Goal: Task Accomplishment & Management: Manage account settings

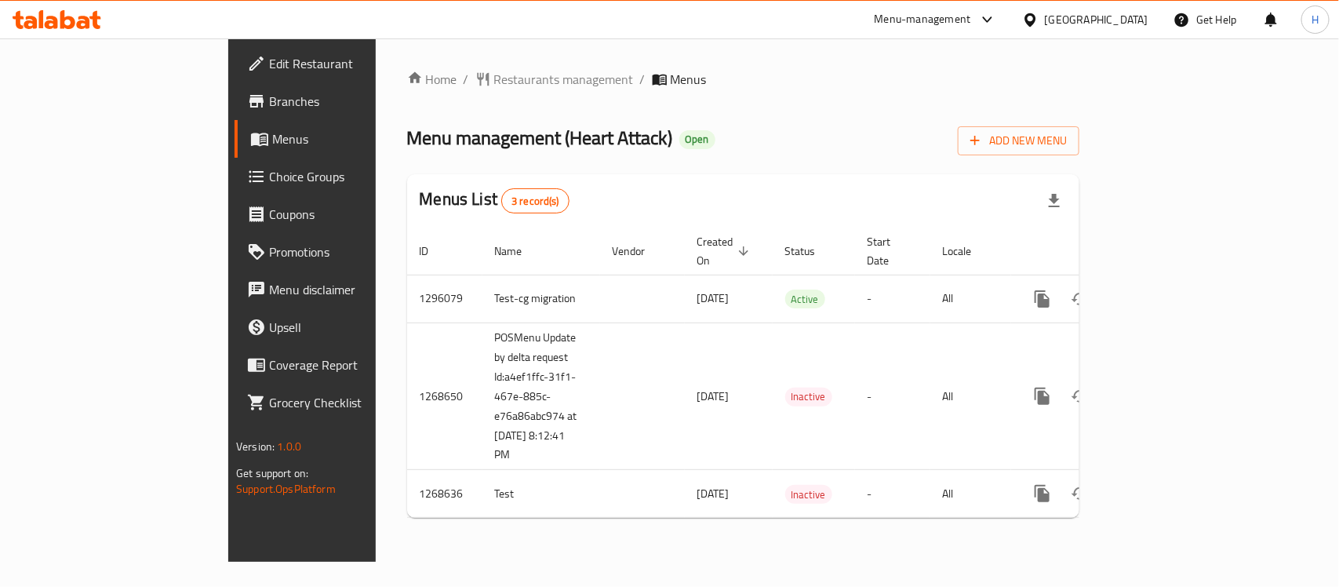
click at [235, 45] on link "Edit Restaurant" at bounding box center [343, 64] width 217 height 38
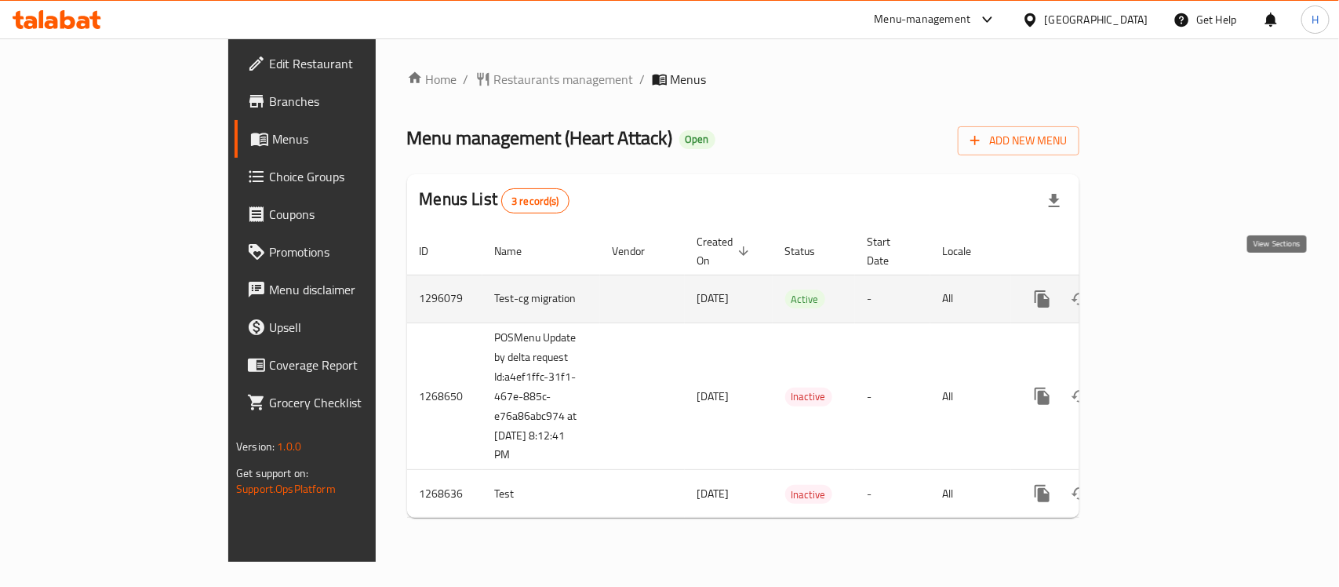
click at [1165, 289] on icon "enhanced table" at bounding box center [1155, 298] width 19 height 19
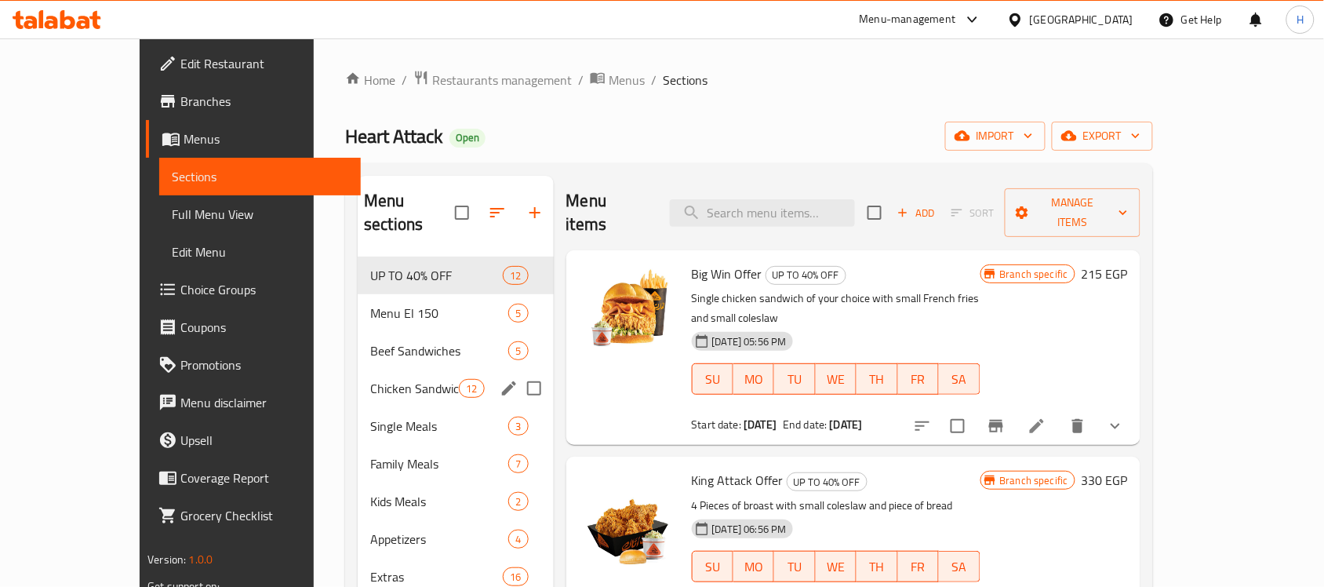
click at [366, 413] on div "Single Meals 3" at bounding box center [455, 426] width 195 height 38
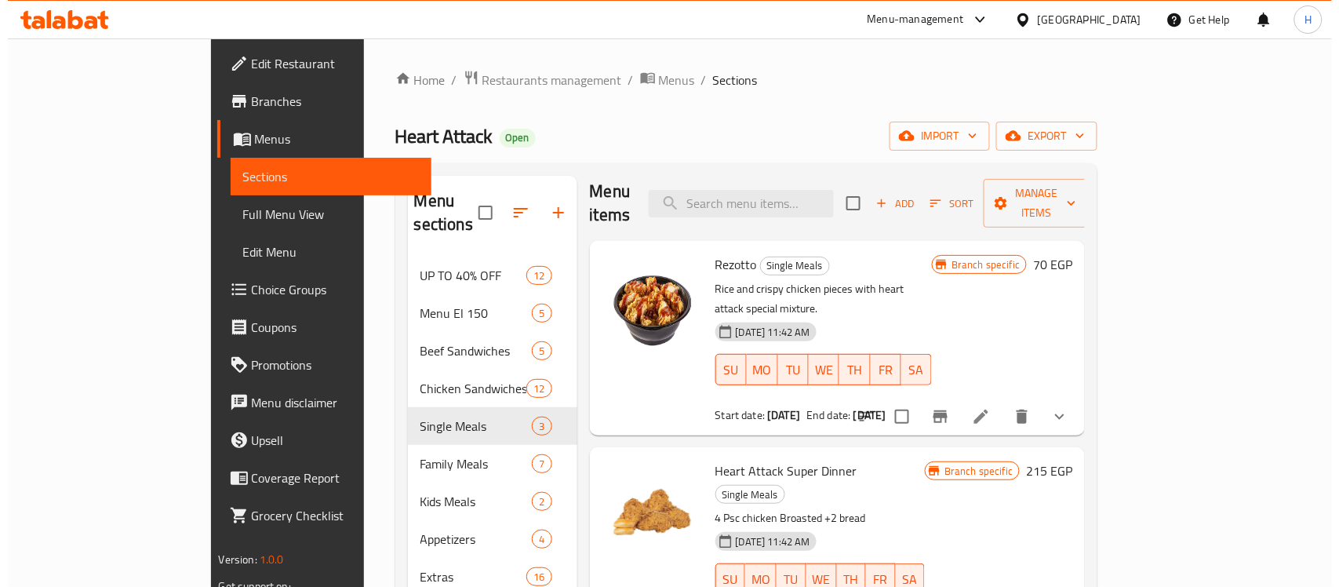
scroll to position [13, 0]
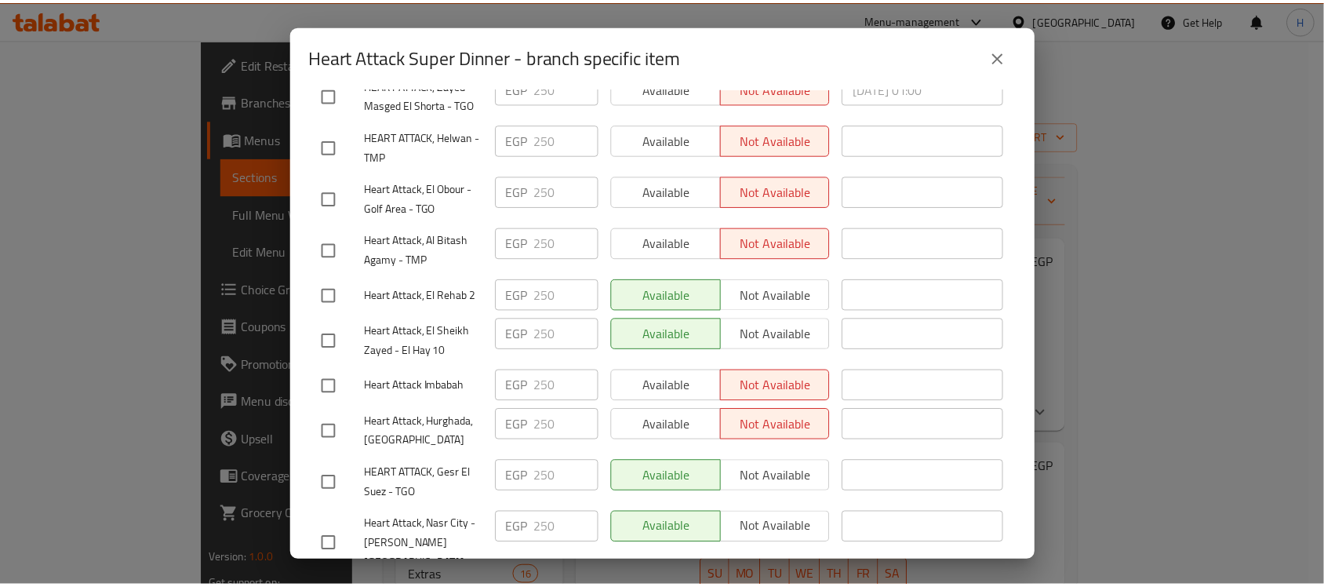
scroll to position [392, 0]
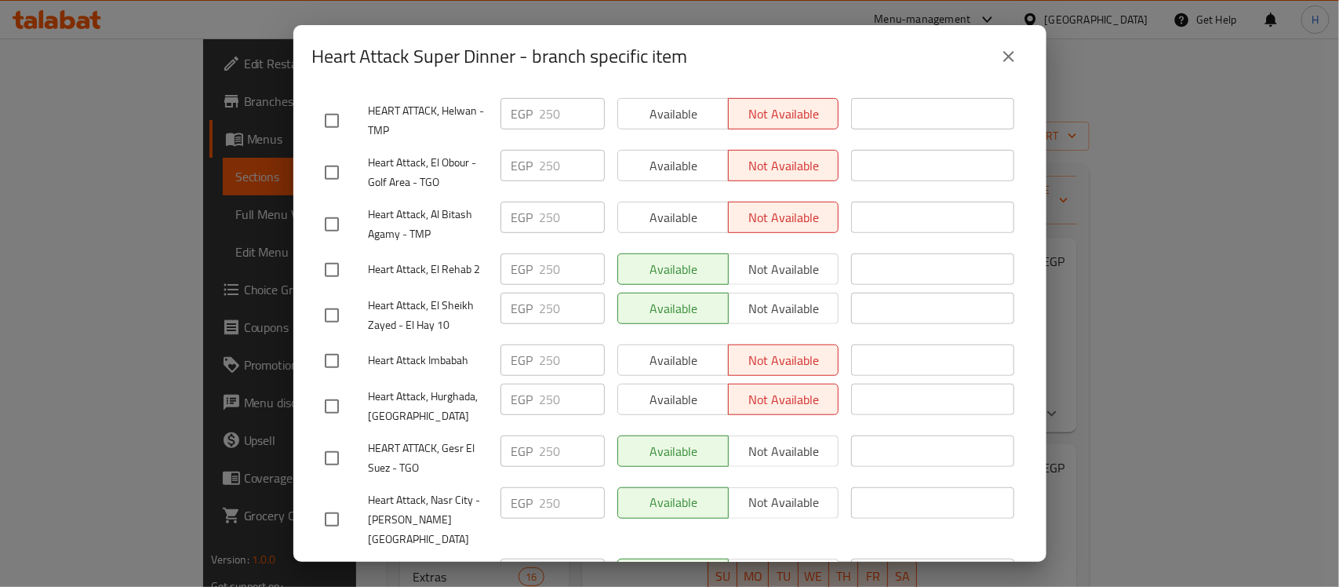
click at [1008, 59] on icon "close" at bounding box center [1008, 56] width 19 height 19
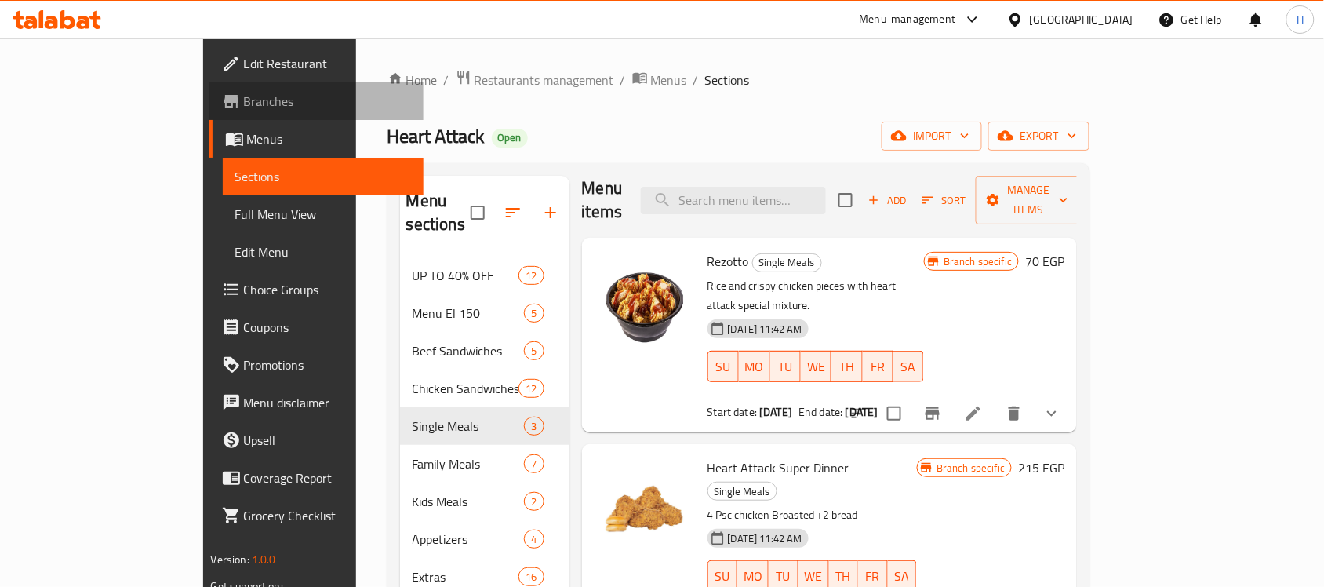
click at [244, 92] on span "Branches" at bounding box center [328, 101] width 168 height 19
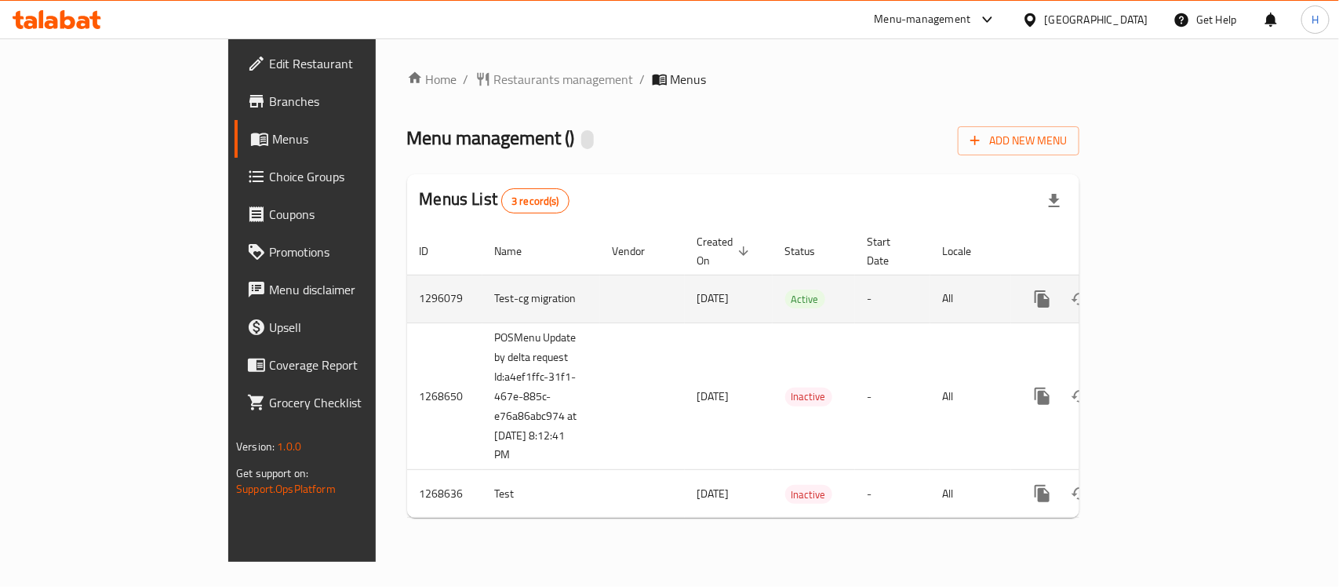
click at [1165, 289] on icon "enhanced table" at bounding box center [1155, 298] width 19 height 19
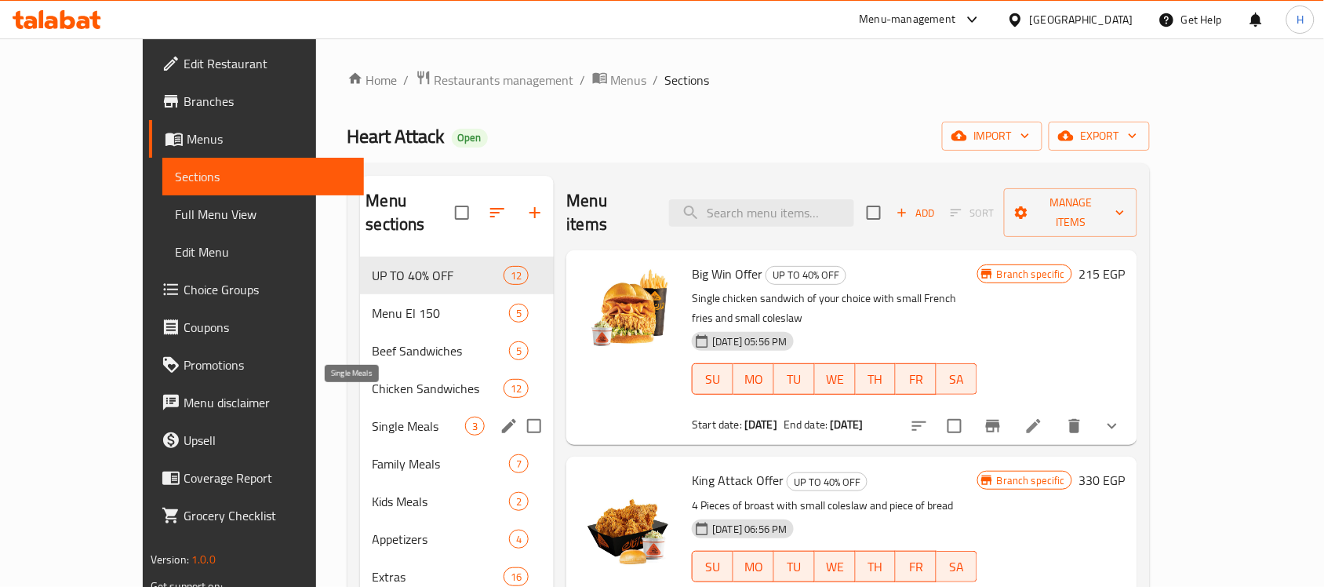
click at [406, 417] on span "Single Meals" at bounding box center [419, 426] width 93 height 19
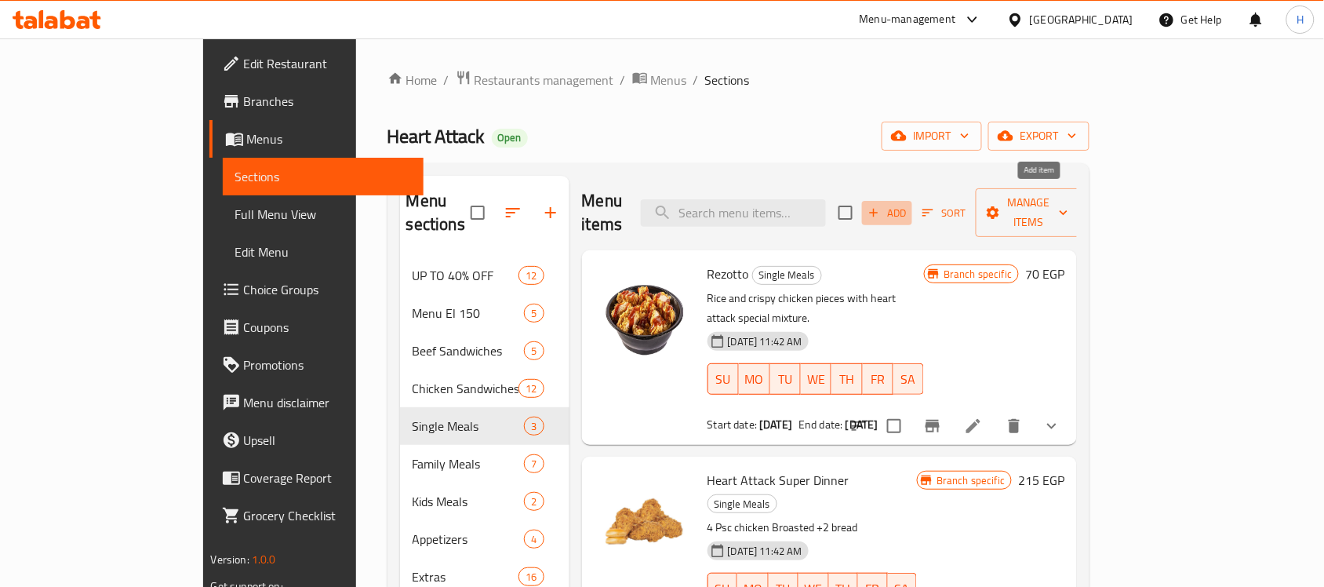
click at [908, 204] on span "Add" at bounding box center [887, 213] width 42 height 18
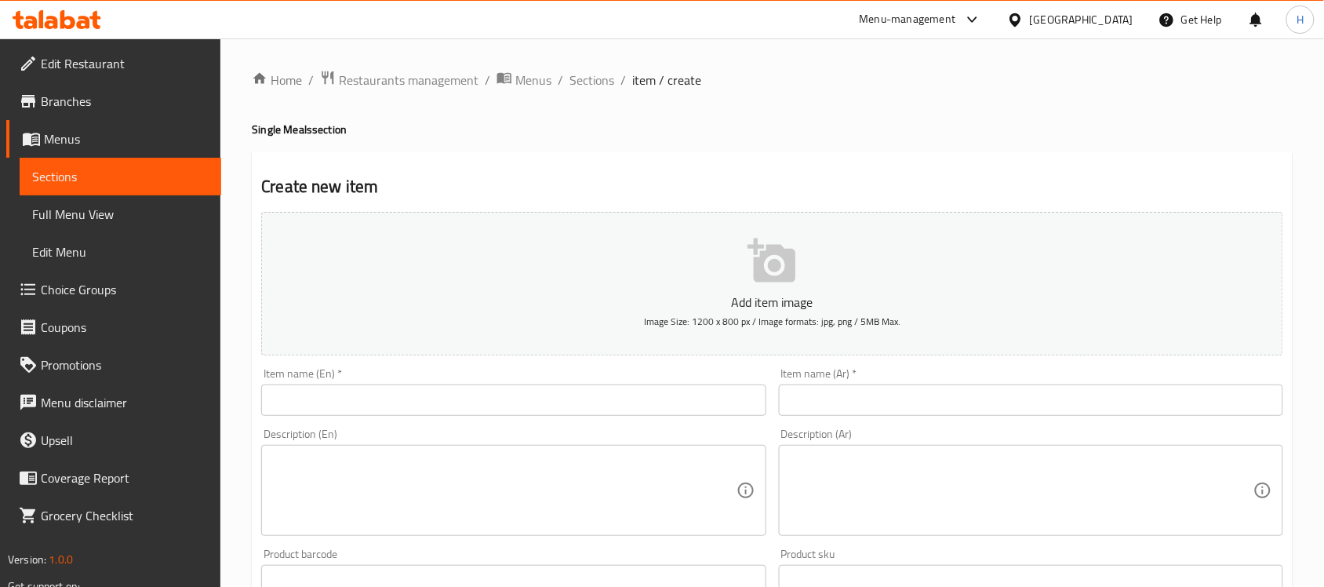
click at [488, 390] on input "text" at bounding box center [513, 399] width 504 height 31
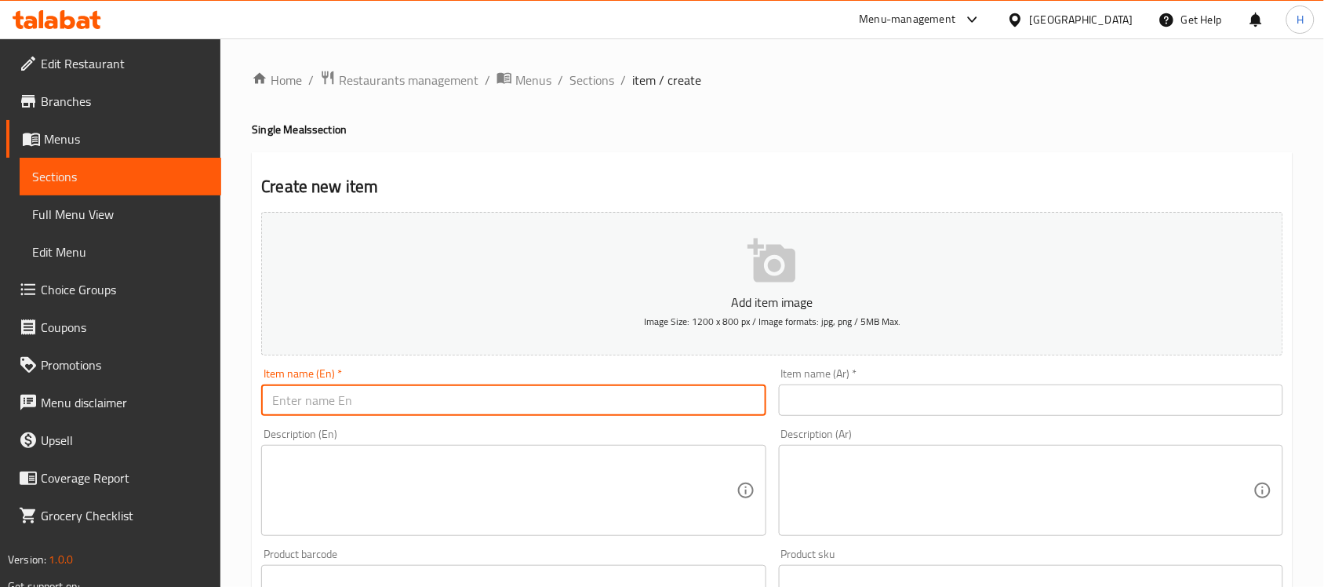
paste input "Heart Attack Dinner Meal"
type input "Heart Attack Dinner Meal"
click at [924, 402] on input "text" at bounding box center [1031, 399] width 504 height 31
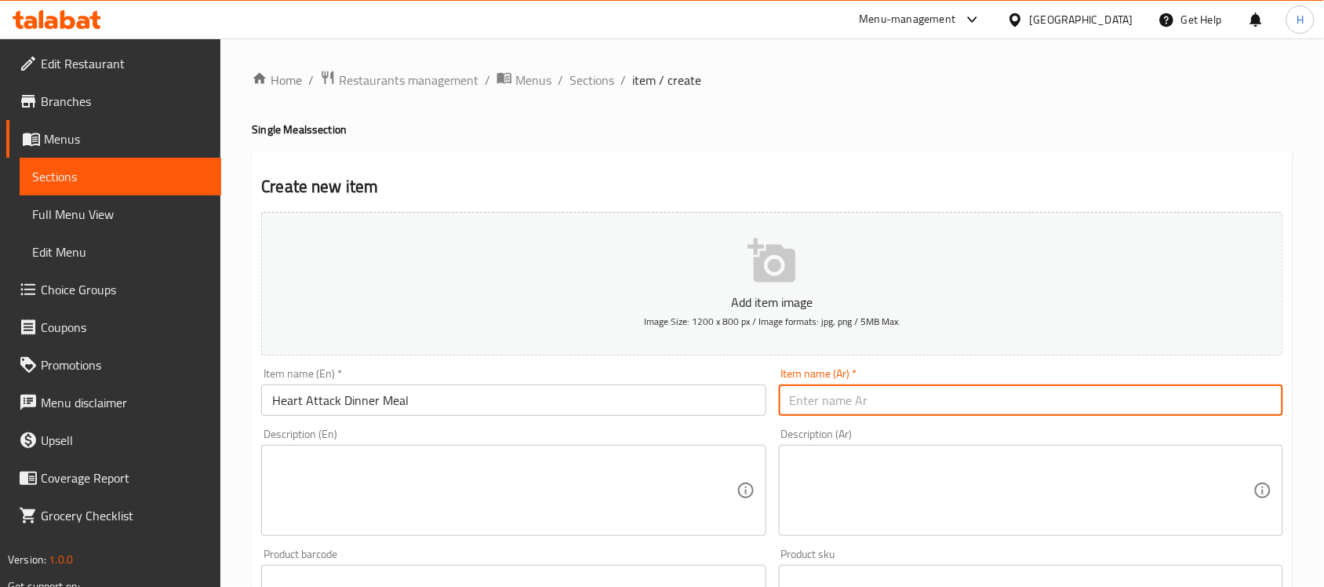
paste input "وجبة دينر هارت أتاك"
type input "وجبة دينر هارت أتاك"
click at [359, 514] on textarea at bounding box center [504, 490] width 464 height 75
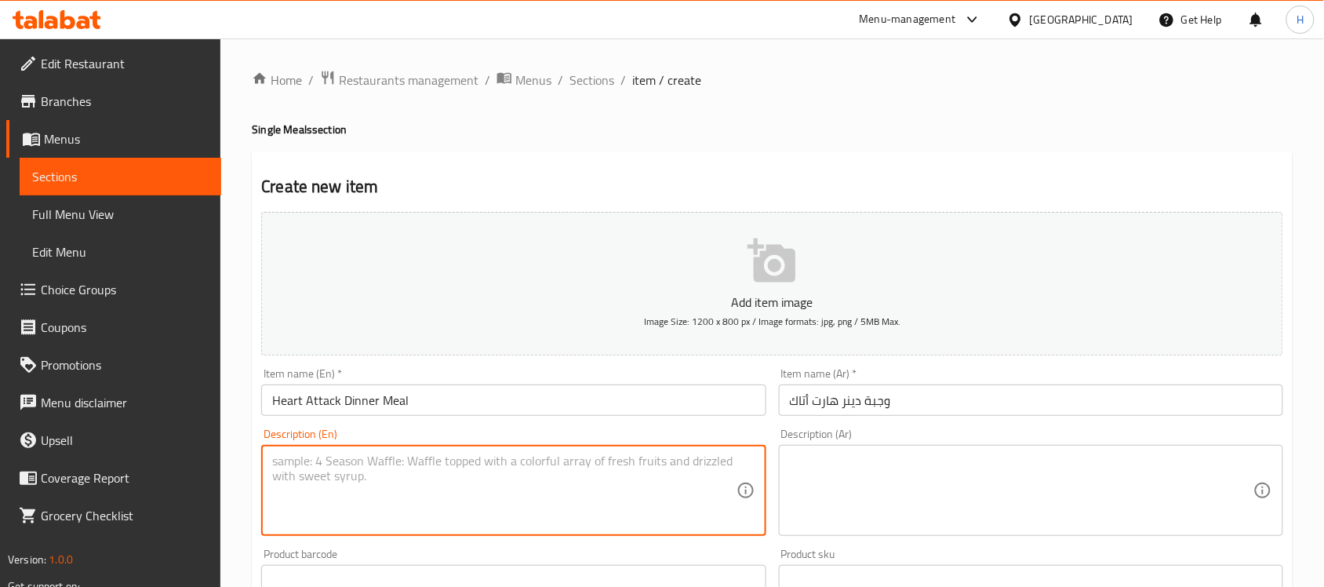
paste textarea "3 marinated broasted chicken pieces with heart attack mixture and 1 bun bread."
type textarea "3 marinated broasted chicken pieces with heart attack mixture and 1 bun bread."
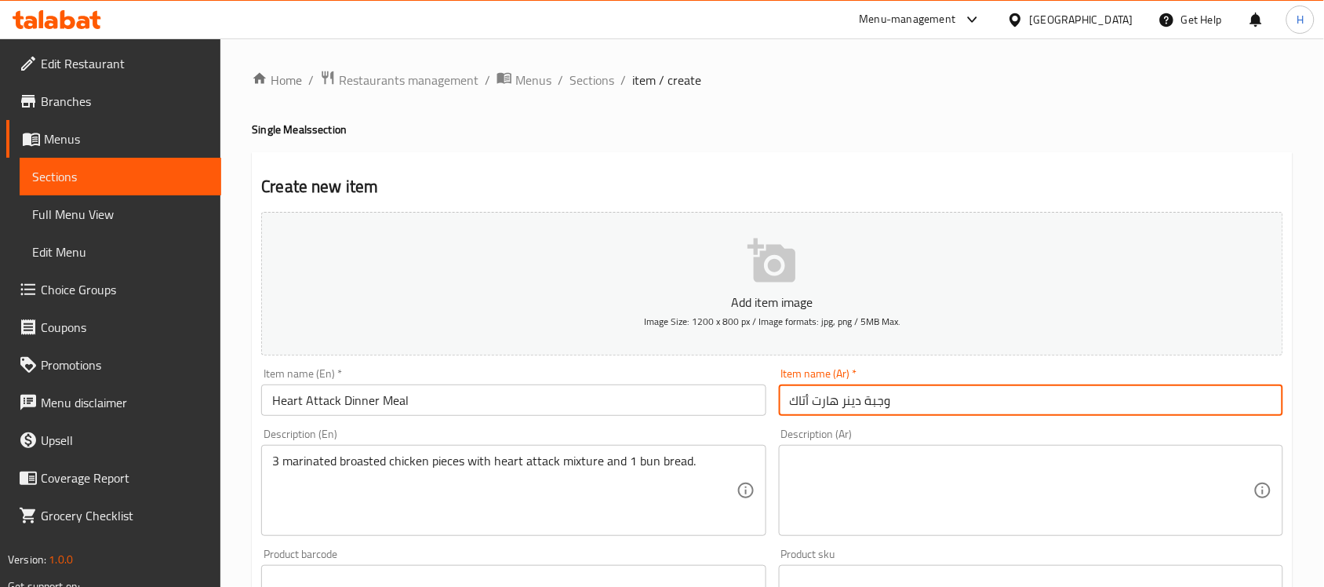
drag, startPoint x: 841, startPoint y: 398, endPoint x: 778, endPoint y: 404, distance: 63.0
click at [779, 404] on input "وجبة دينر هارت أتاك" at bounding box center [1031, 399] width 504 height 31
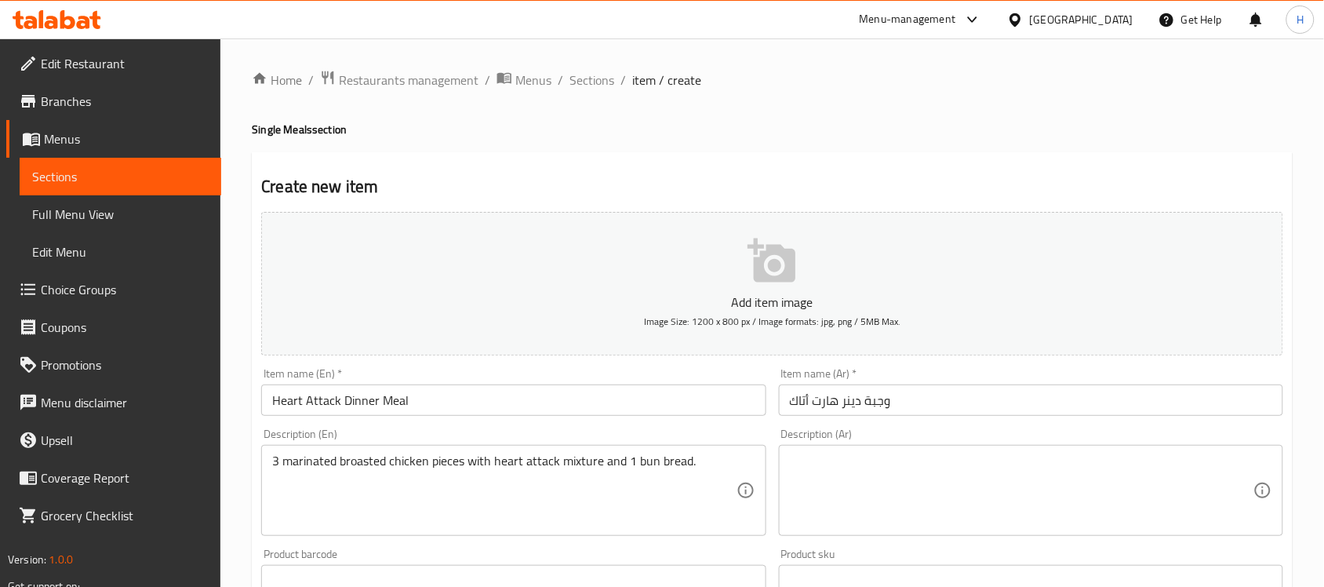
click at [847, 508] on textarea at bounding box center [1022, 490] width 464 height 75
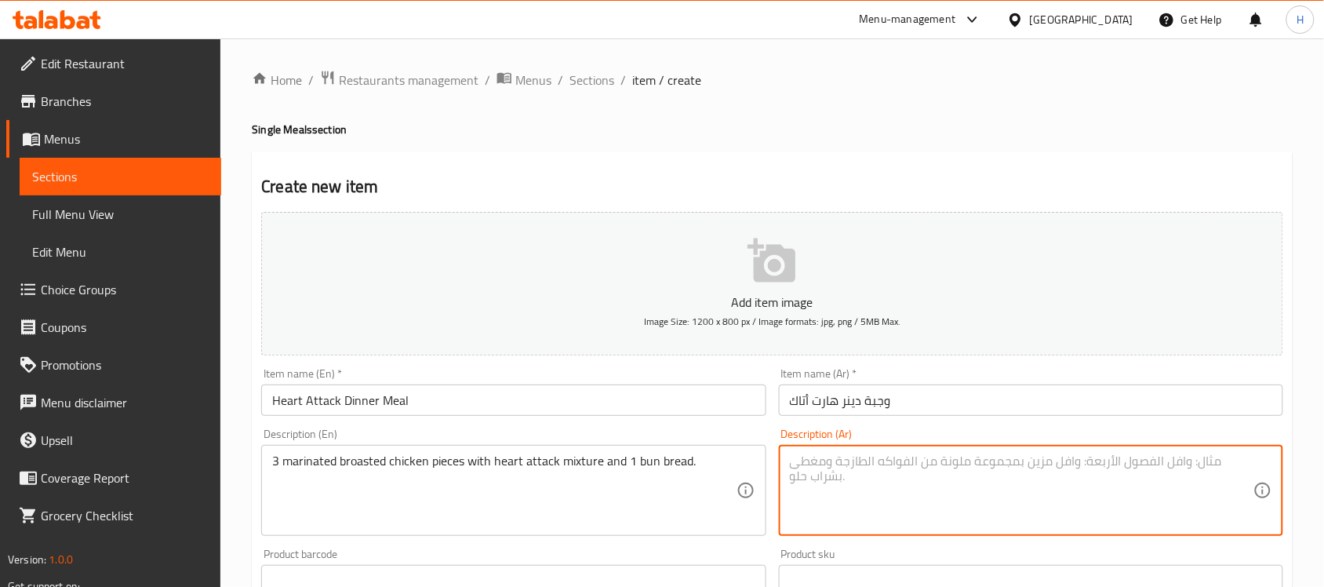
paste textarea "3 قطع دجاج بروستد متبل بخليط هارت أتاك و 1 خبز كيزر."
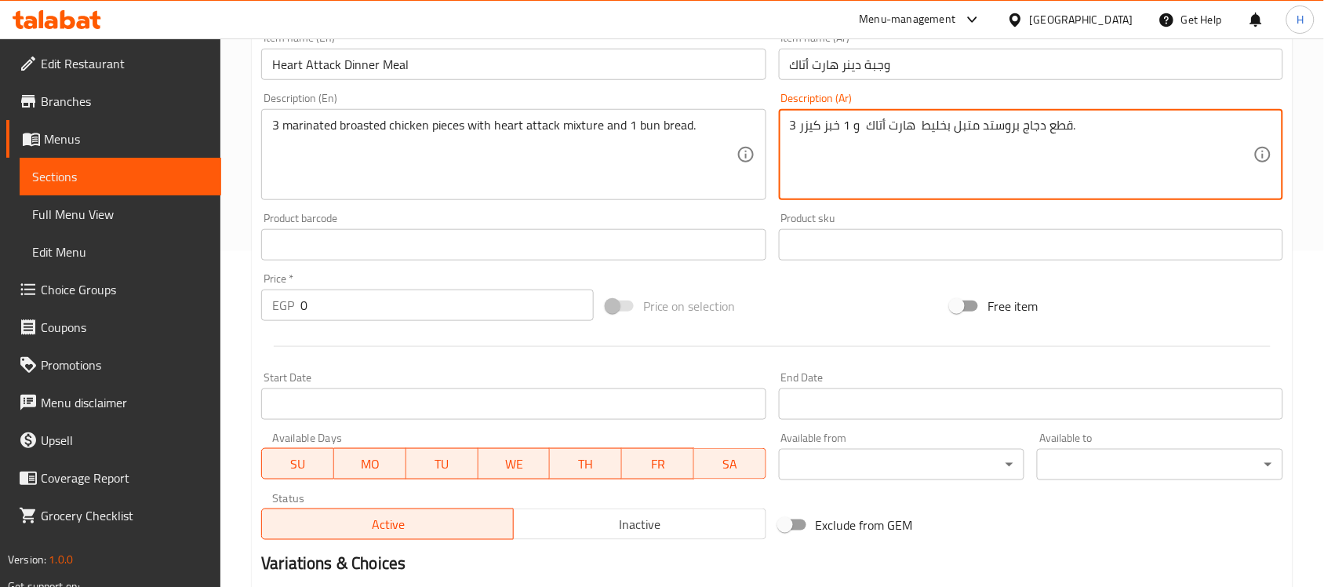
scroll to position [392, 0]
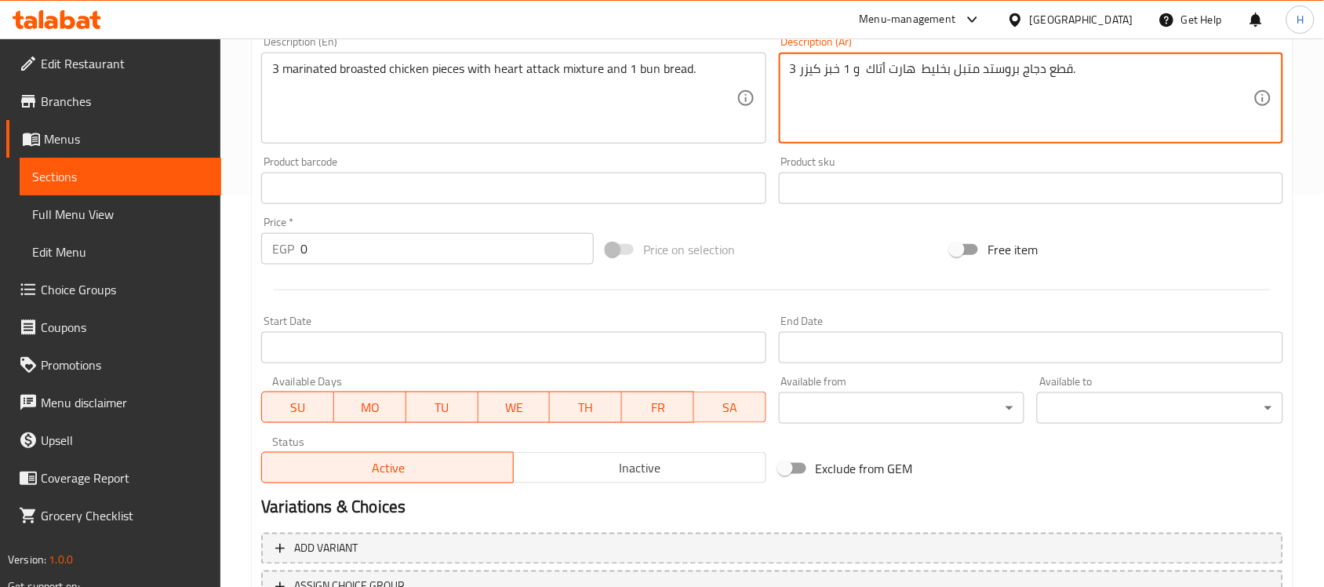
type textarea "3 قطع دجاج بروستد متبل بخليط هارت أتاك و 1 خبز كيزر."
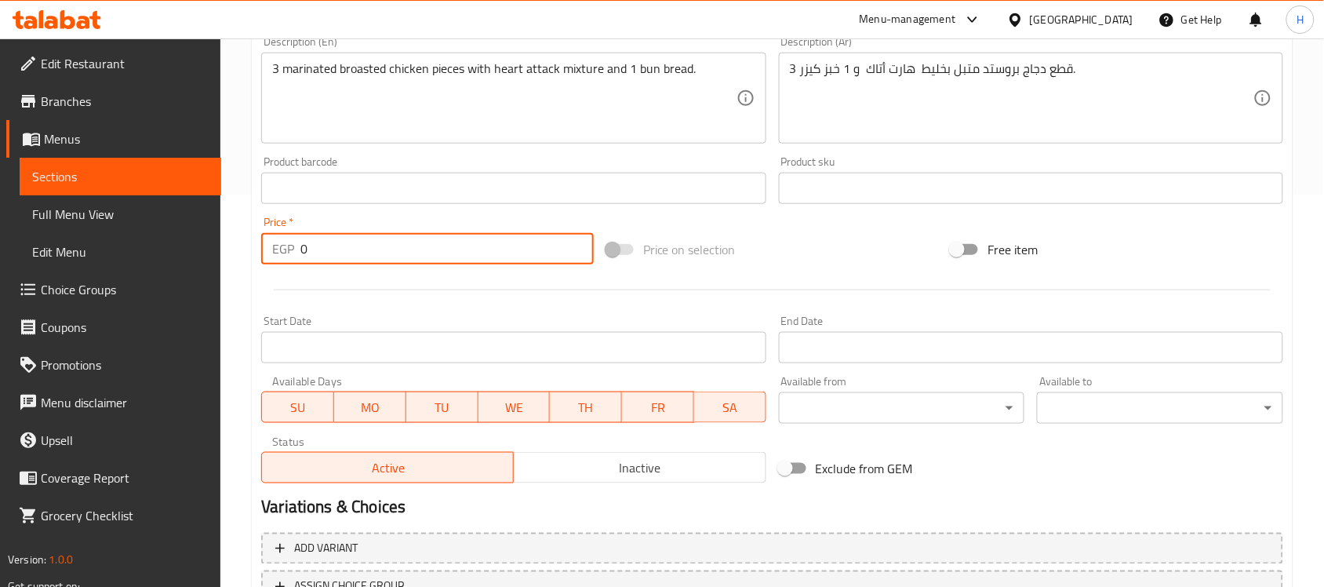
drag, startPoint x: 320, startPoint y: 242, endPoint x: 282, endPoint y: 249, distance: 38.3
click at [260, 253] on div "Price   * EGP 0 Price *" at bounding box center [427, 240] width 345 height 60
paste input "165"
type input "165"
click at [519, 285] on div at bounding box center [772, 290] width 1035 height 38
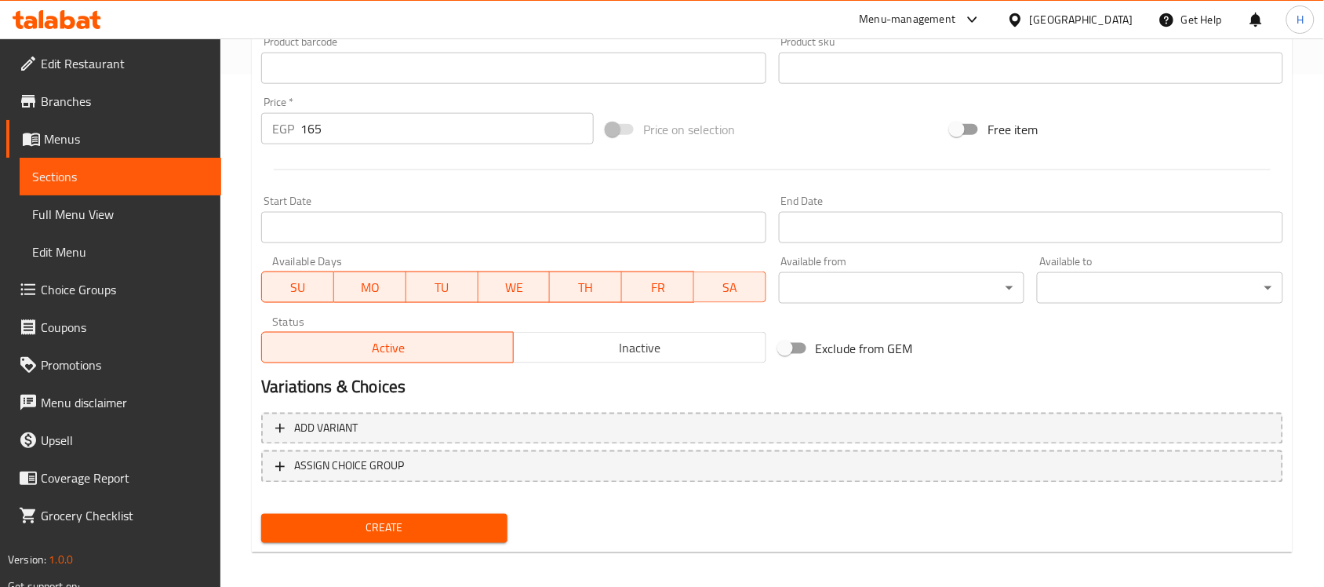
scroll to position [518, 0]
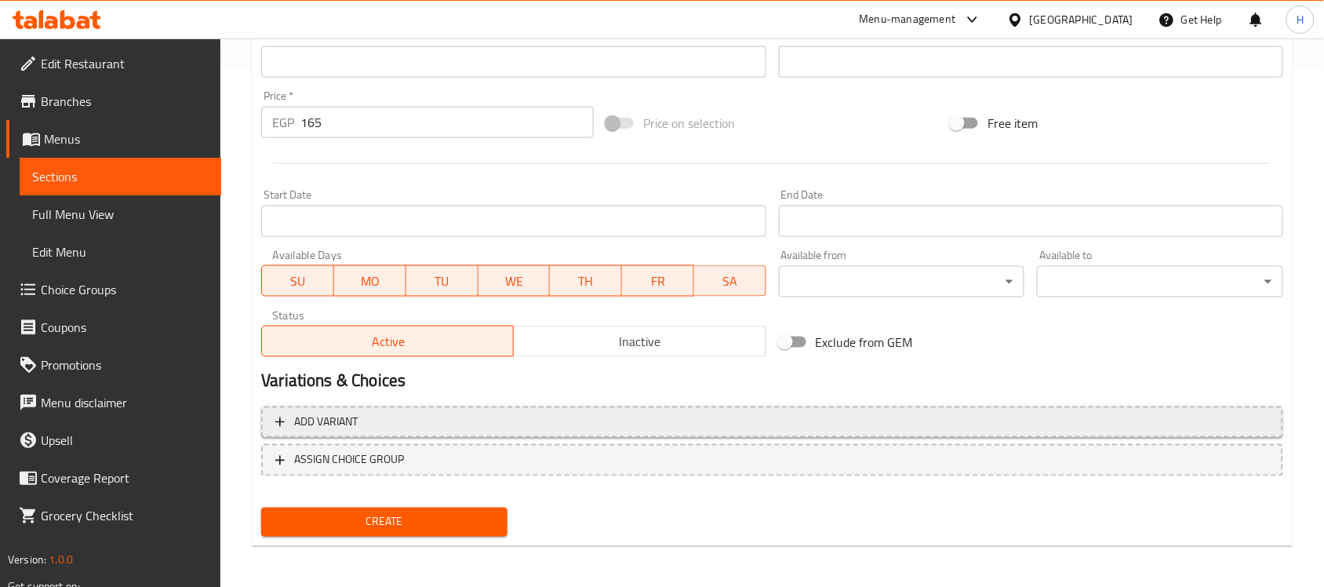
click at [382, 424] on span "Add variant" at bounding box center [772, 423] width 994 height 20
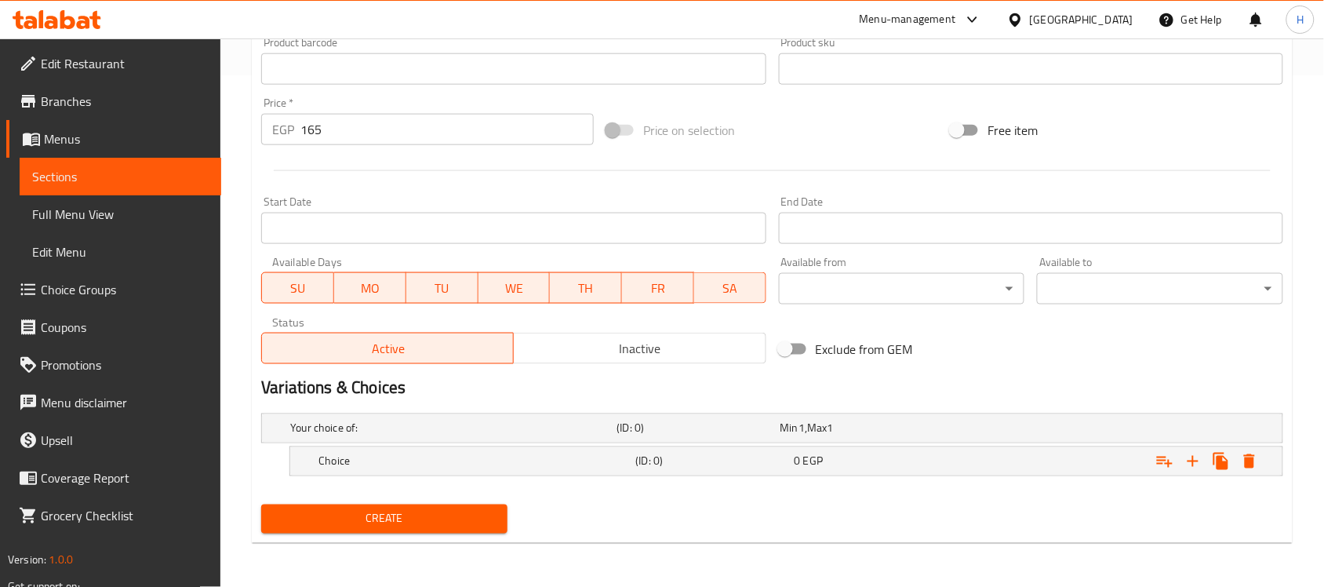
scroll to position [511, 0]
click at [769, 422] on h5 "(ID: 0)" at bounding box center [695, 429] width 157 height 16
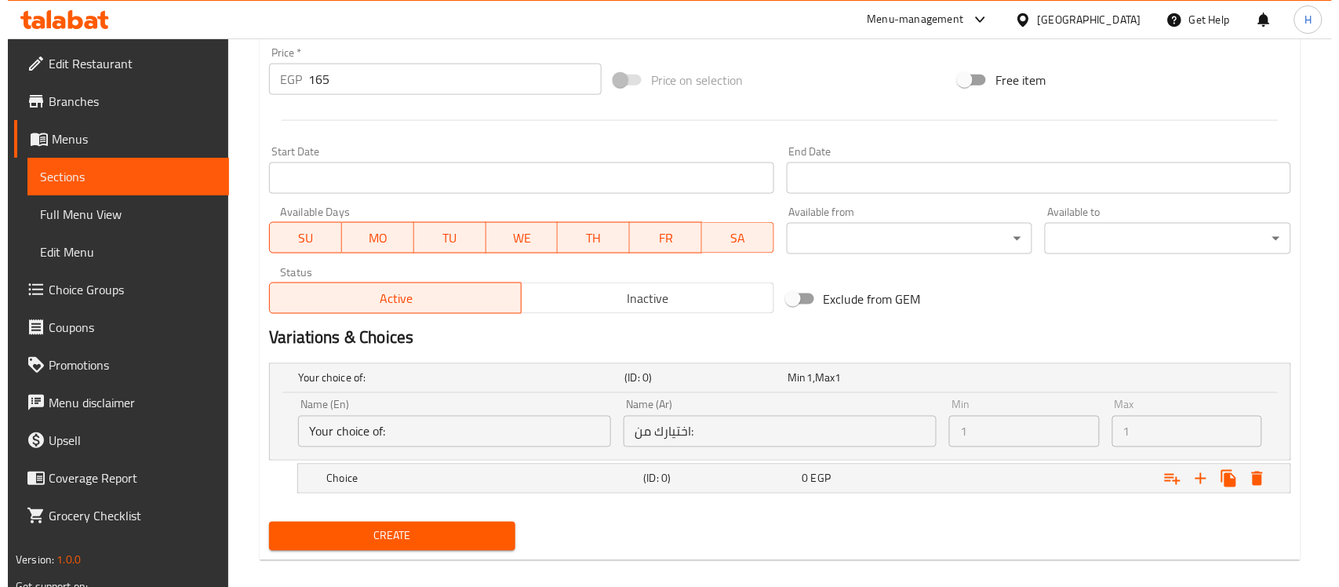
scroll to position [578, 0]
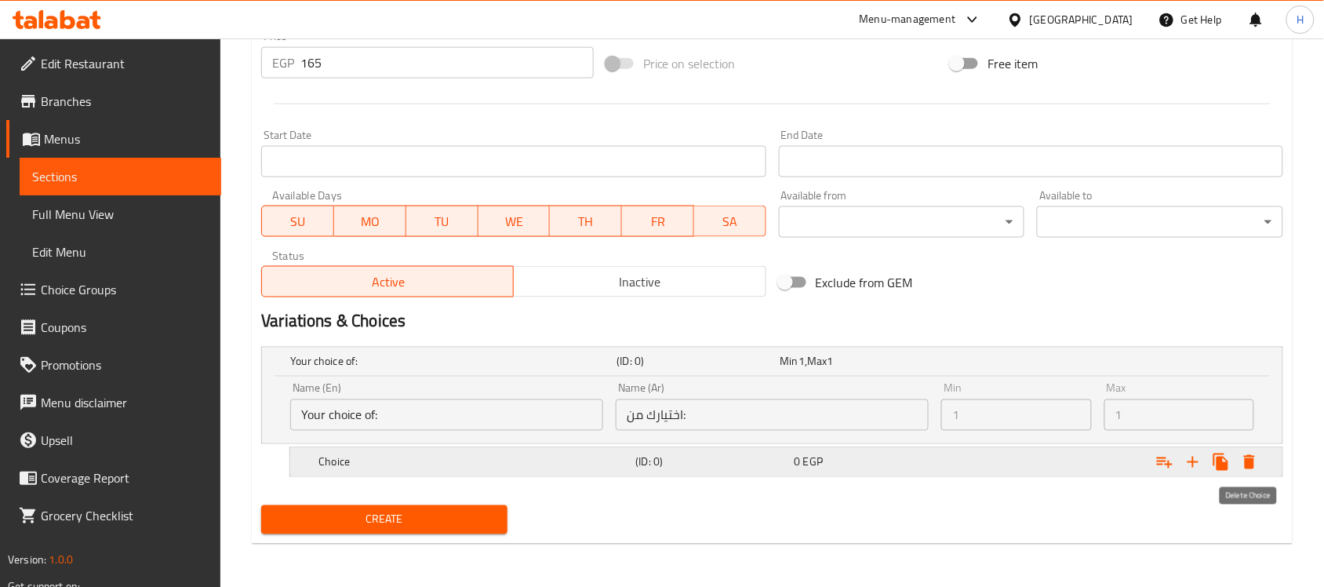
click at [1253, 463] on icon "Expand" at bounding box center [1249, 462] width 11 height 14
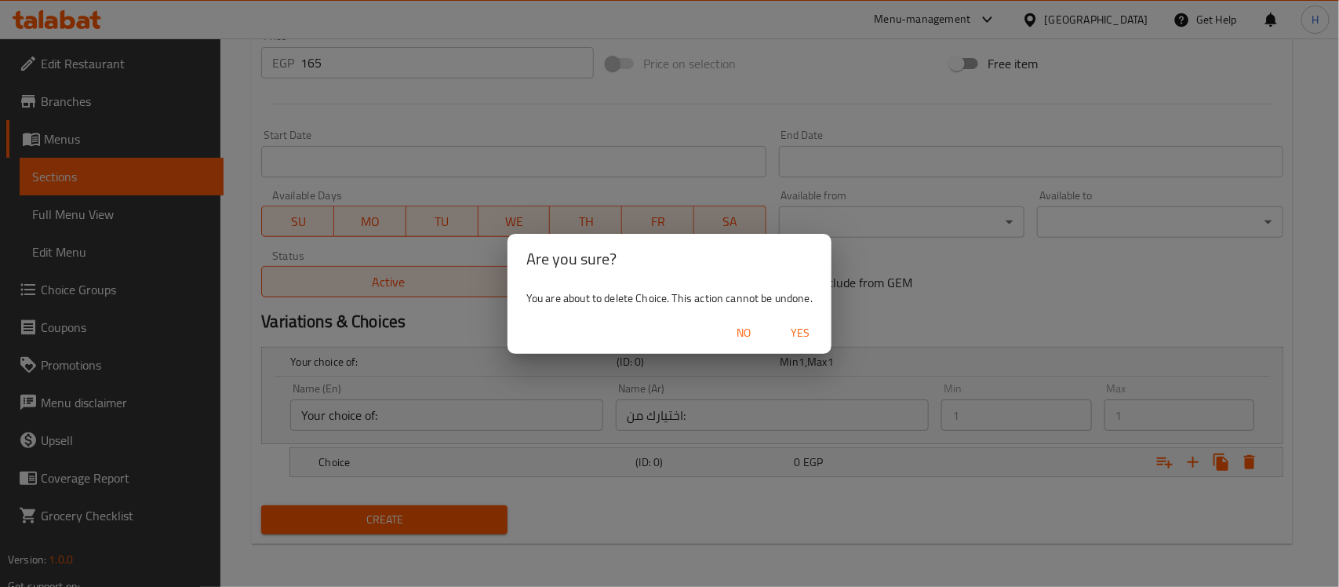
click at [809, 328] on span "Yes" at bounding box center [800, 333] width 38 height 20
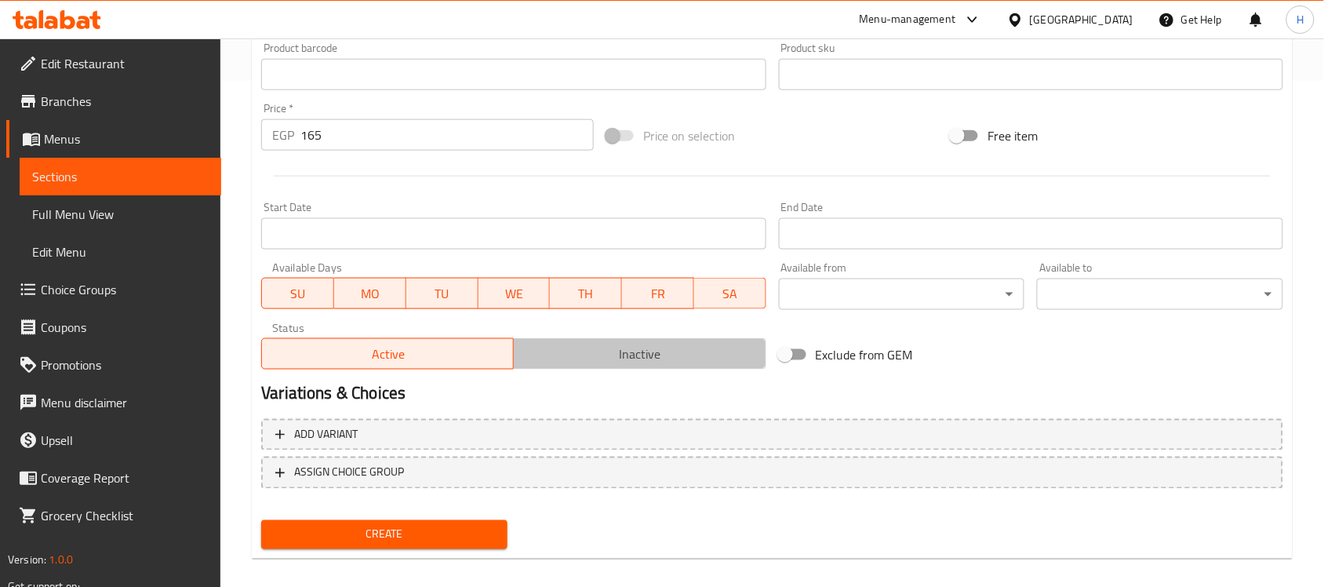
click at [680, 355] on span "Inactive" at bounding box center [639, 354] width 239 height 23
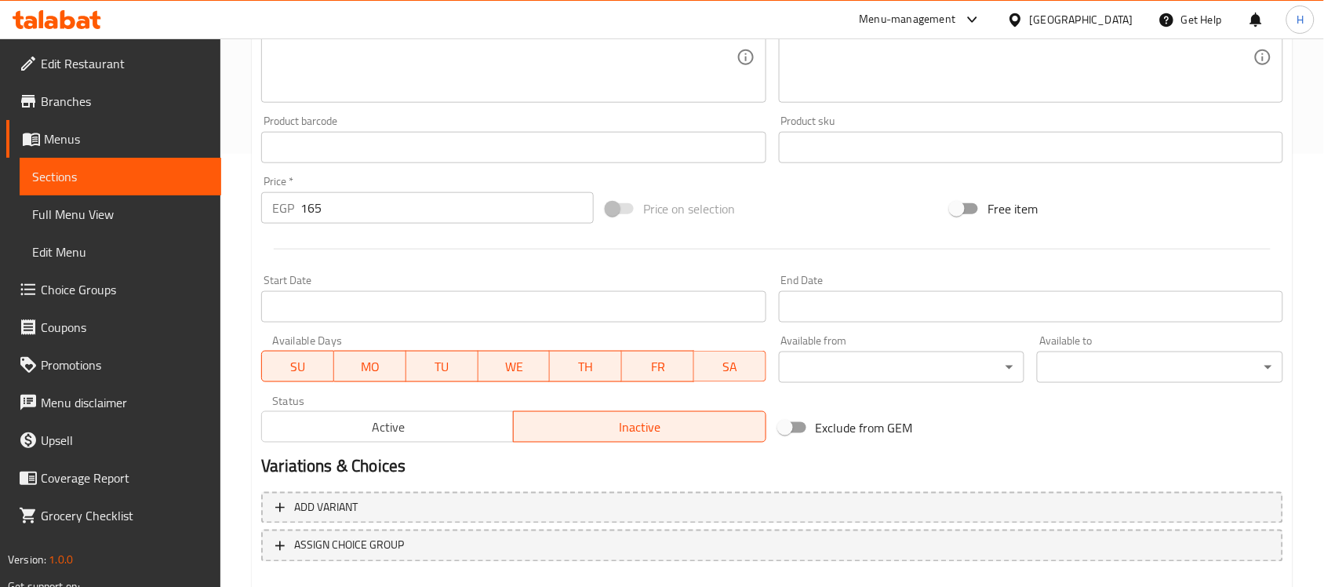
scroll to position [322, 0]
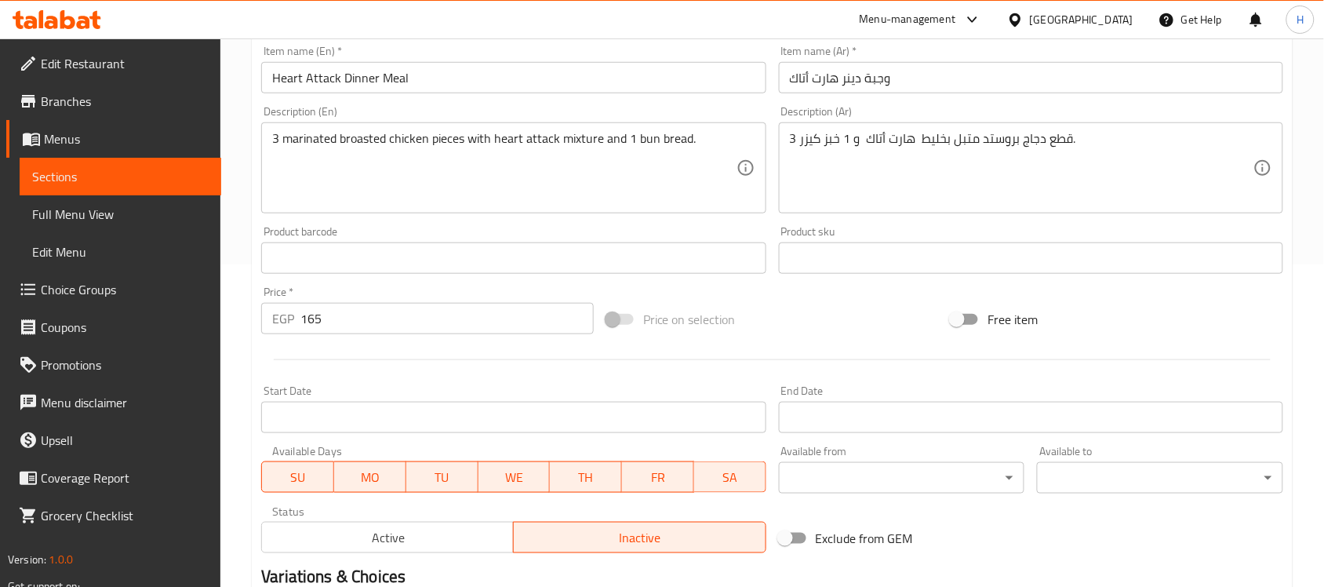
click at [408, 87] on input "Heart Attack Dinner Meal" at bounding box center [513, 77] width 504 height 31
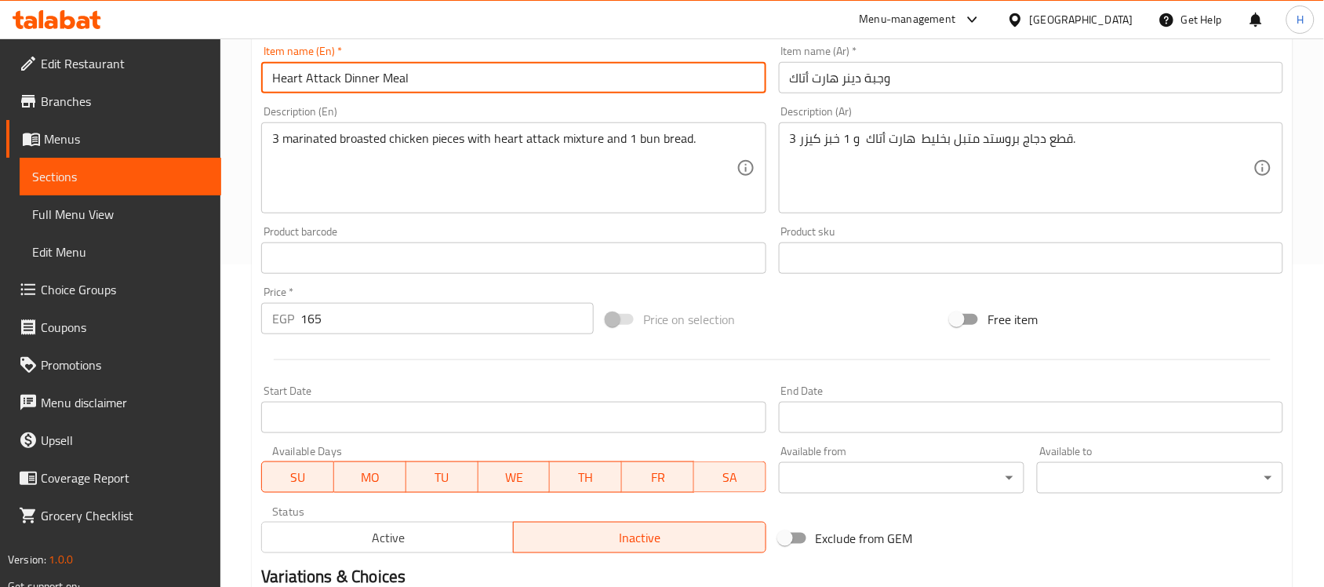
click at [408, 87] on input "Heart Attack Dinner Meal" at bounding box center [513, 77] width 504 height 31
click at [573, 283] on div "Price   * EGP 165 Price *" at bounding box center [427, 310] width 345 height 60
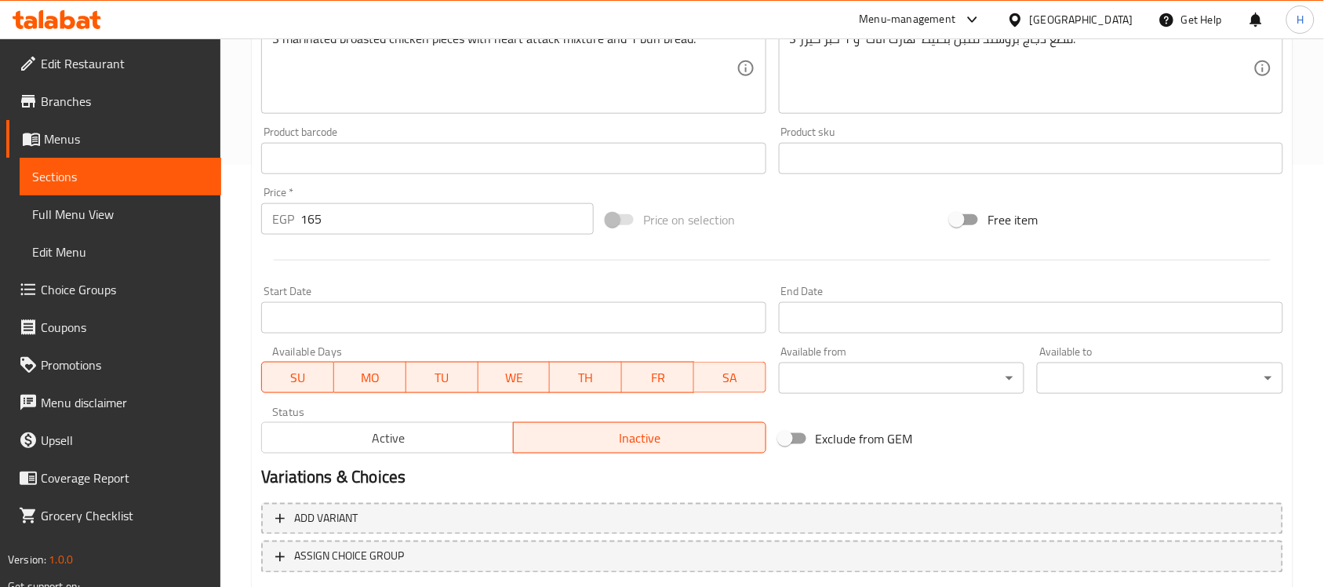
scroll to position [518, 0]
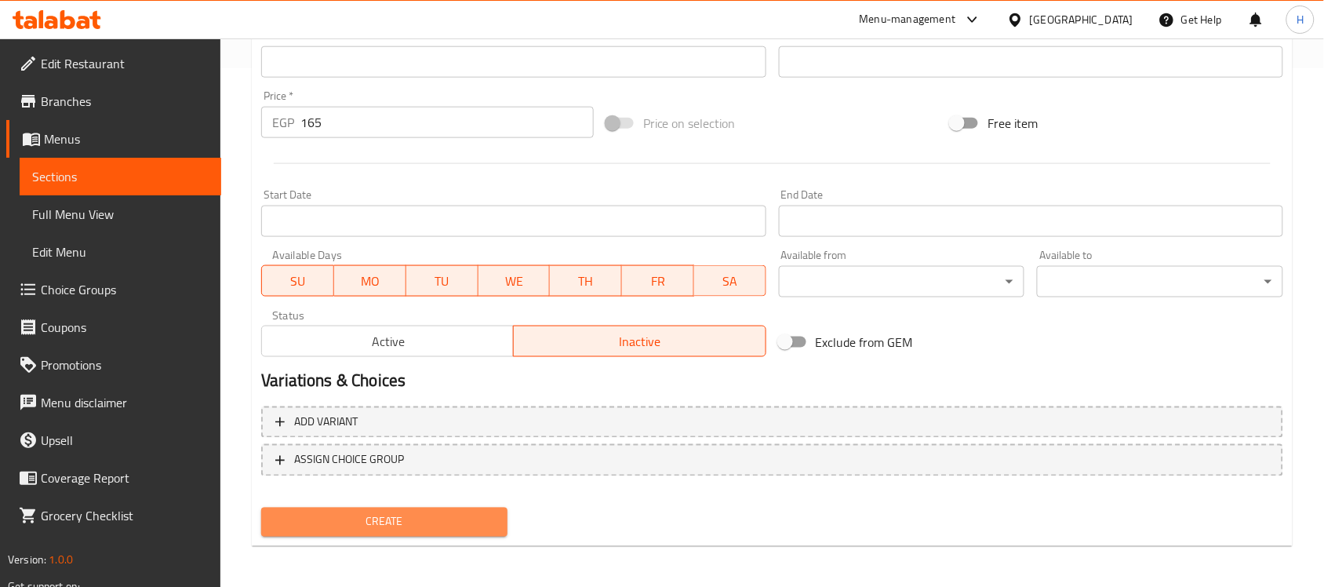
click at [378, 515] on span "Create" at bounding box center [384, 522] width 221 height 20
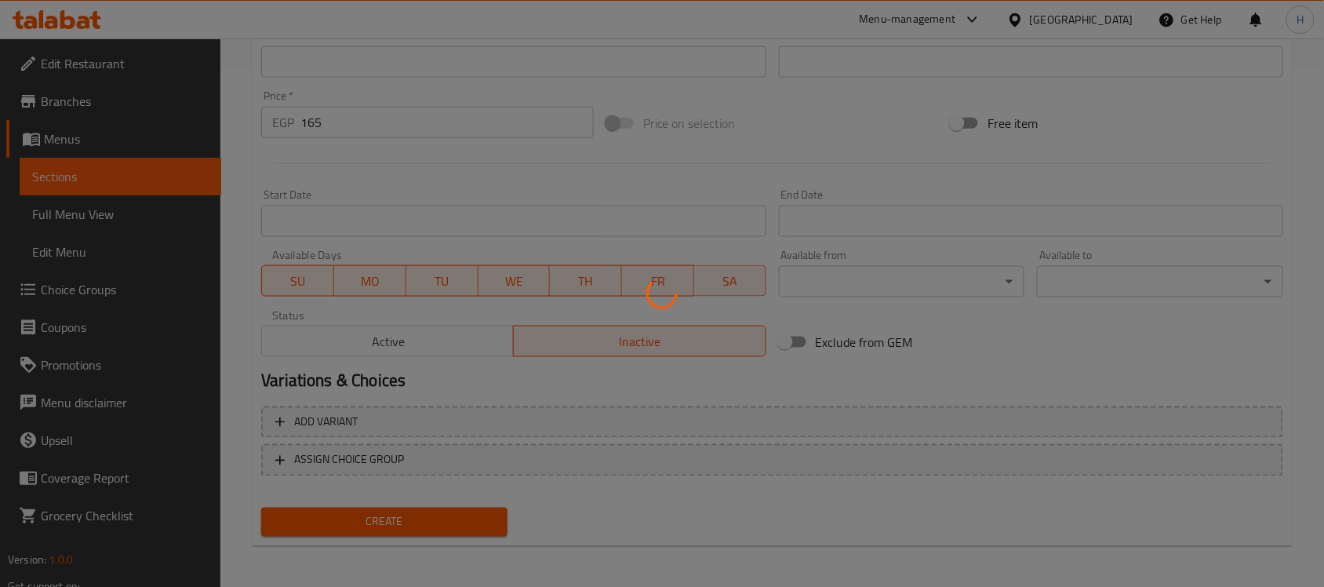
type input "0"
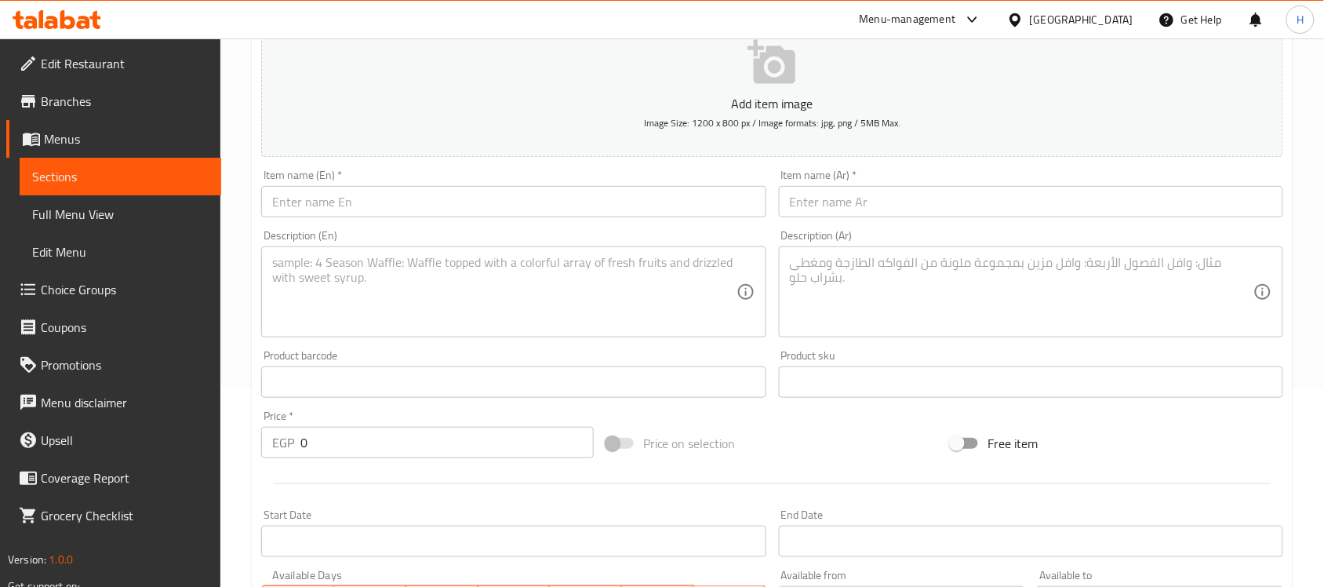
scroll to position [126, 0]
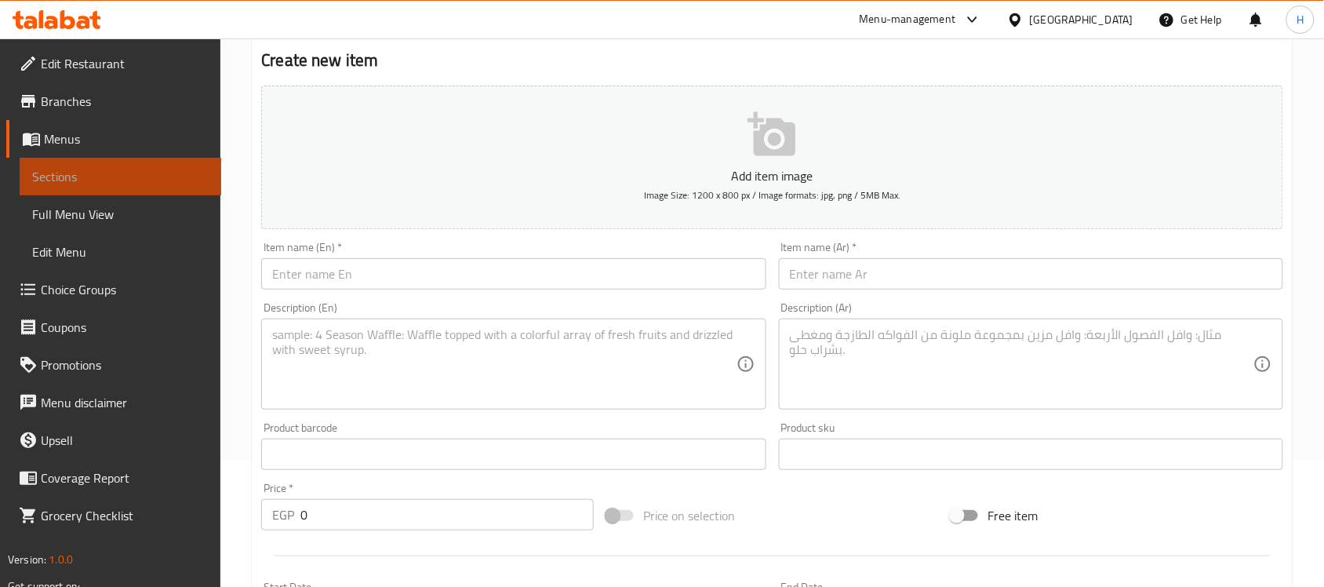
click at [123, 170] on span "Sections" at bounding box center [120, 176] width 176 height 19
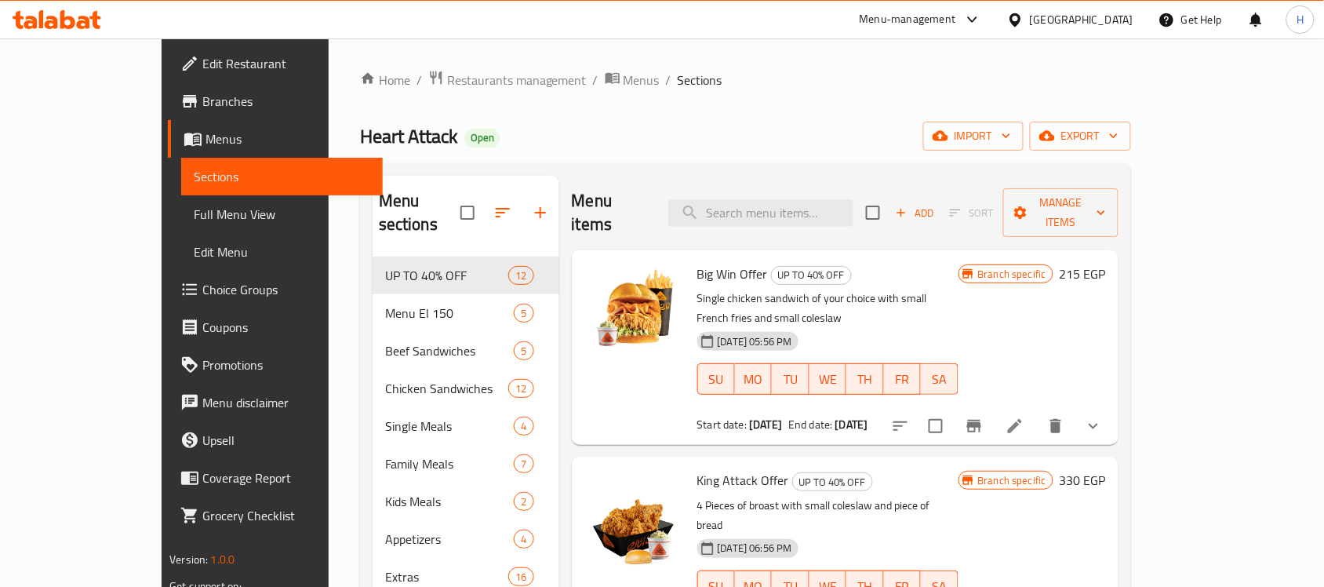
click at [795, 185] on div "Menu items Add Sort Manage items" at bounding box center [845, 213] width 547 height 75
click at [796, 199] on input "search" at bounding box center [760, 212] width 185 height 27
paste input "Heart Attack Dinner Meal"
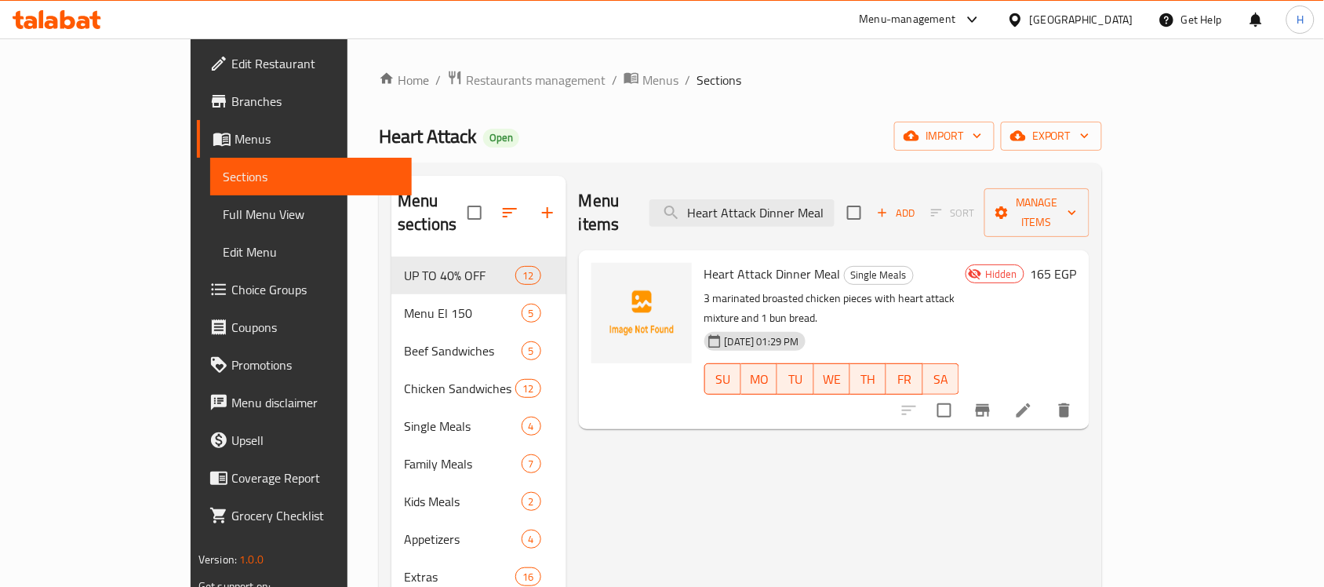
type input "Heart Attack Dinner Meal"
click at [739, 262] on span "Heart Attack Dinner Meal" at bounding box center [772, 274] width 136 height 24
copy h6 "Heart Attack Dinner Meal"
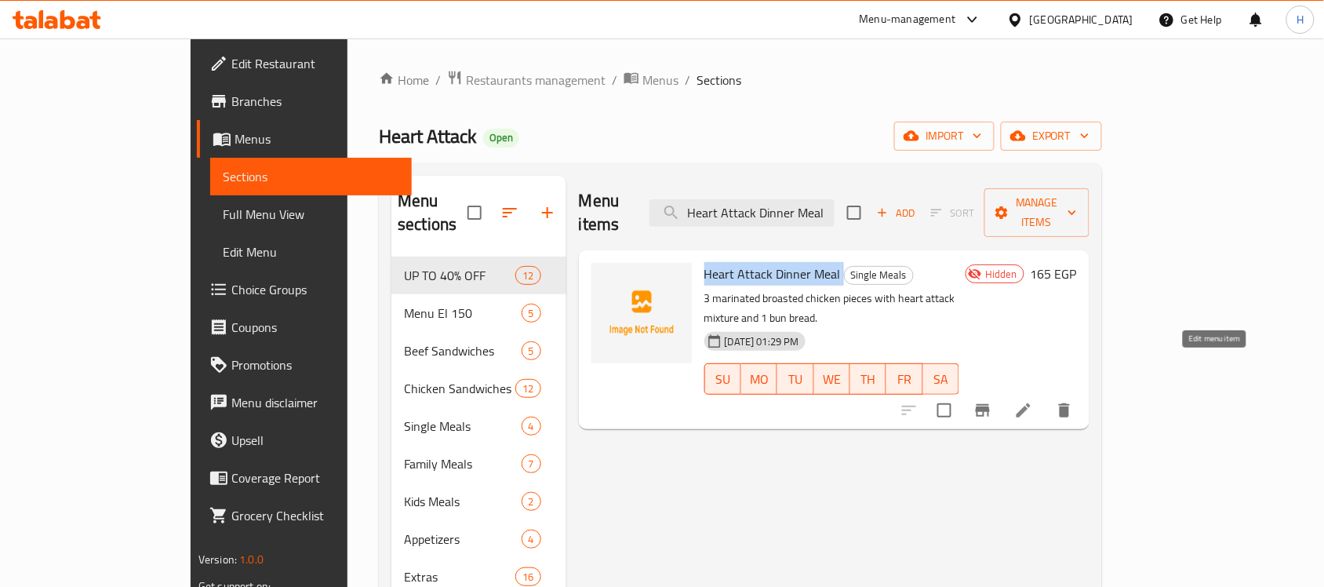
click at [1031, 403] on icon at bounding box center [1024, 410] width 14 height 14
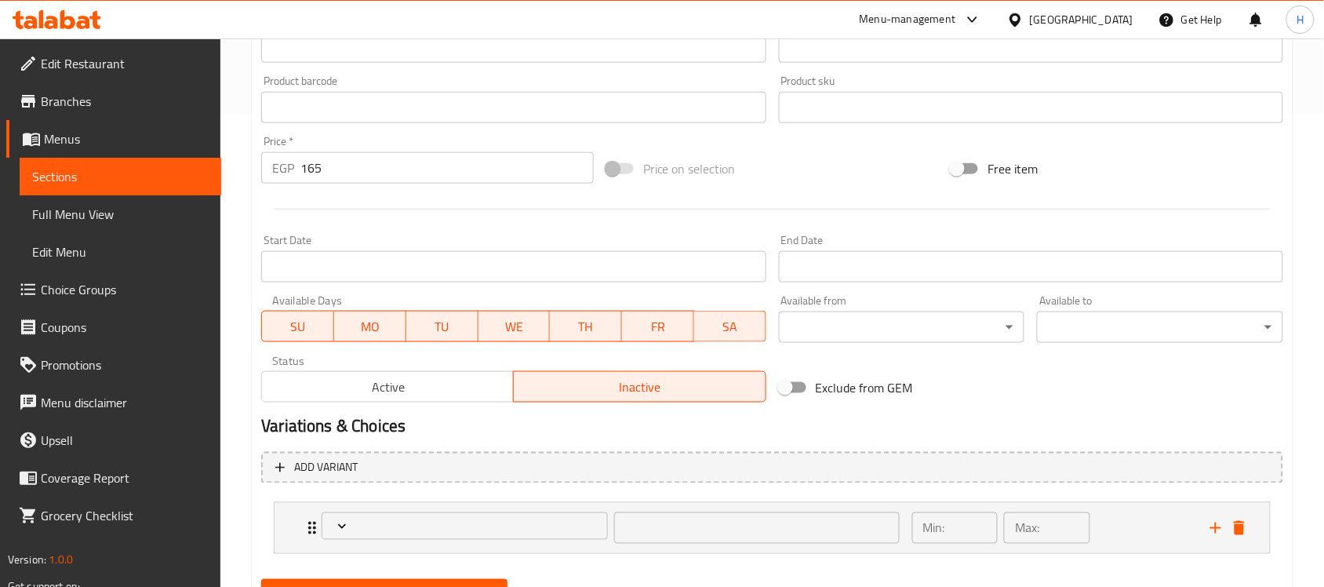
type input "اختيارك من:"
type input "0"
type input "1"
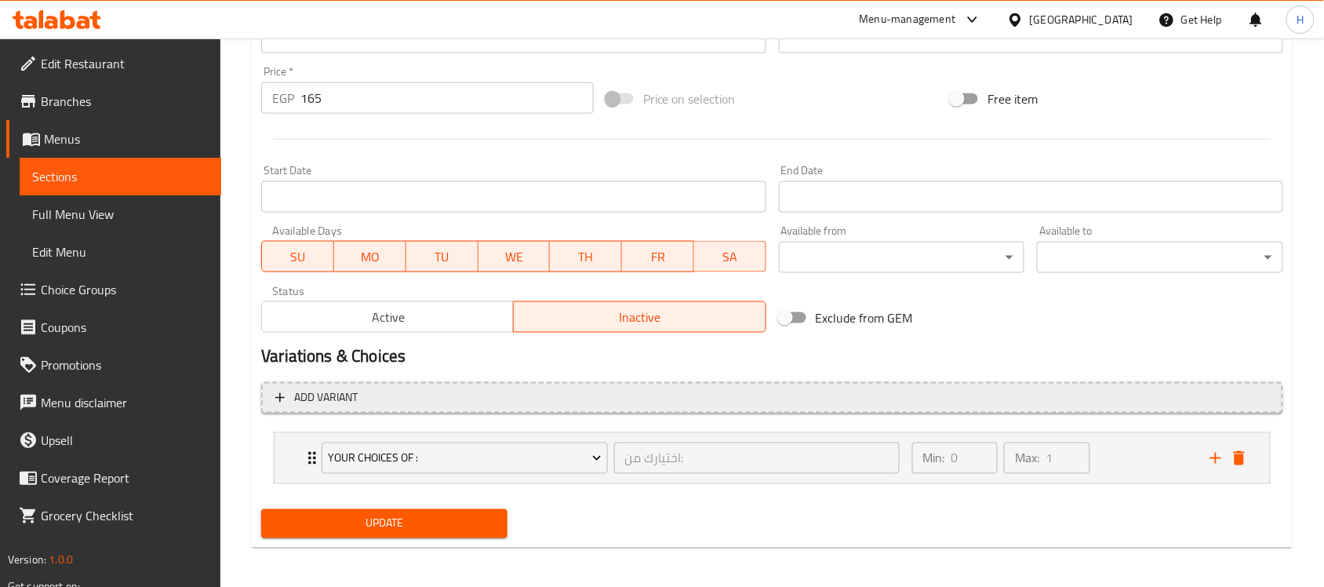
scroll to position [546, 0]
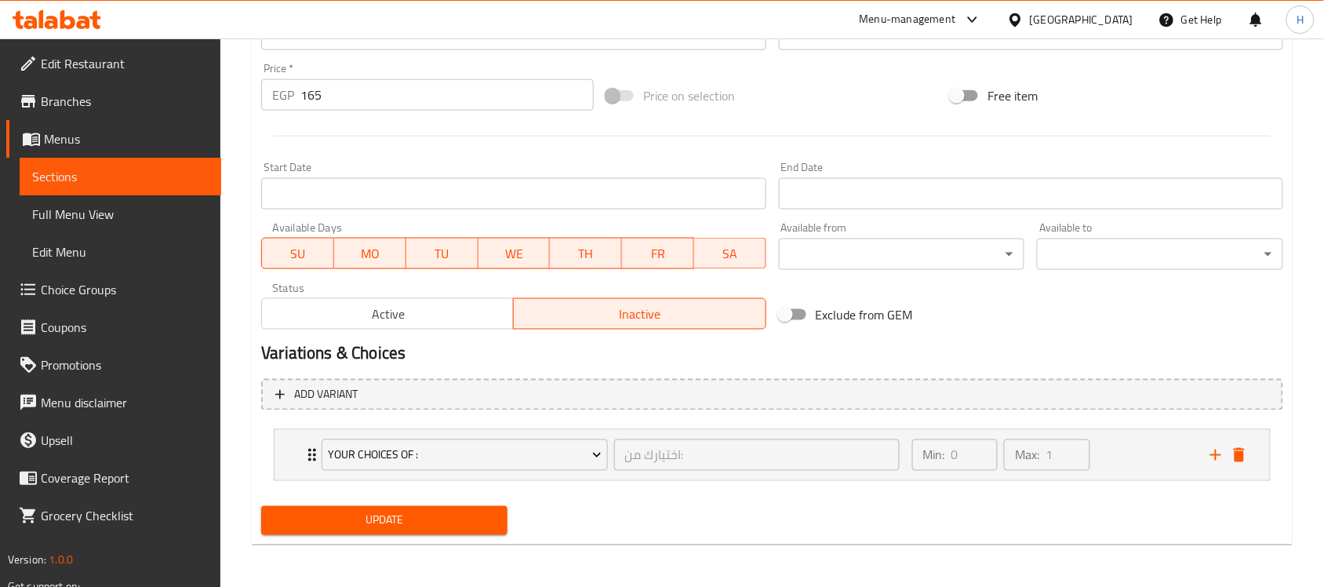
click at [396, 311] on span "Active" at bounding box center [387, 314] width 239 height 23
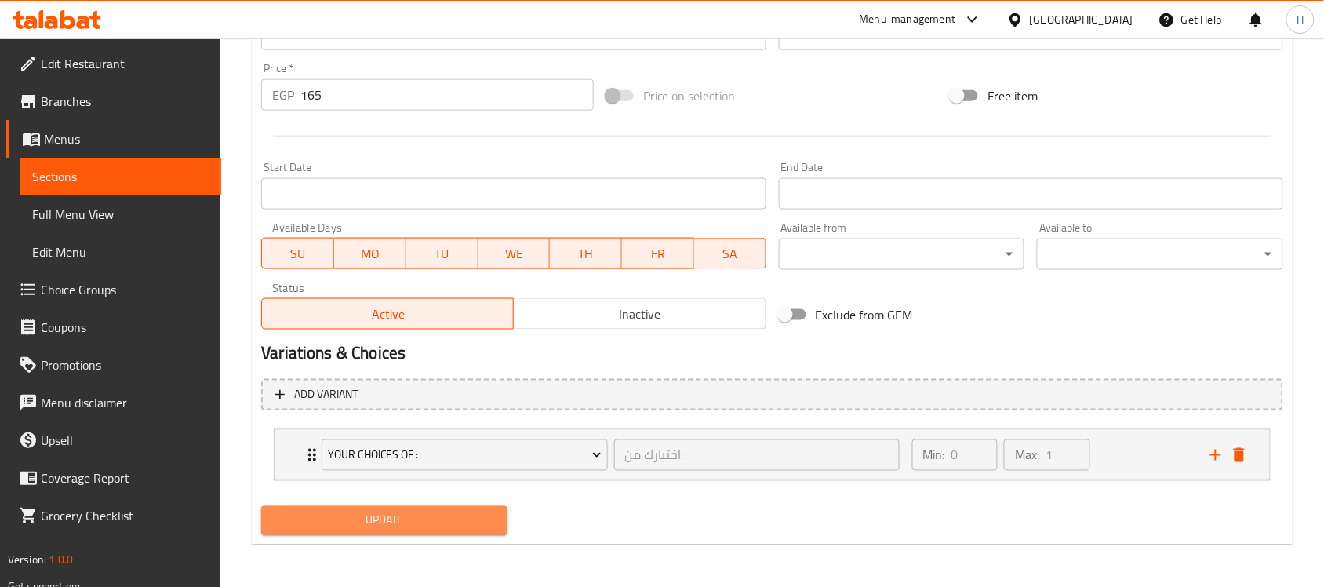
click at [418, 520] on span "Update" at bounding box center [384, 521] width 221 height 20
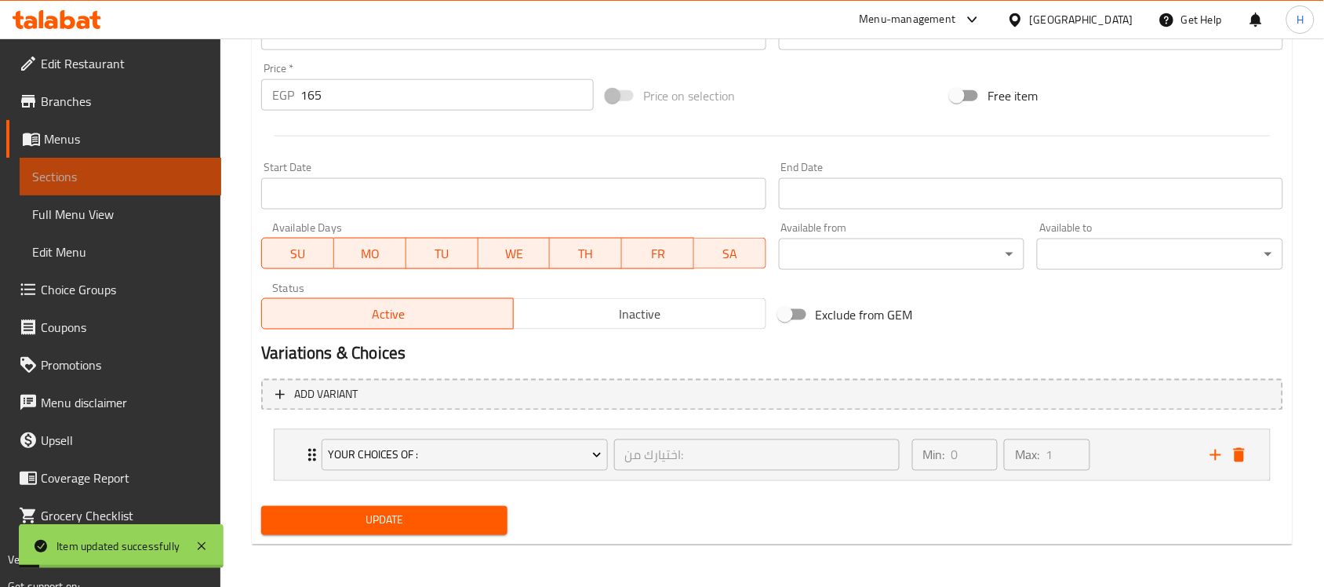
click at [194, 186] on link "Sections" at bounding box center [121, 177] width 202 height 38
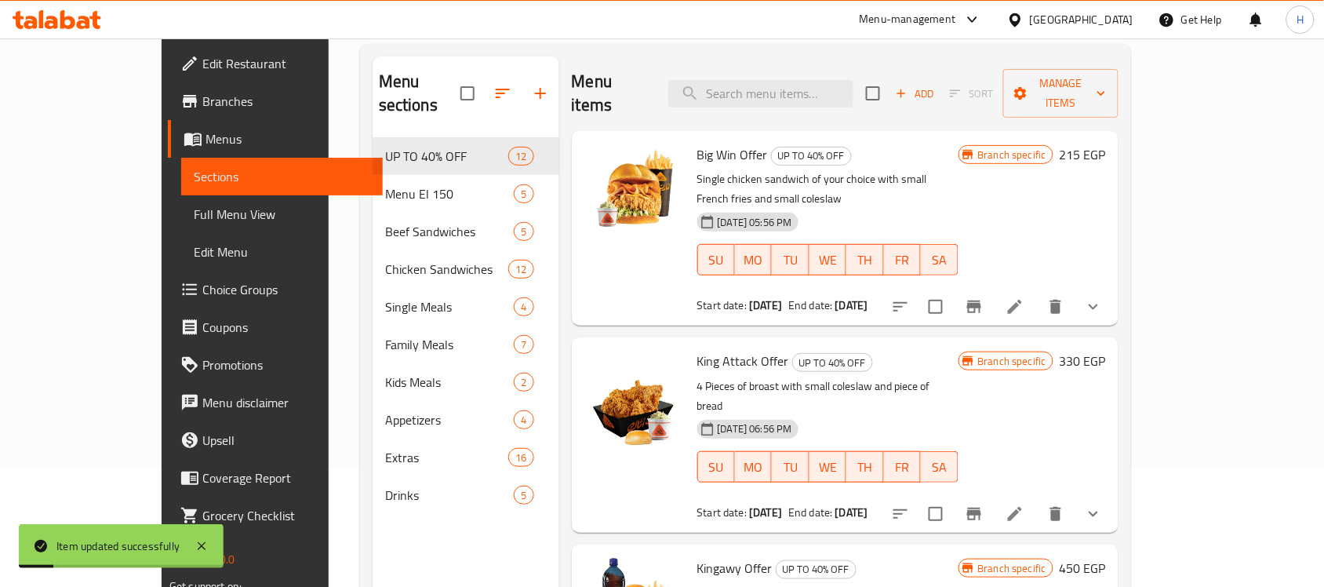
scroll to position [24, 0]
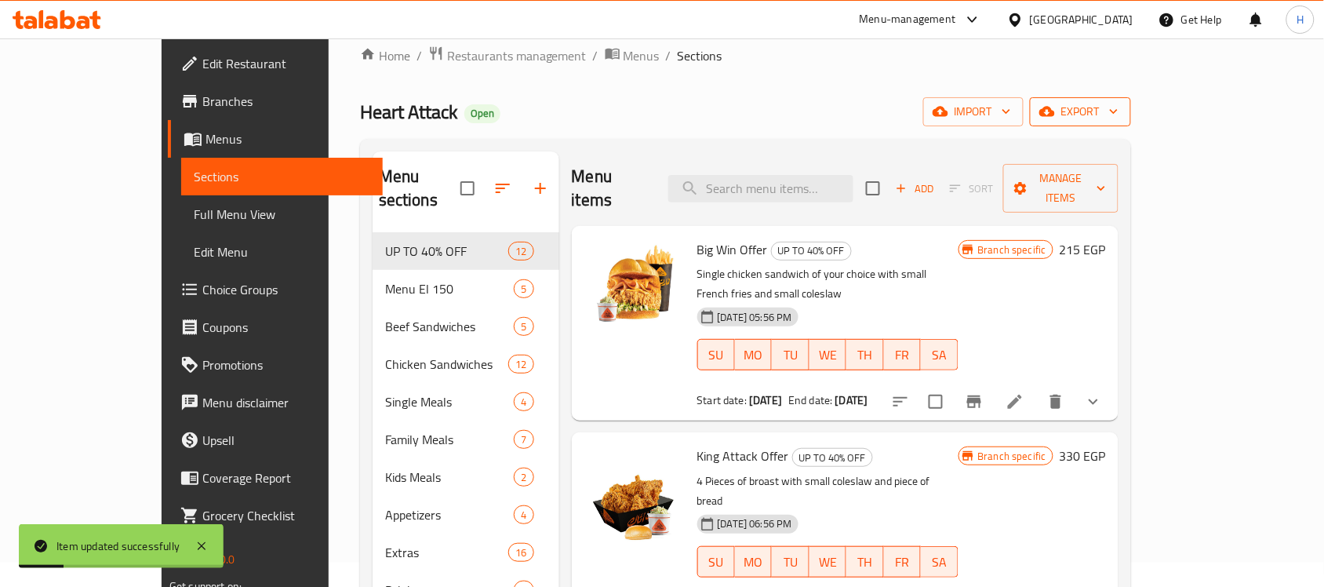
click at [1131, 98] on button "export" at bounding box center [1080, 111] width 101 height 29
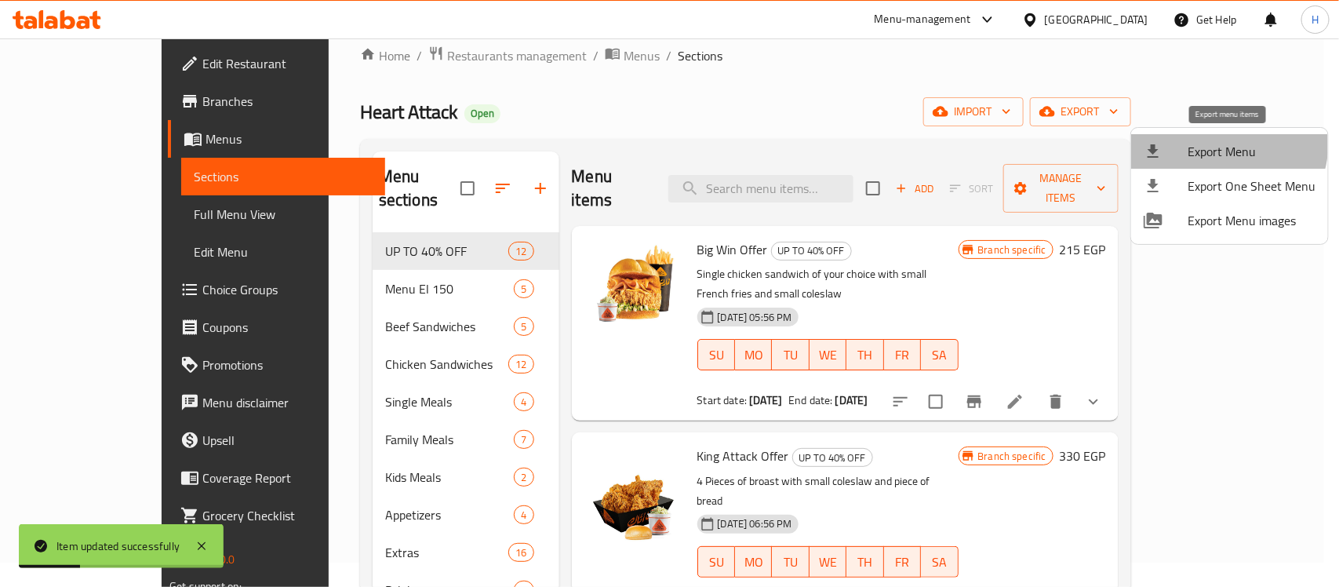
click at [1221, 143] on span "Export Menu" at bounding box center [1252, 151] width 128 height 19
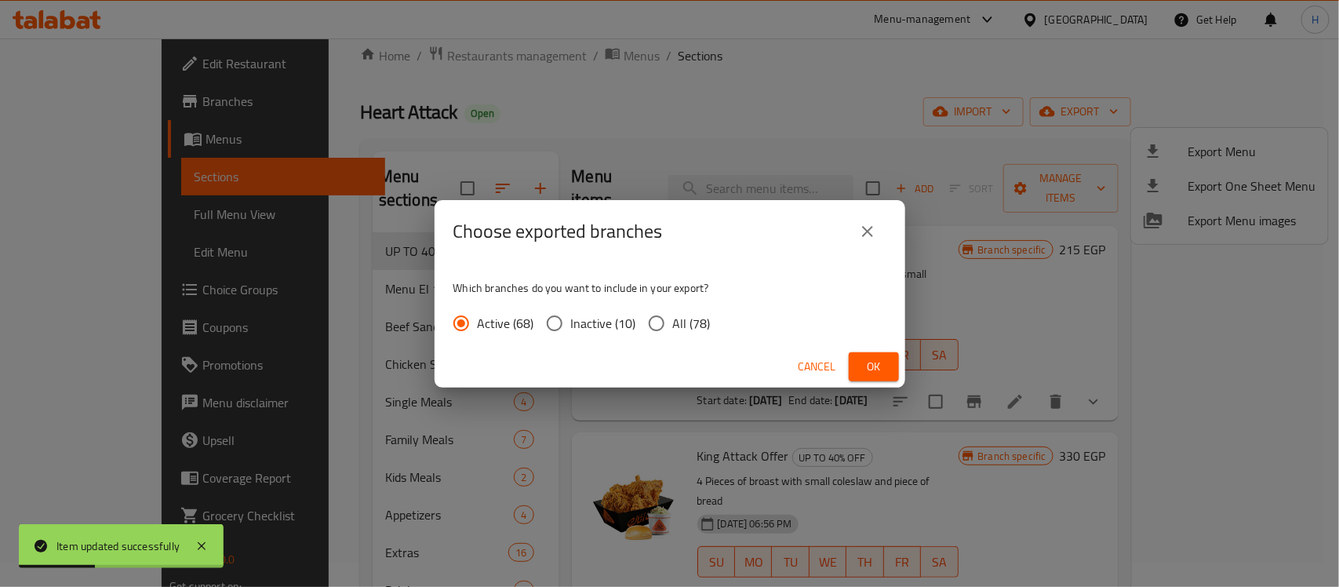
click at [673, 326] on span "All (78)" at bounding box center [692, 323] width 38 height 19
click at [671, 326] on input "All (78)" at bounding box center [656, 323] width 33 height 33
radio input "true"
click at [875, 366] on span "Ok" at bounding box center [873, 367] width 25 height 20
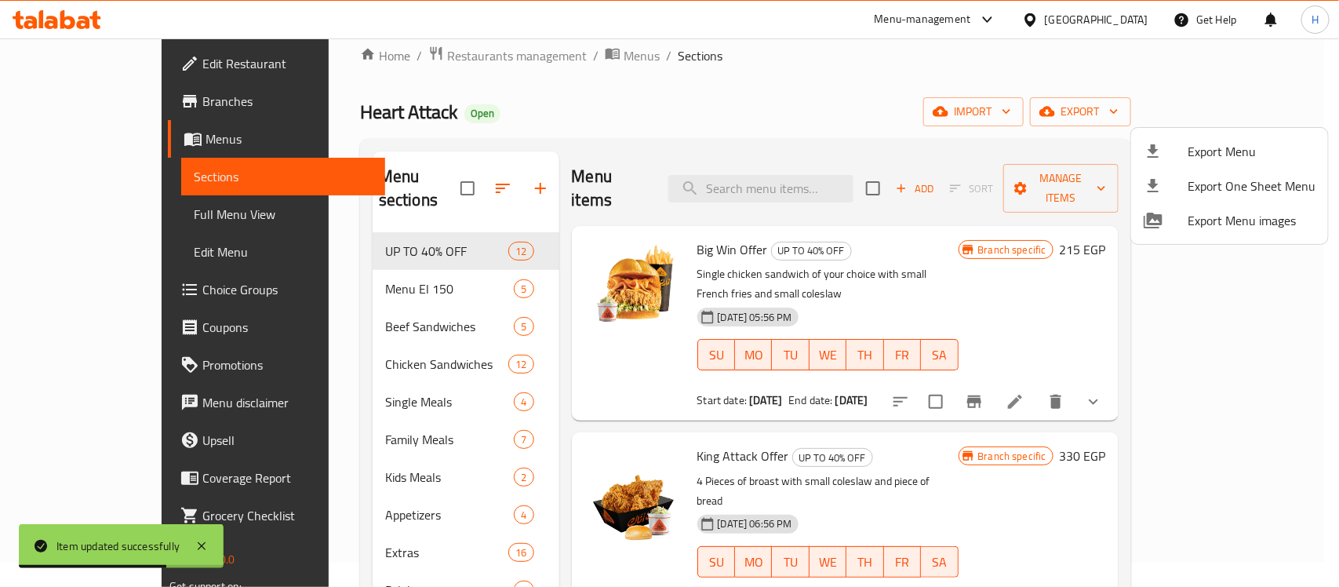
click at [183, 216] on div at bounding box center [669, 293] width 1339 height 587
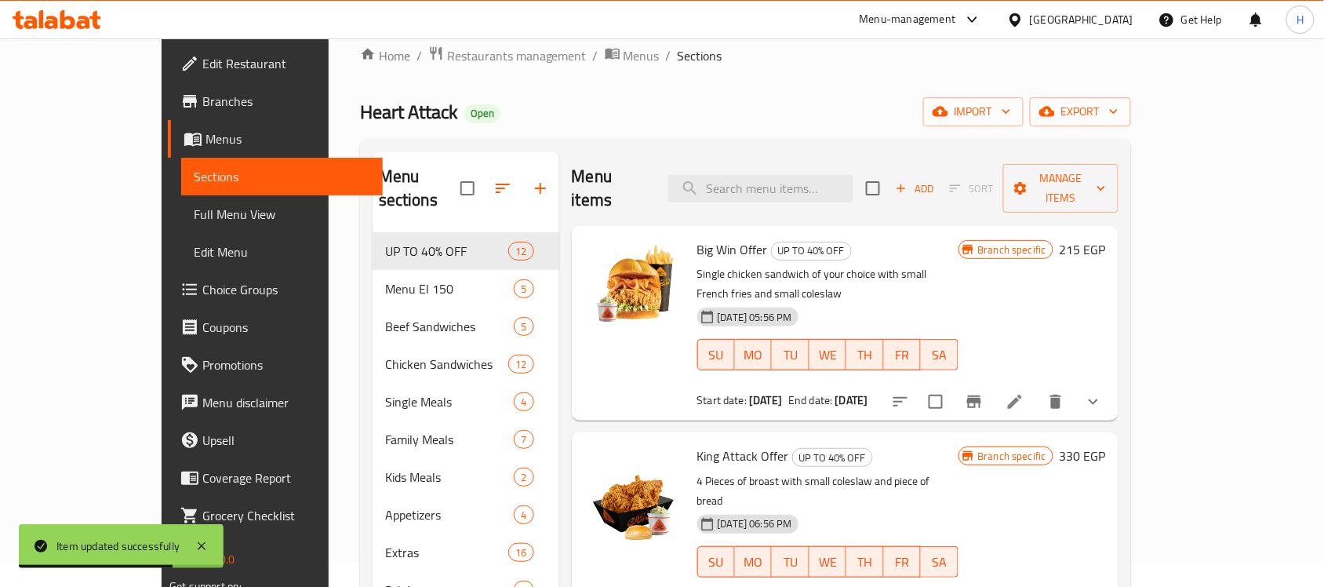
click at [181, 202] on link "Full Menu View" at bounding box center [282, 214] width 202 height 38
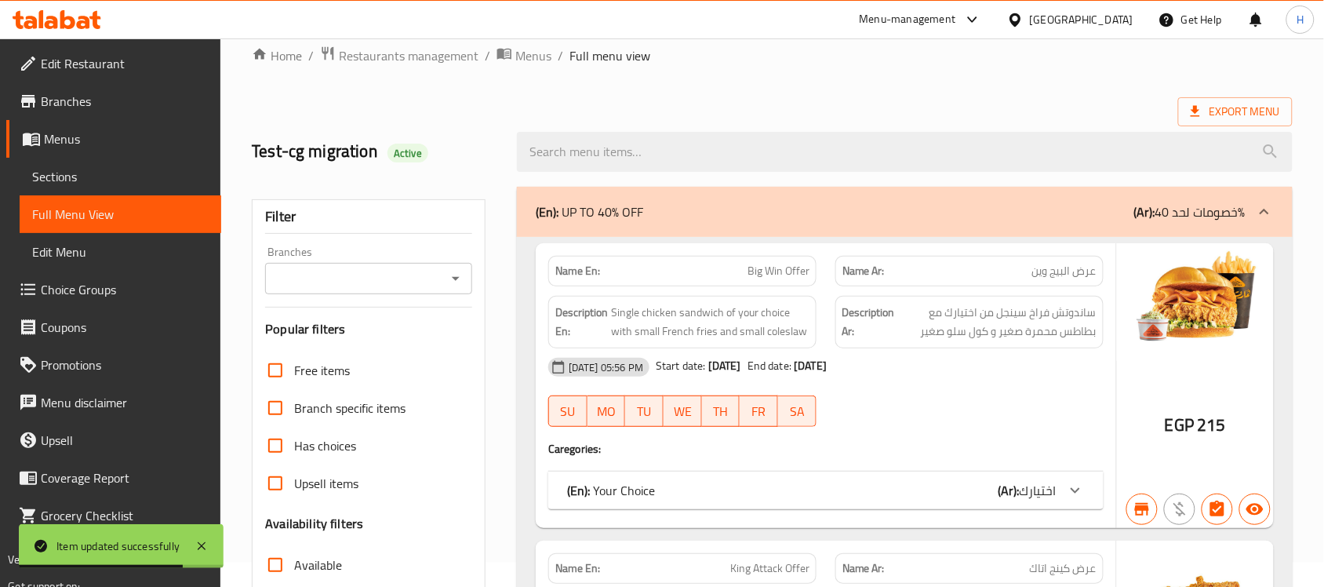
scroll to position [220, 0]
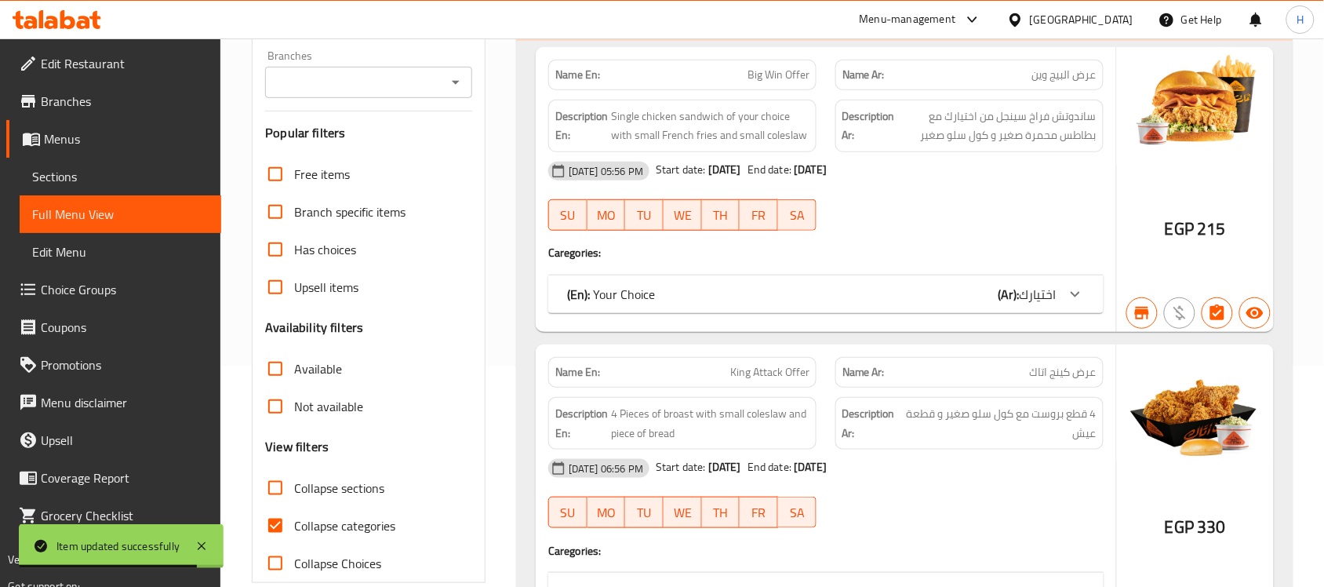
click at [373, 524] on span "Collapse categories" at bounding box center [344, 525] width 101 height 19
click at [294, 524] on input "Collapse categories" at bounding box center [275, 526] width 38 height 38
checkbox input "false"
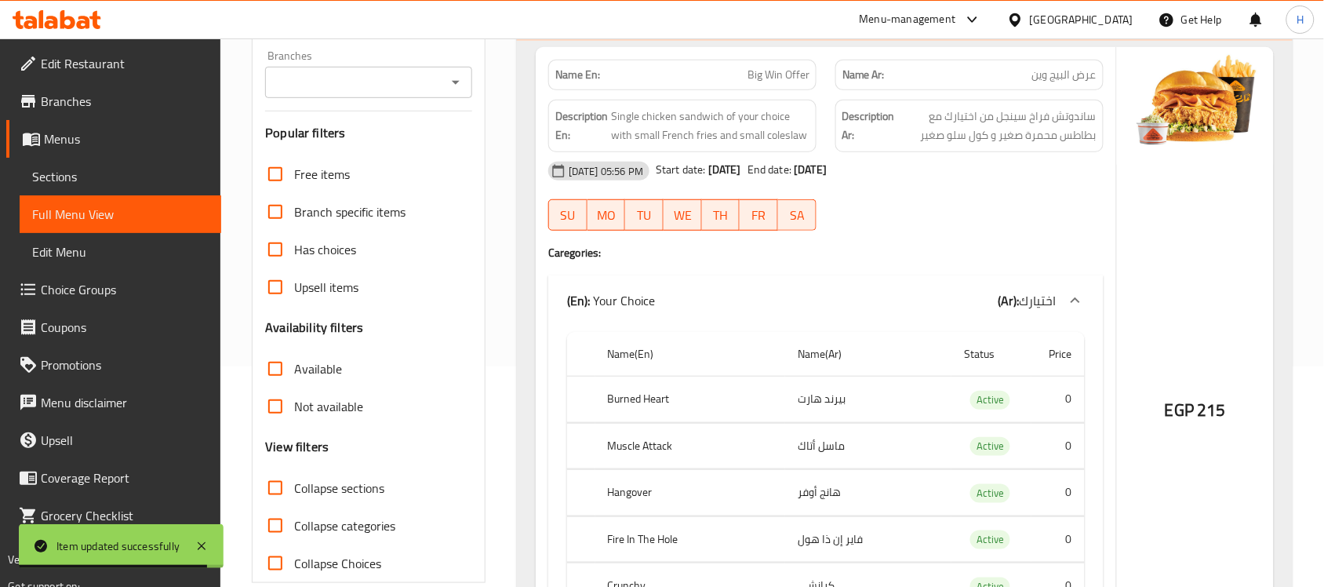
click at [936, 217] on div "[DATE] 05:56 PM Start date: [DATE] End date: [DATE] SU MO TU WE TH FR SA" at bounding box center [826, 196] width 574 height 88
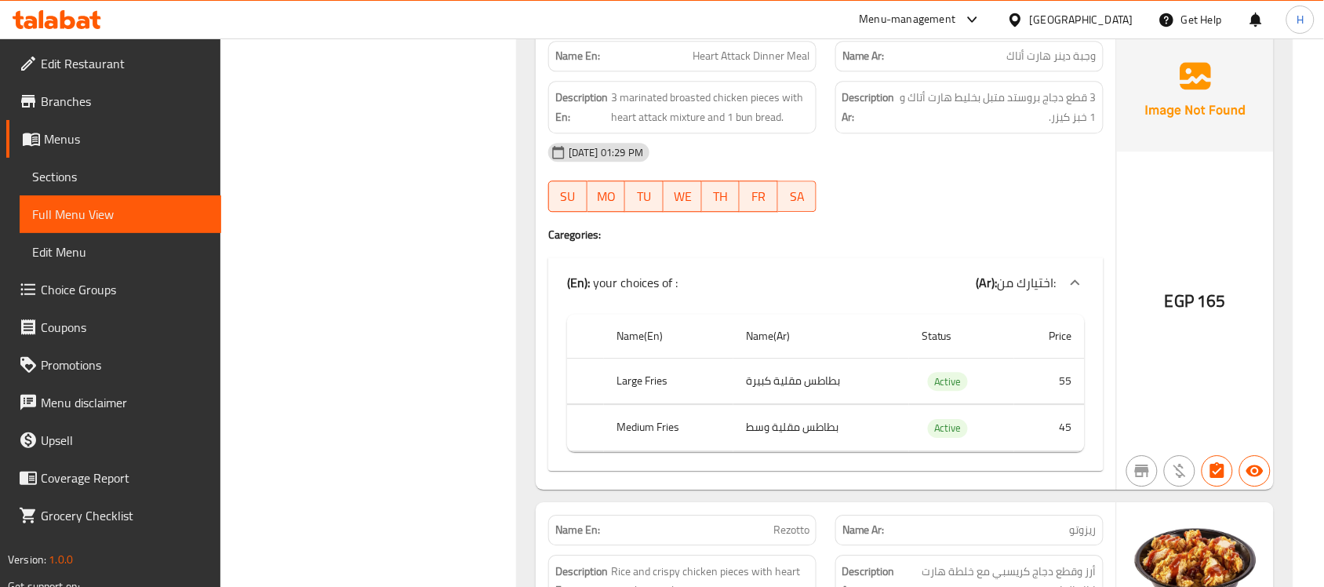
scroll to position [18850, 0]
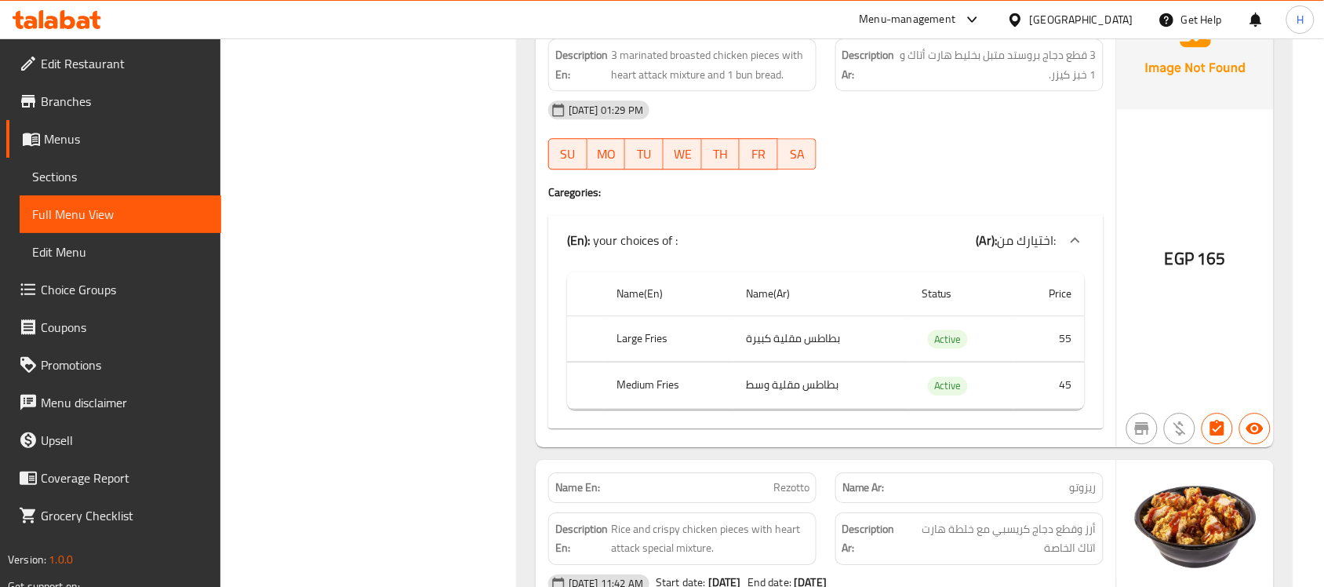
click at [72, 183] on span "Sections" at bounding box center [120, 176] width 176 height 19
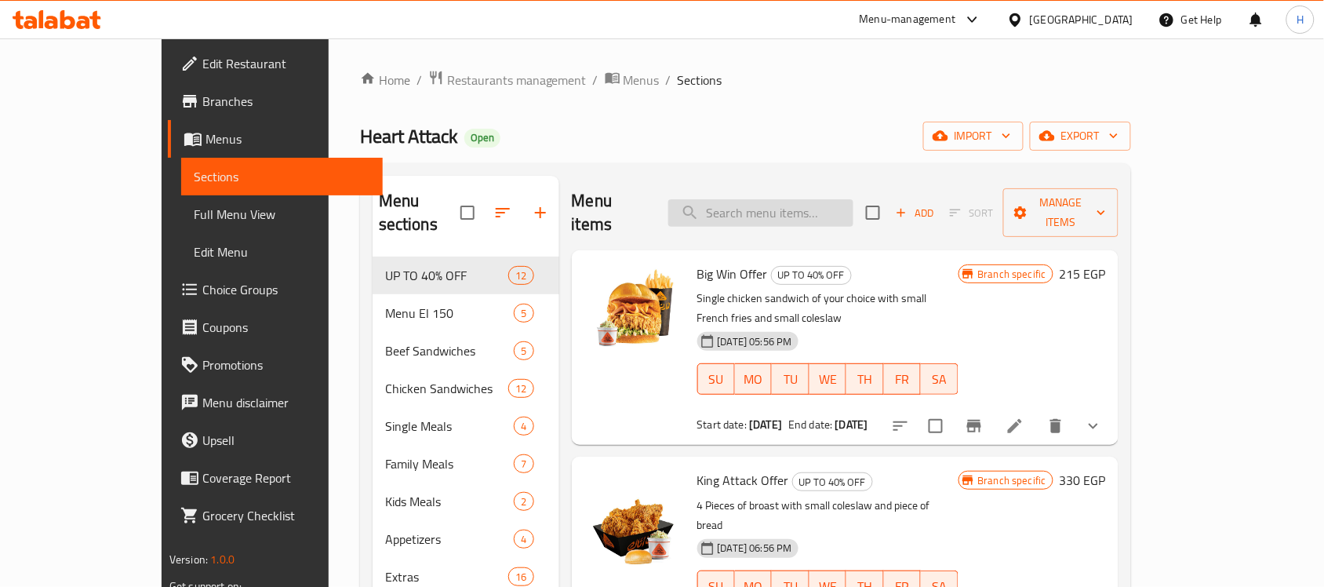
click at [794, 206] on input "search" at bounding box center [760, 212] width 185 height 27
click at [820, 206] on input "search" at bounding box center [760, 212] width 185 height 27
click at [773, 199] on input "search" at bounding box center [760, 212] width 185 height 27
paste input "Heart Attack Dinner Meal"
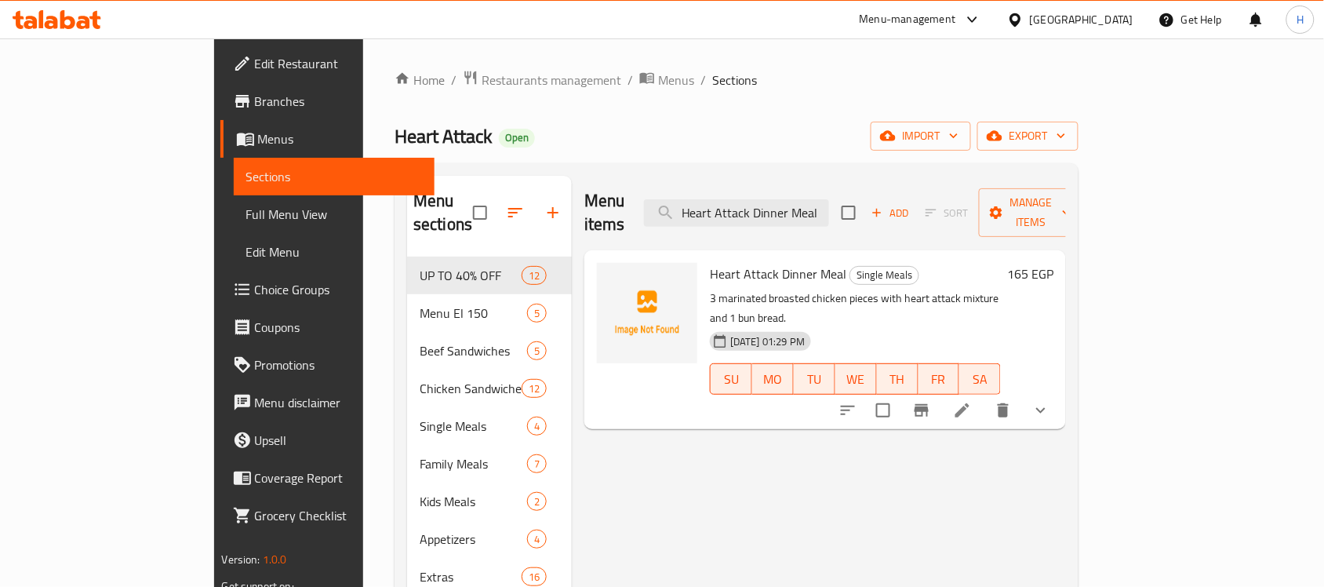
type input "Heart Attack Dinner Meal"
click at [937, 289] on p "3 marinated broasted chicken pieces with heart attack mixture and 1 bun bread." at bounding box center [855, 308] width 291 height 39
copy div "3 marinated broasted chicken pieces with heart attack mixture and 1 bun bread."
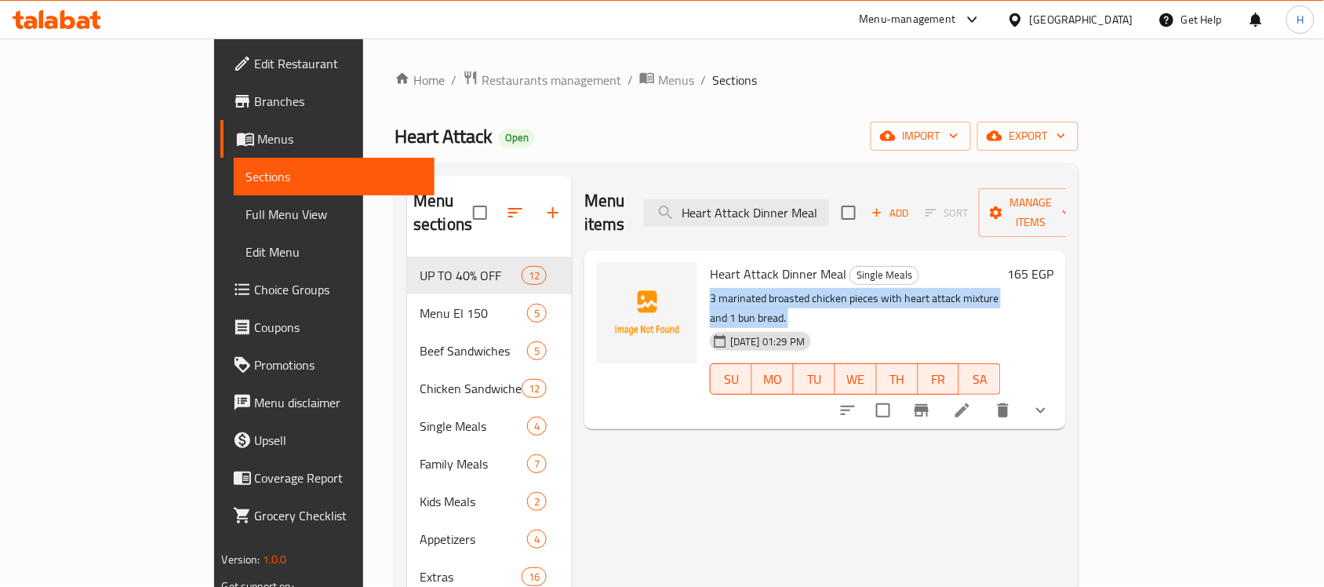
click at [984, 396] on li at bounding box center [962, 410] width 44 height 28
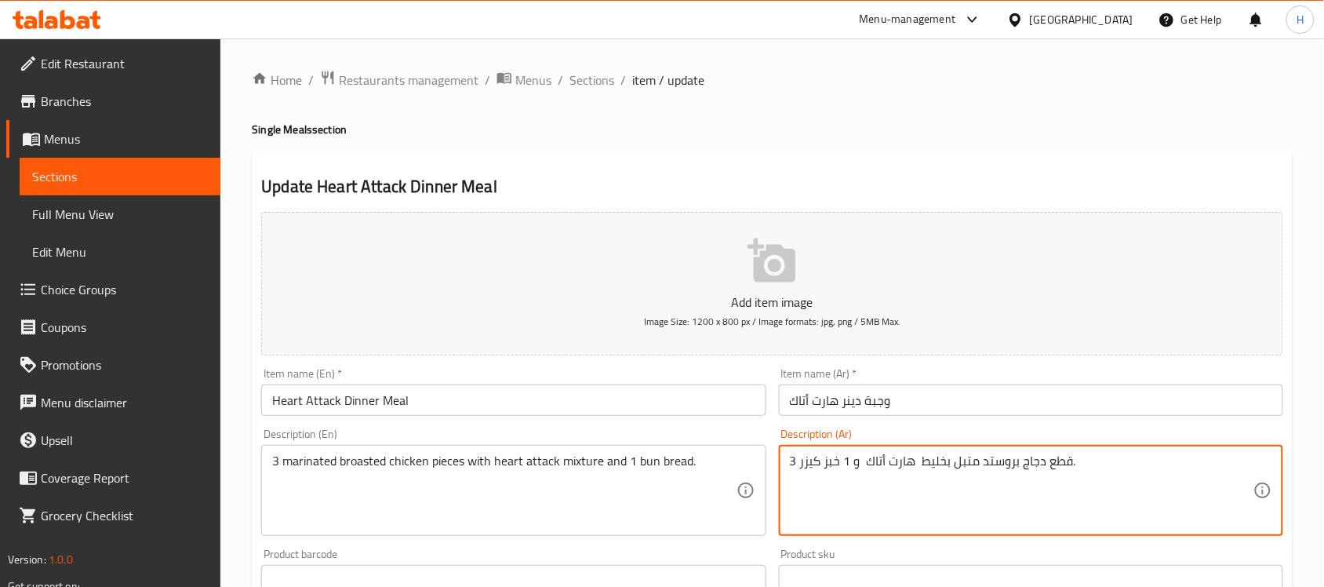
click at [1006, 464] on textarea "3 قطع دجاج بروستد متبل بخليط هارت أتاك و 1 خبز كيزر." at bounding box center [1022, 490] width 464 height 75
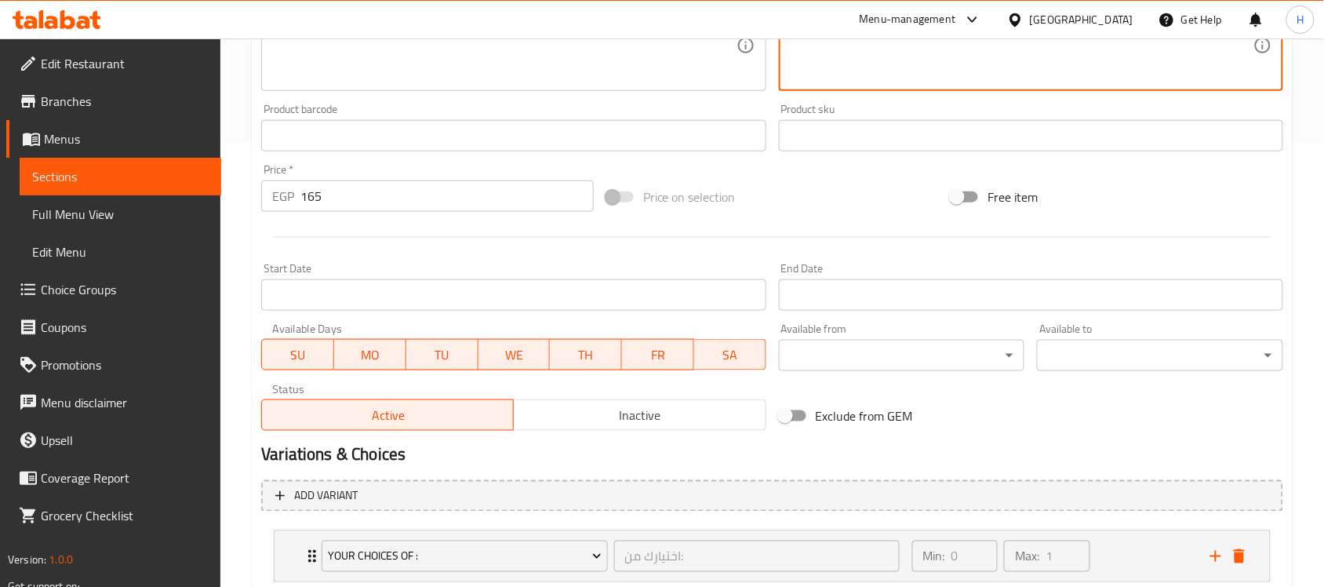
scroll to position [546, 0]
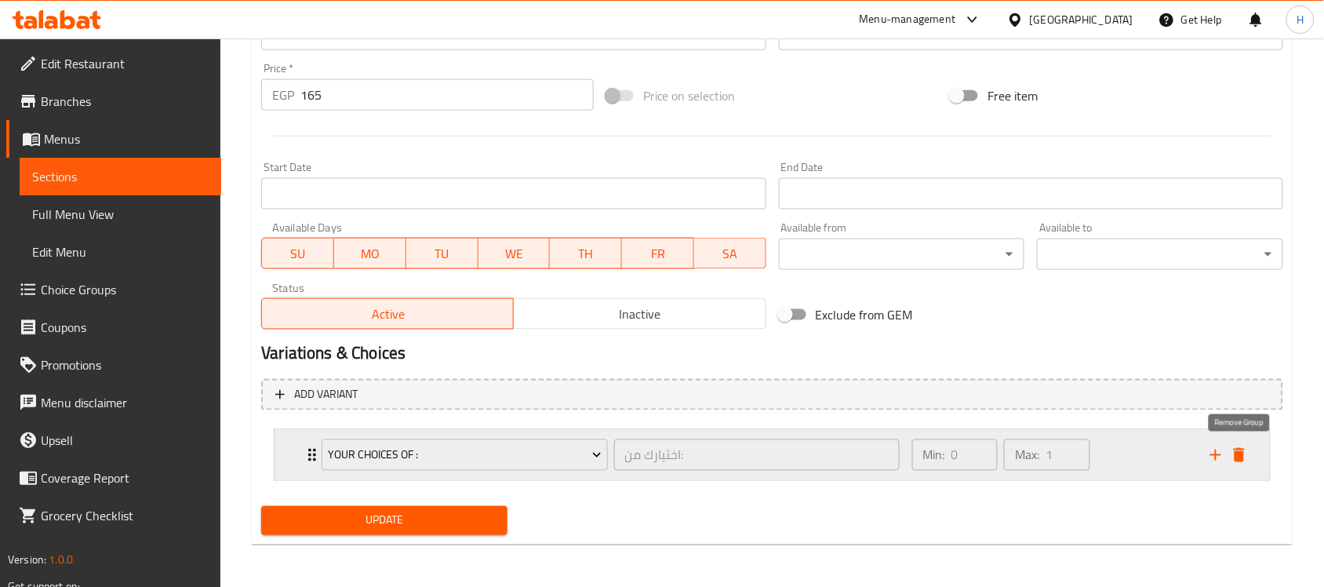
click at [1249, 447] on icon "delete" at bounding box center [1239, 455] width 19 height 19
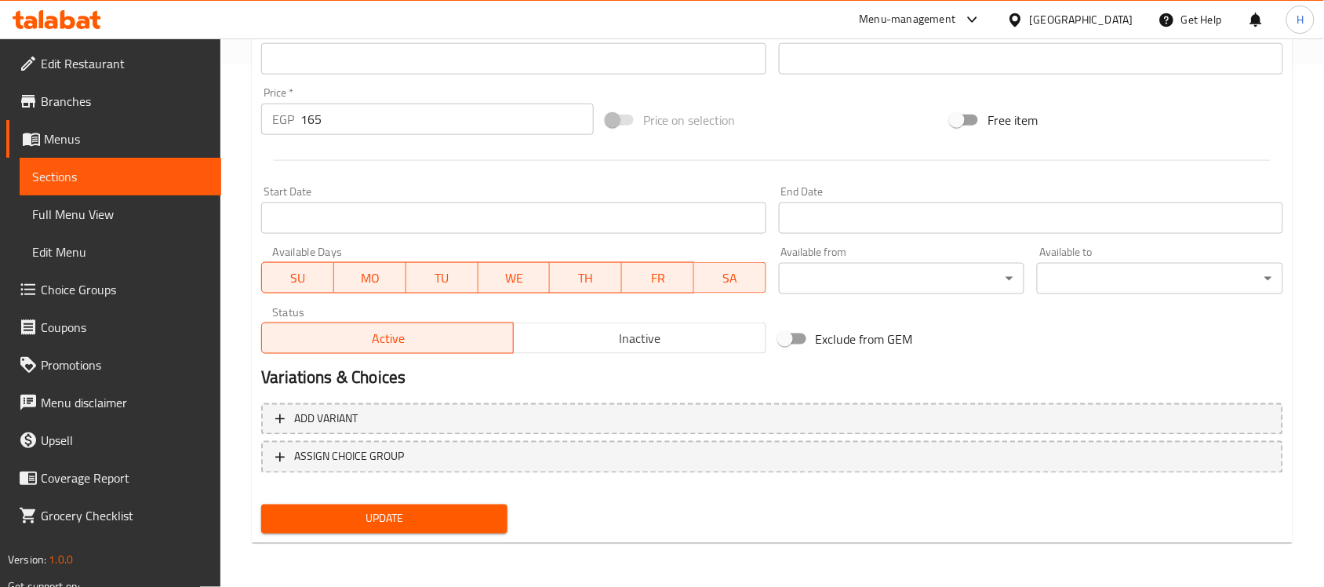
scroll to position [518, 0]
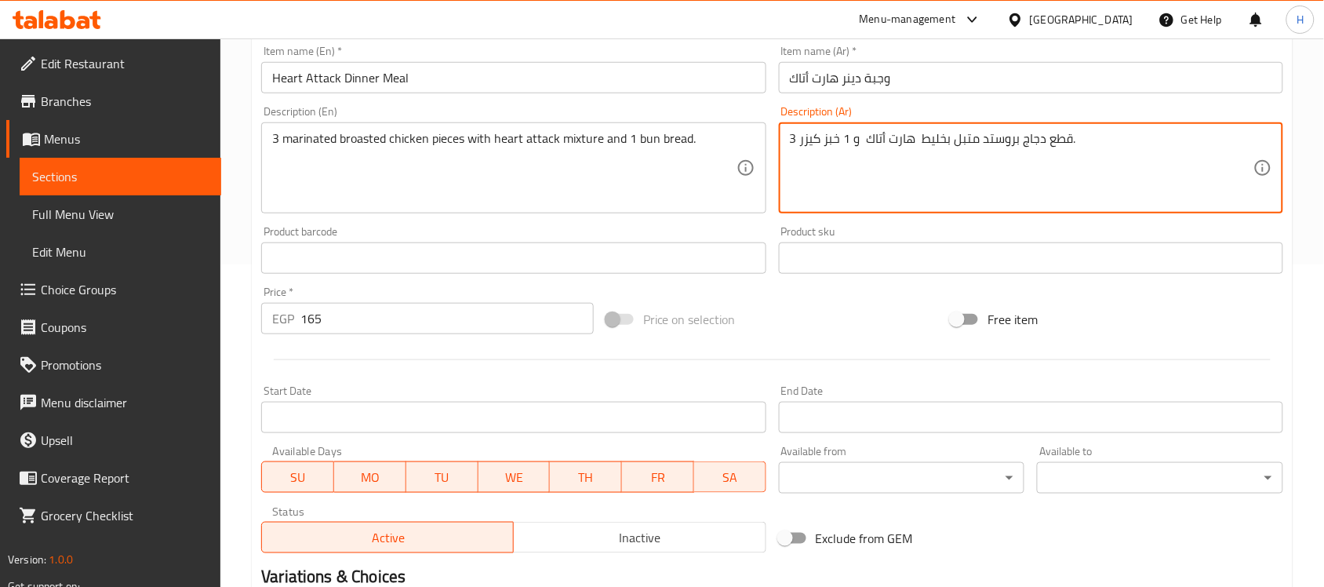
click at [197, 177] on span "Sections" at bounding box center [120, 176] width 176 height 19
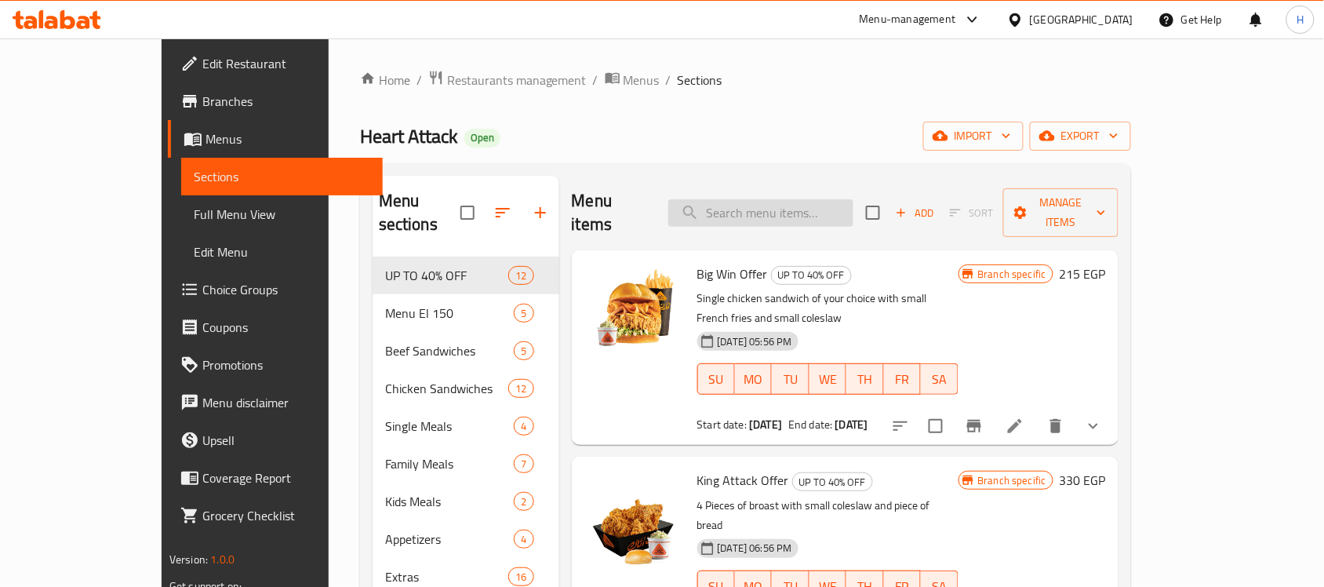
click at [799, 184] on div "Menu items Add Sort Manage items" at bounding box center [845, 213] width 547 height 75
click at [813, 199] on input "search" at bounding box center [760, 212] width 185 height 27
paste input "3 قطع دجاج بروستد متبل بخليط هارت أتاك و 1 خبز كيزر."
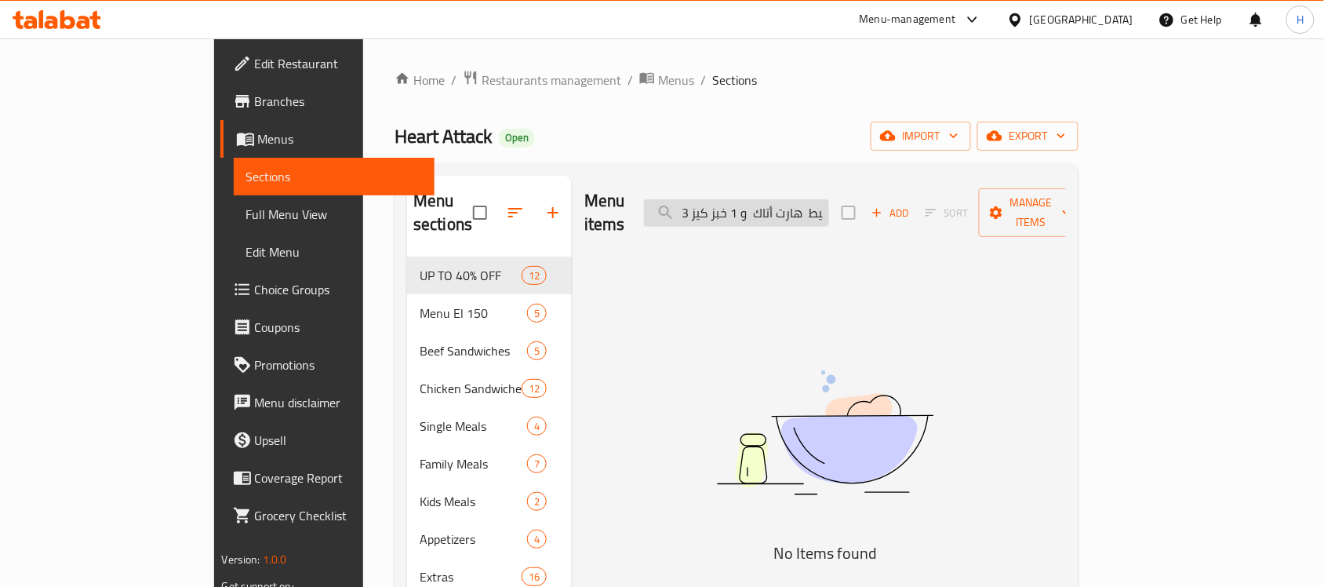
click at [829, 213] on input "3 قطع دجاج بروستد متبل بخليط هارت أتاك و 1 خبز كيز" at bounding box center [736, 212] width 185 height 27
paste input "Heart Attack Dinner Meal"
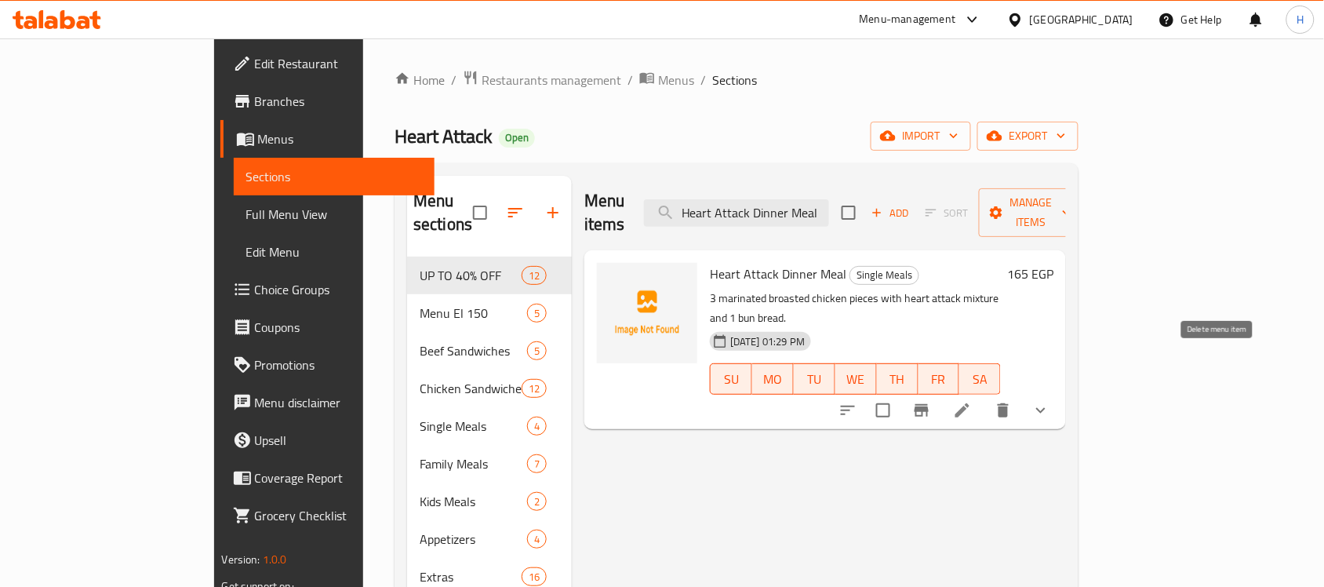
type input "Heart Attack Dinner Meal"
click at [1022, 391] on button "delete" at bounding box center [1003, 410] width 38 height 38
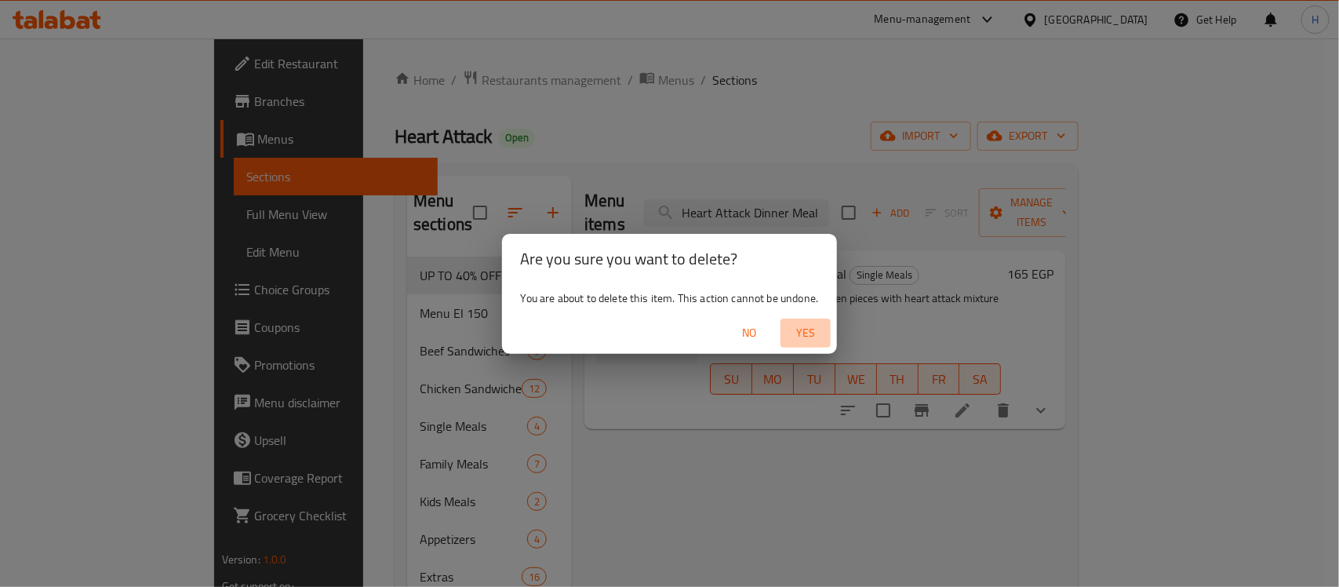
click at [825, 336] on button "Yes" at bounding box center [805, 332] width 50 height 29
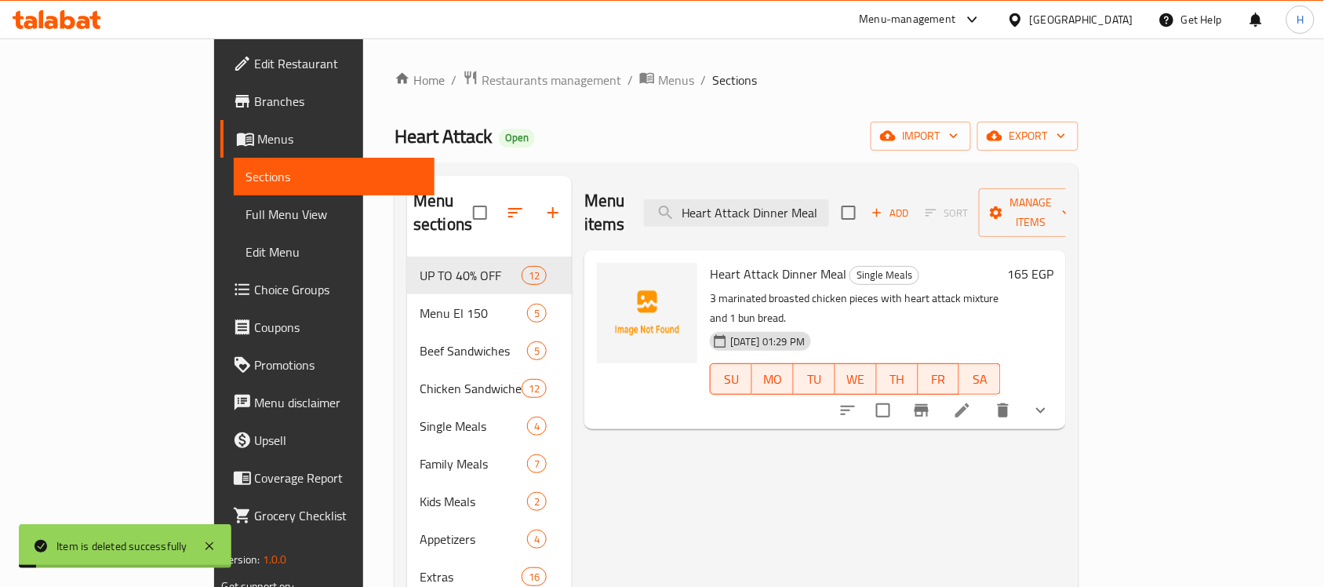
click at [1066, 134] on span "export" at bounding box center [1028, 136] width 76 height 20
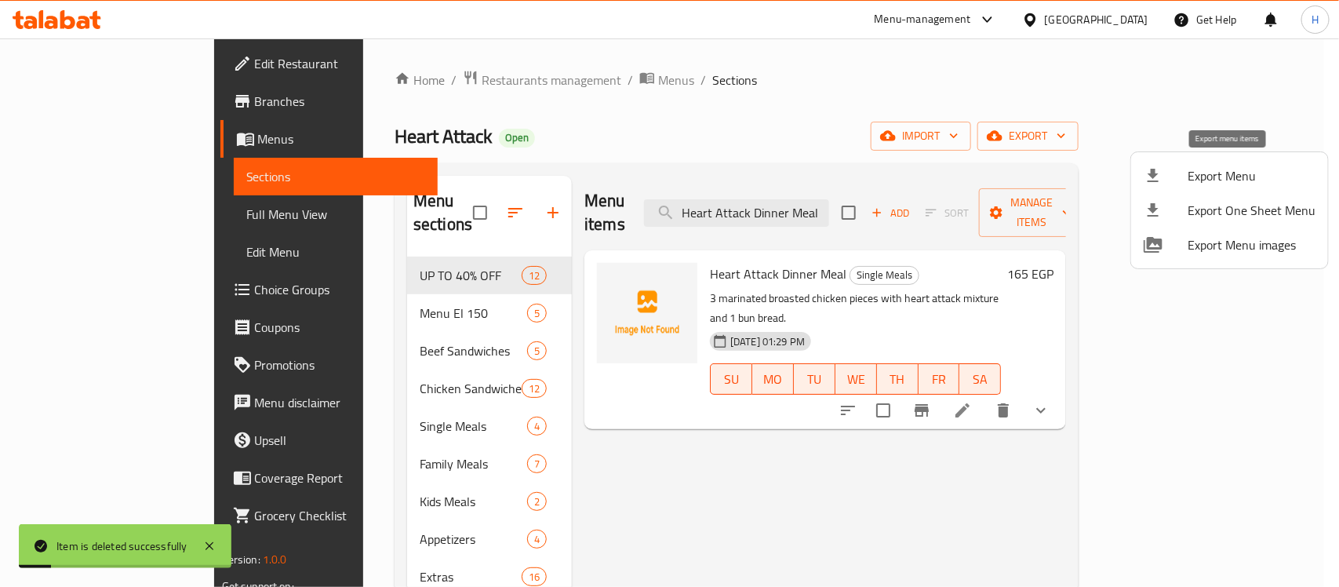
click at [1198, 162] on li "Export Menu" at bounding box center [1229, 175] width 197 height 35
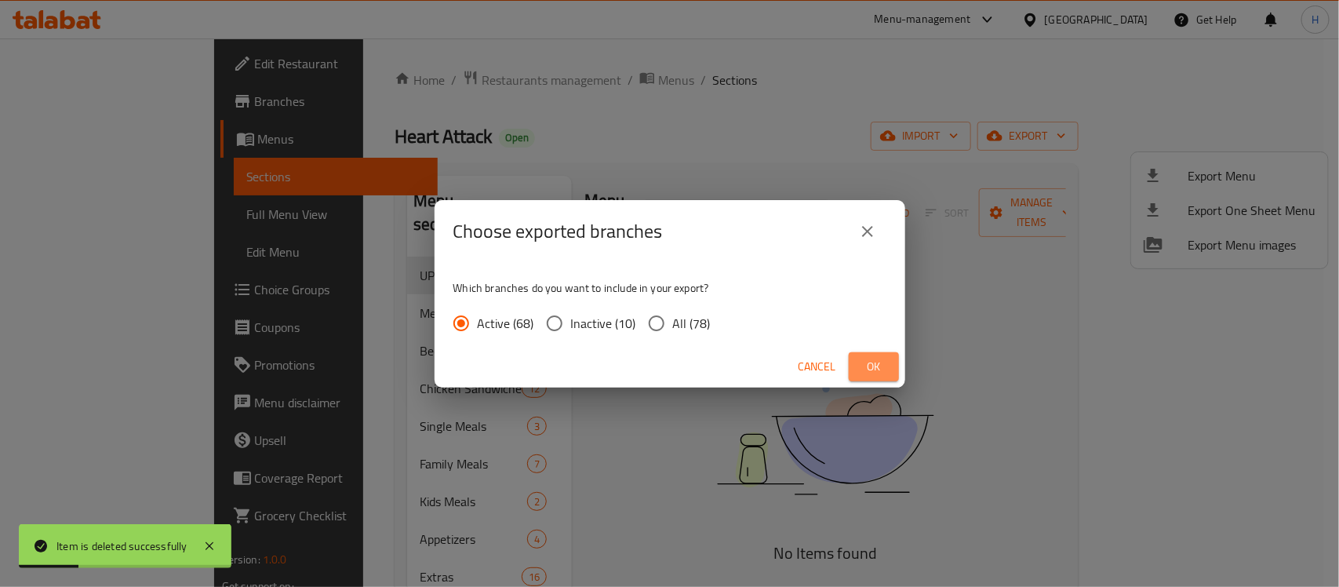
click at [881, 357] on span "Ok" at bounding box center [873, 367] width 25 height 20
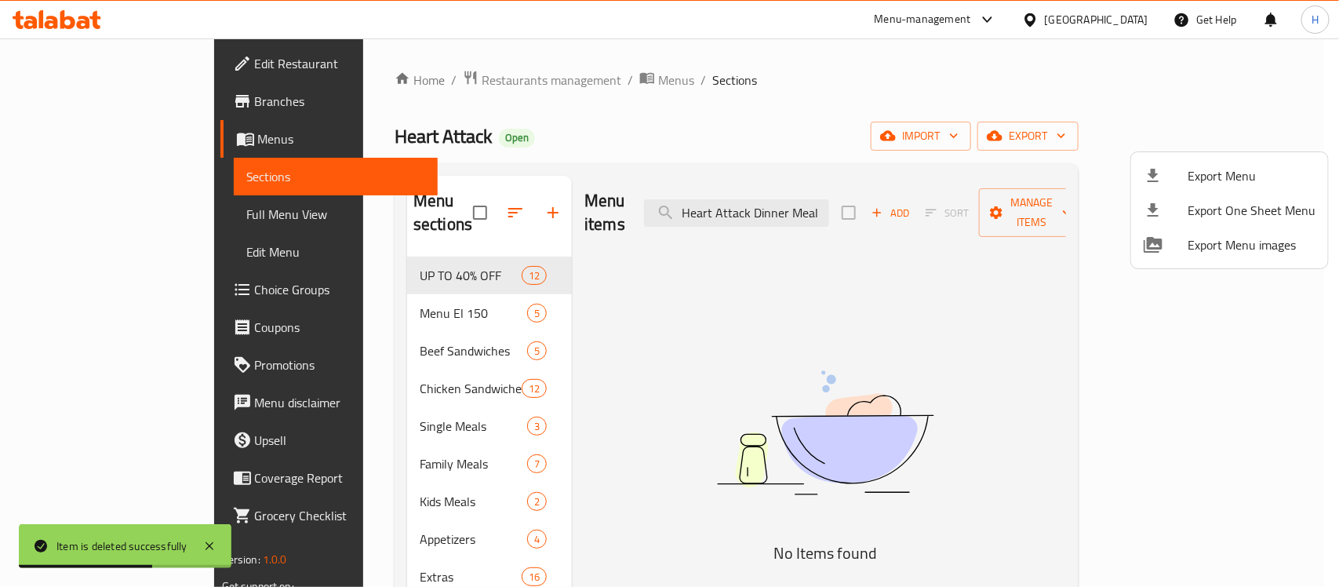
click at [339, 408] on div at bounding box center [669, 293] width 1339 height 587
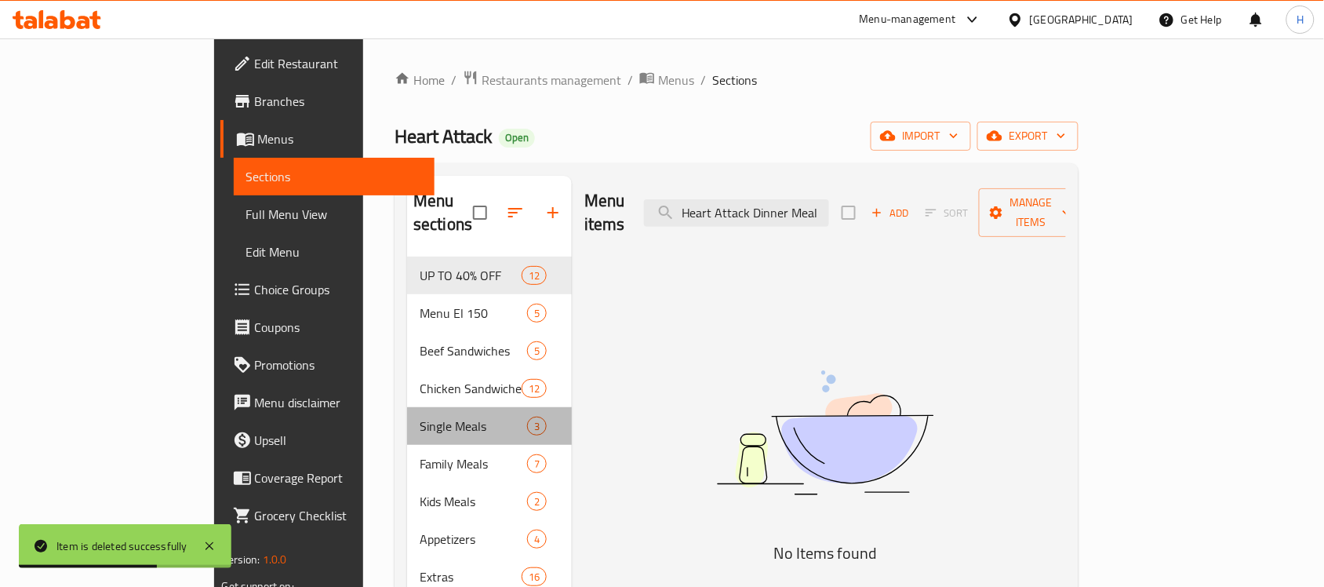
click at [420, 417] on span "Single Meals" at bounding box center [473, 426] width 107 height 19
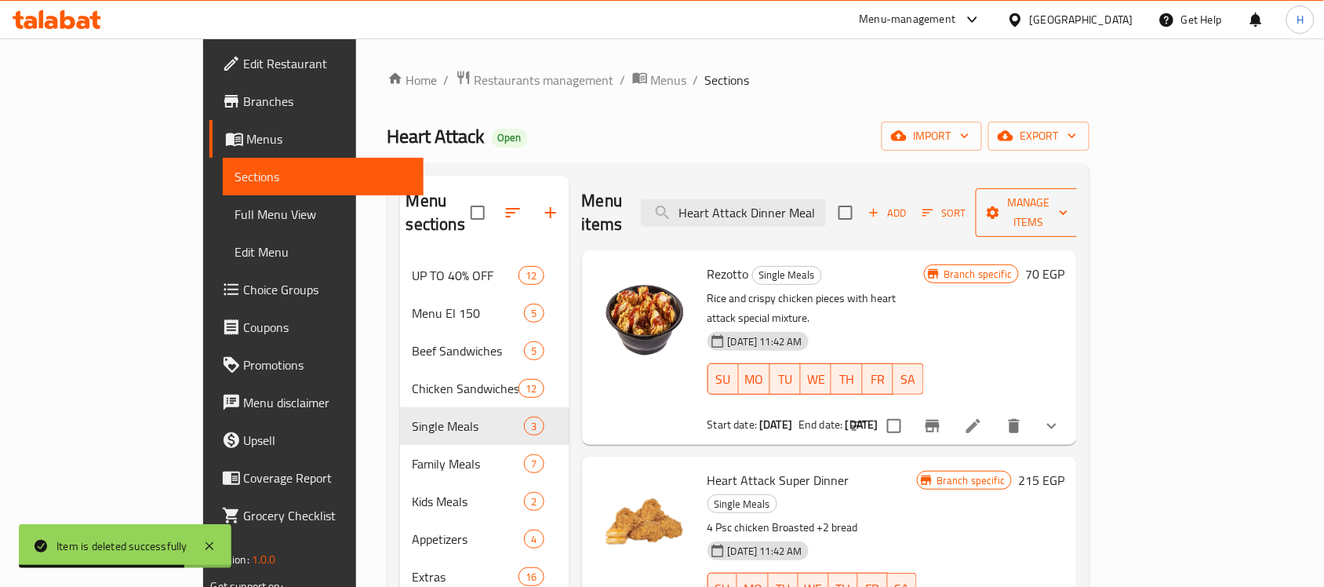
click at [1068, 198] on span "Manage items" at bounding box center [1028, 212] width 80 height 39
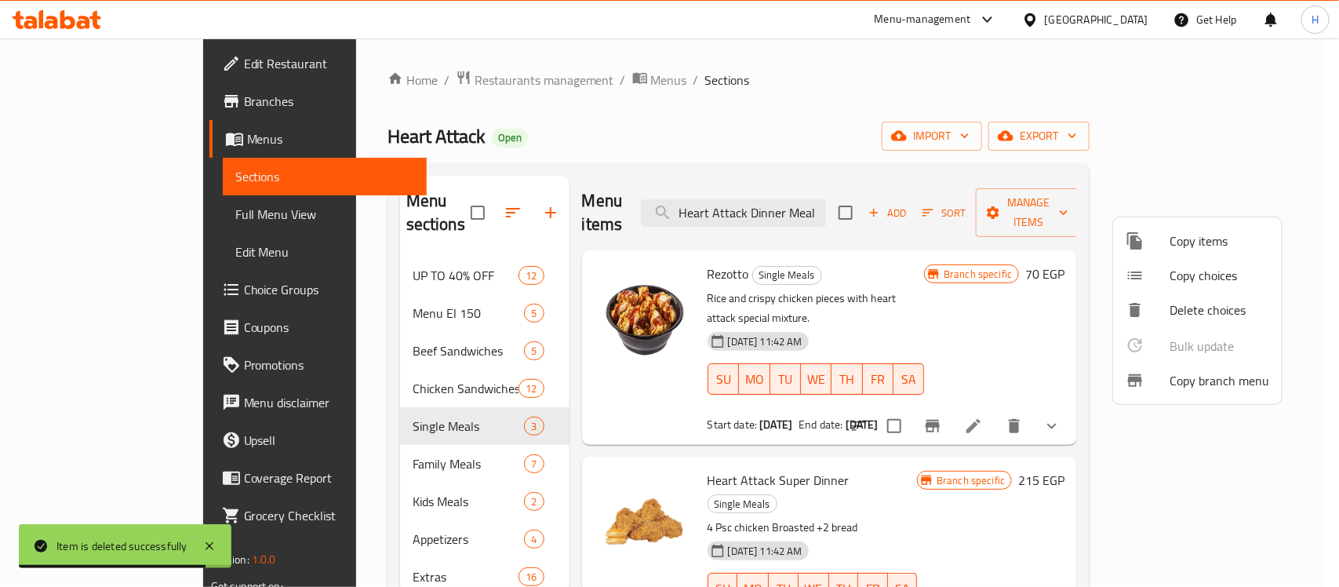
click at [899, 253] on div at bounding box center [669, 293] width 1339 height 587
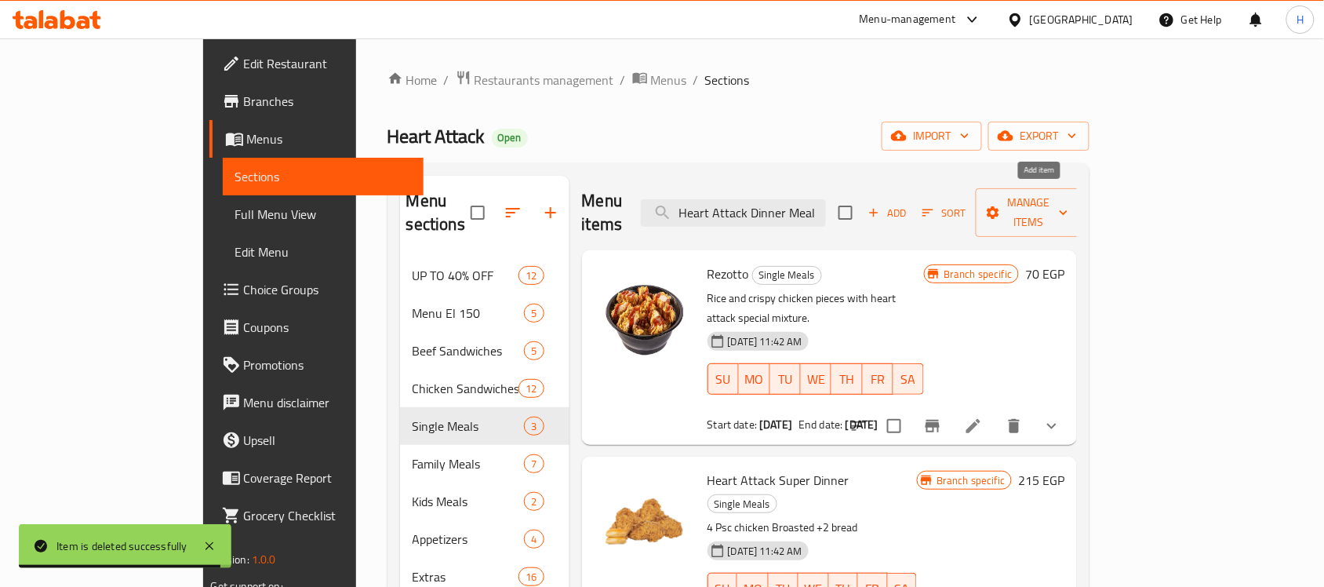
click at [908, 208] on span "Add" at bounding box center [887, 213] width 42 height 18
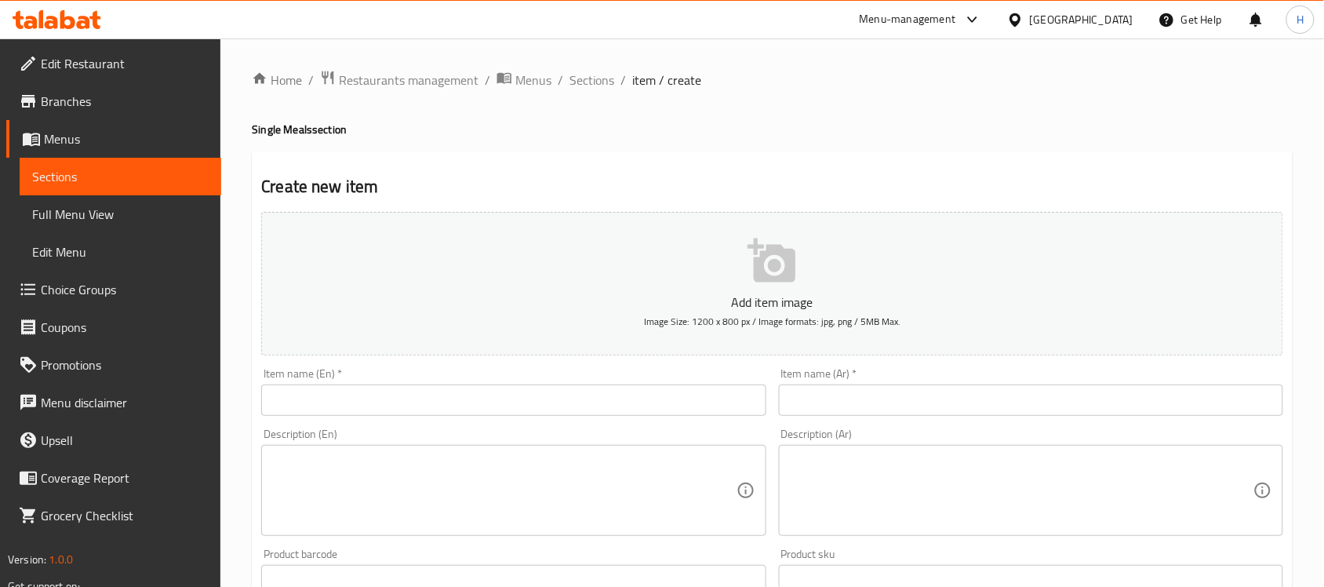
click at [531, 401] on input "text" at bounding box center [513, 399] width 504 height 31
click at [528, 395] on input "text" at bounding box center [513, 399] width 504 height 31
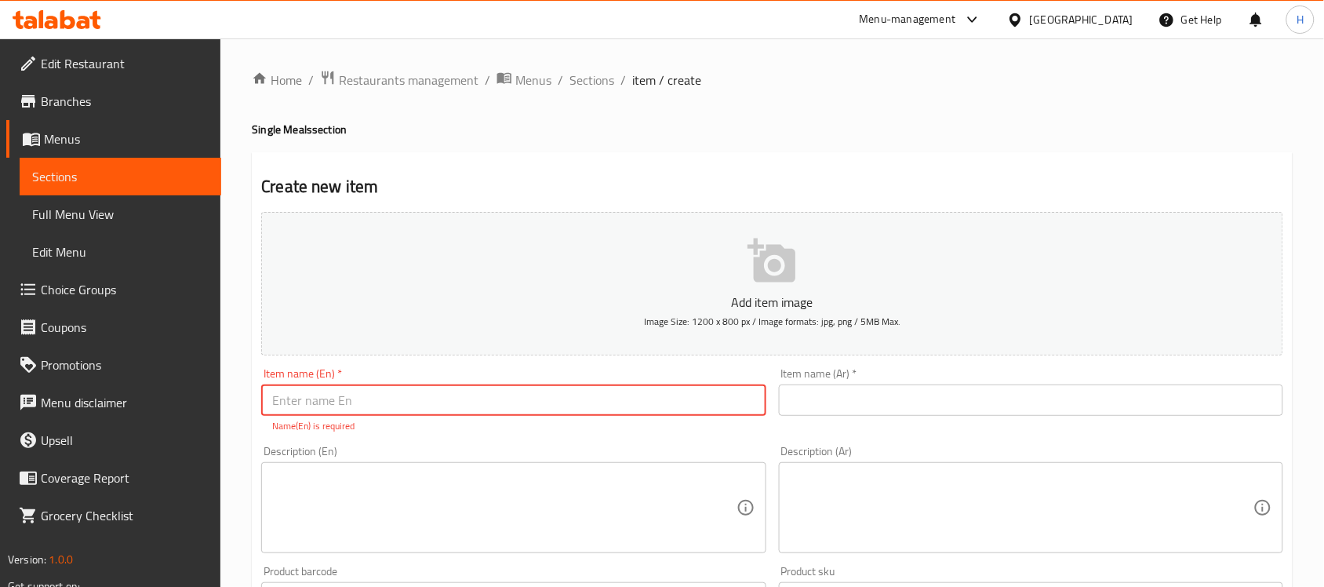
paste input "Heart Attack Dinner Meal"
type input "Heart Attack Dinner Meal"
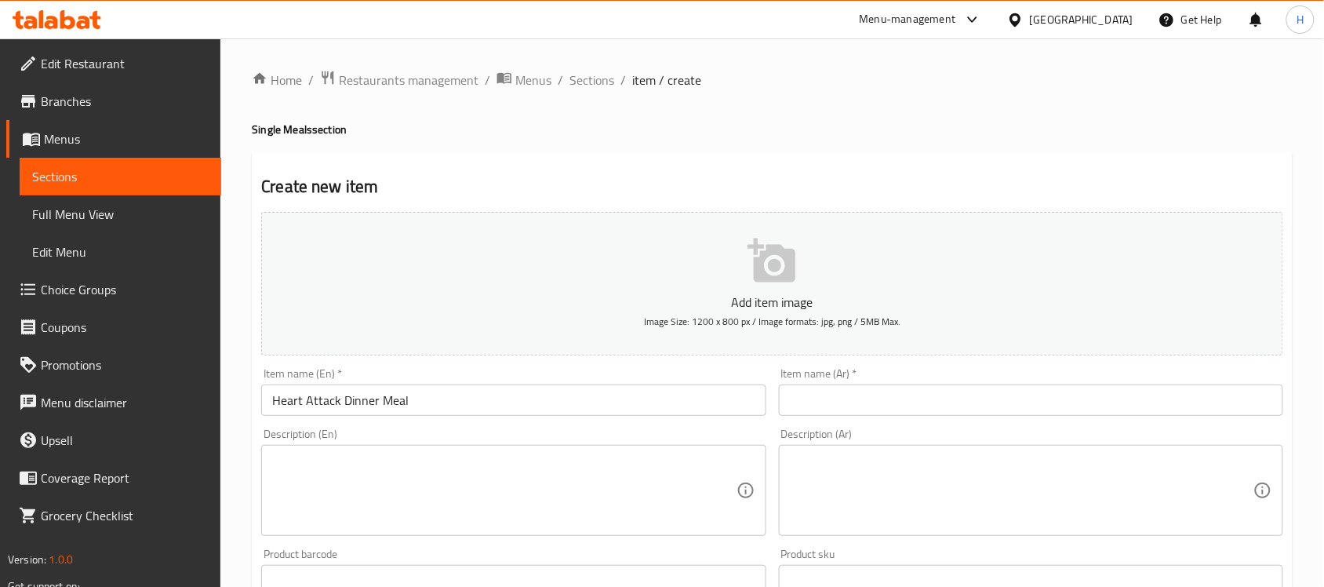
click at [435, 471] on textarea at bounding box center [504, 490] width 464 height 75
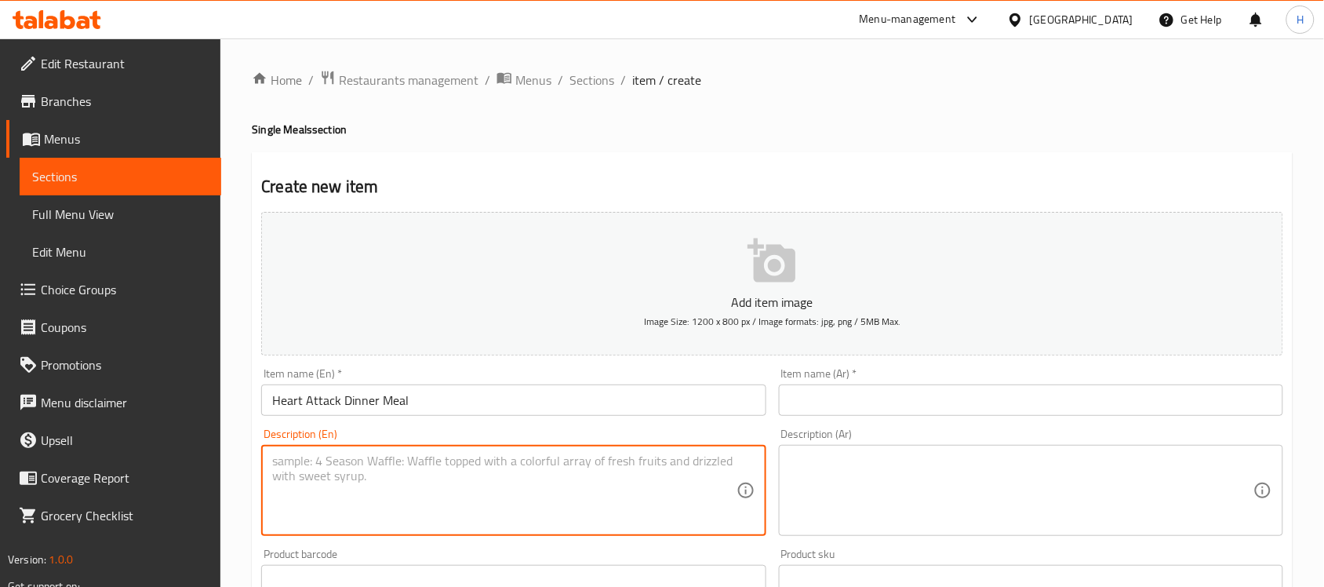
paste textarea "3 marinated broasted chicken pieces with heart attack mixture and 1 bun bread."
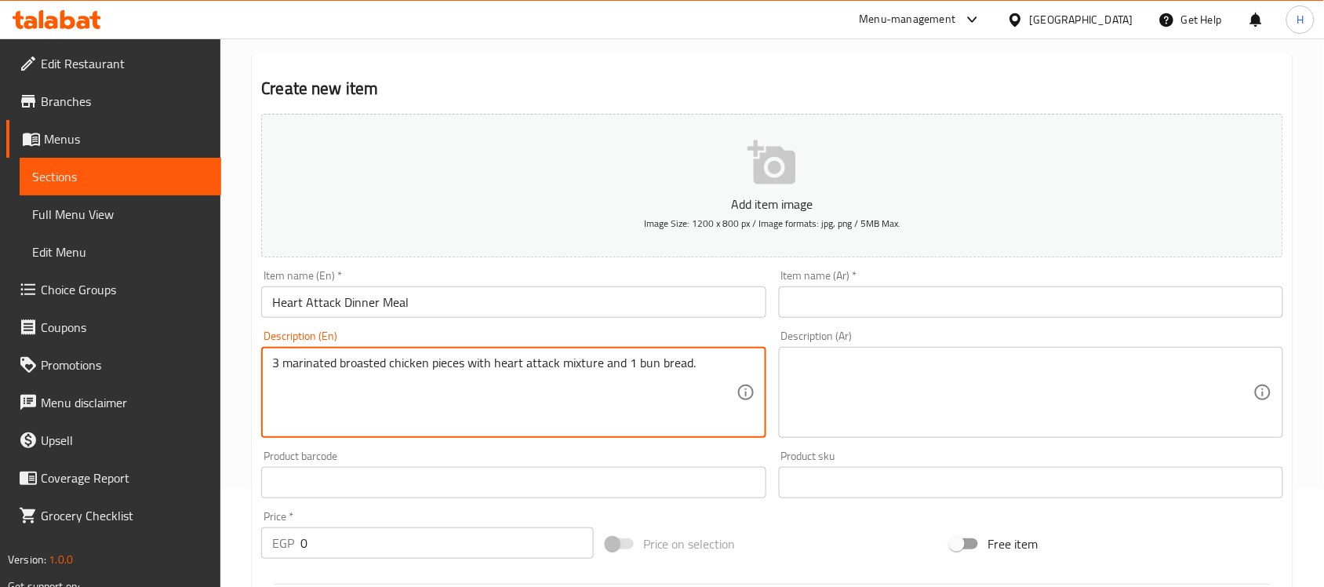
type textarea "3 marinated broasted chicken pieces with heart attack mixture and 1 bun bread."
click at [864, 295] on input "text" at bounding box center [1031, 301] width 504 height 31
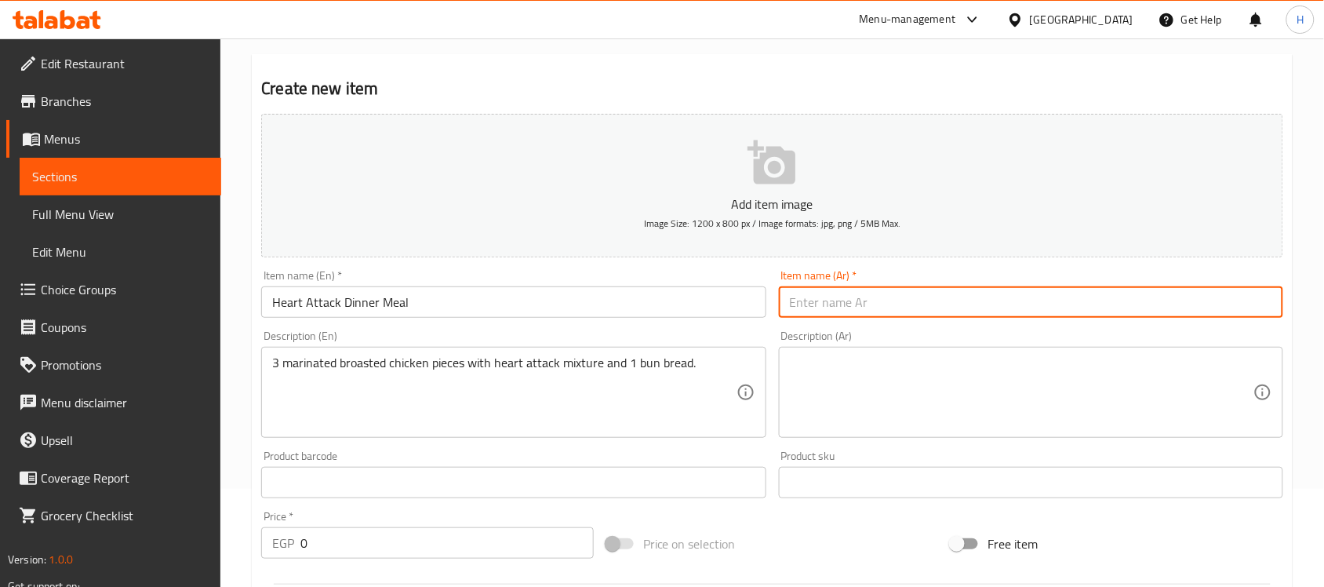
click at [817, 355] on div "Description (Ar) Description (Ar)" at bounding box center [1031, 383] width 504 height 107
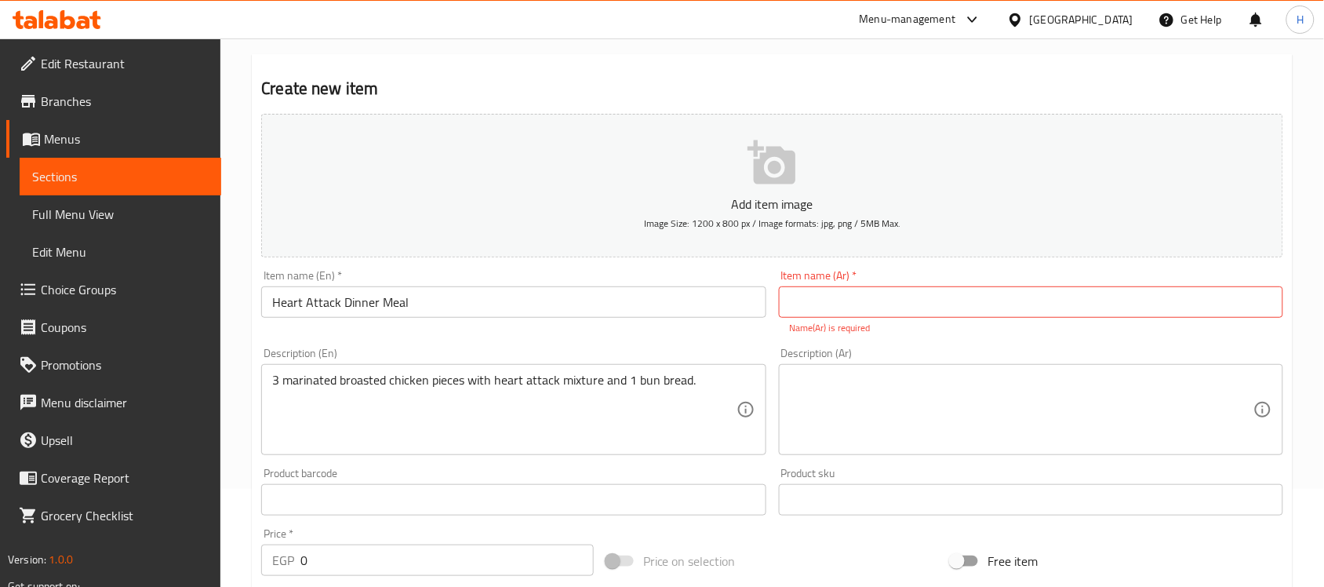
click at [820, 377] on textarea at bounding box center [1022, 410] width 464 height 75
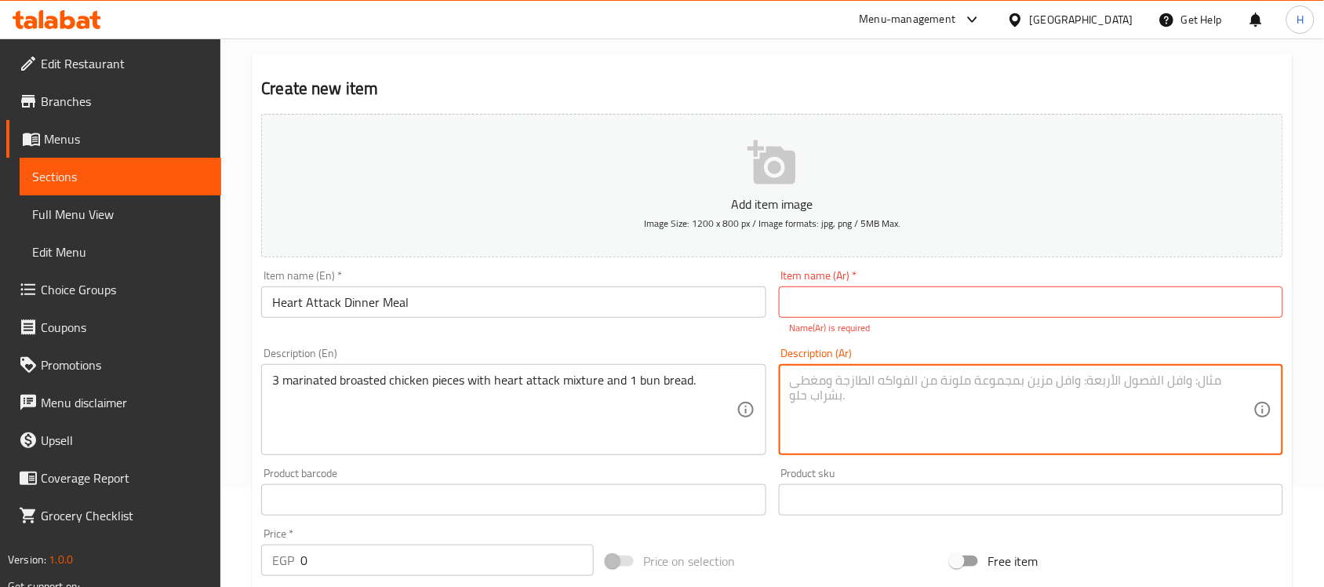
paste textarea "3 قطع دجاج بروستد متبل بخليط هارت أتاك و 1 خبز كيزر."
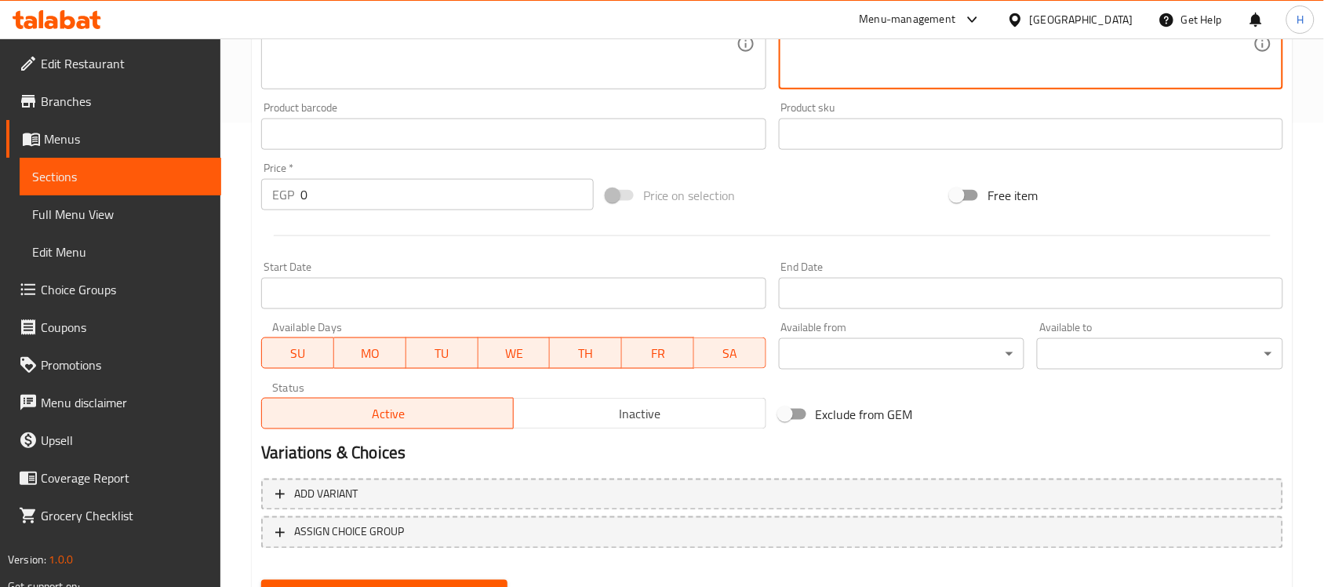
scroll to position [490, 0]
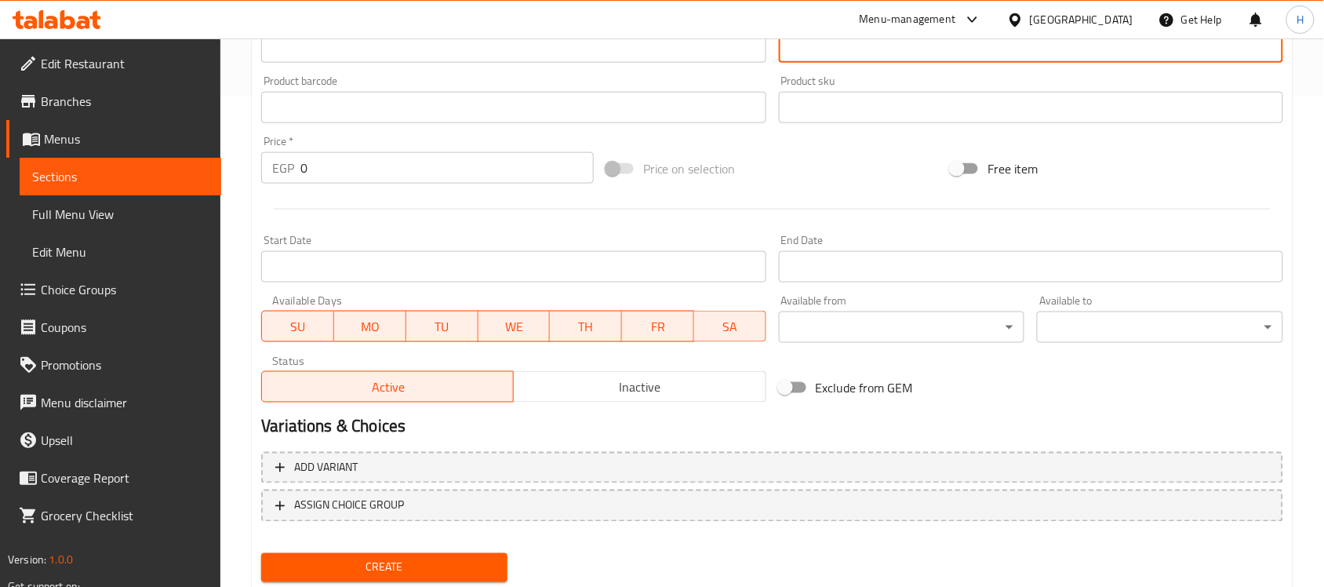
type textarea "3 قطع دجاج بروستد متبل بخليط هارت أتاك و 1 خبز كيزر."
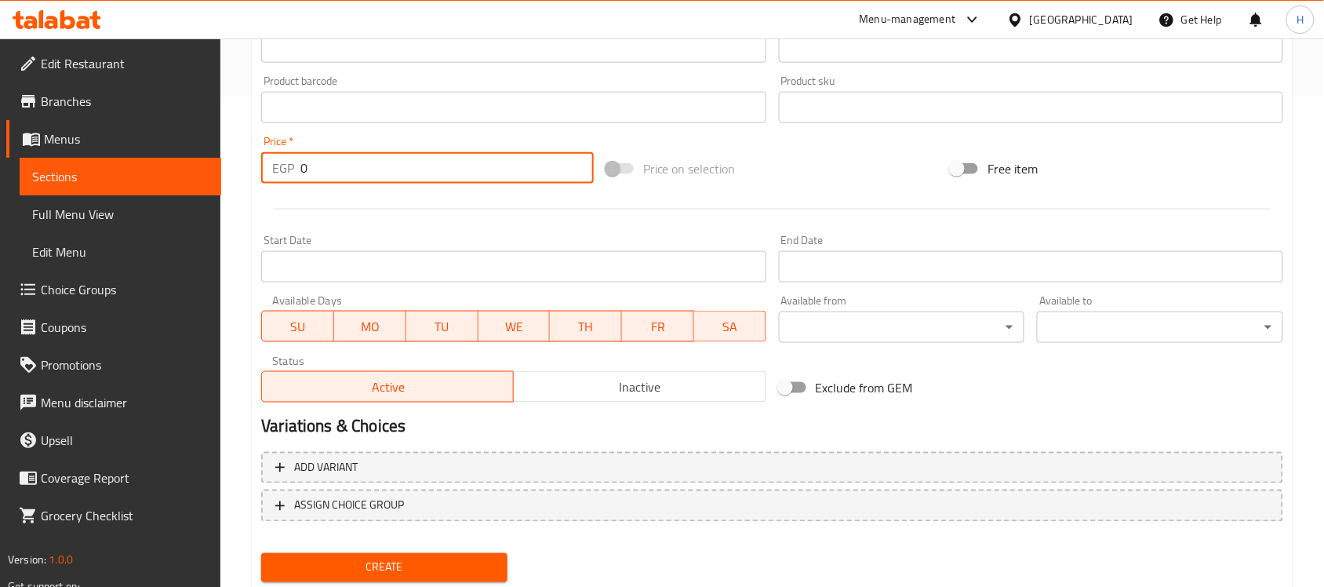
drag, startPoint x: 337, startPoint y: 173, endPoint x: 276, endPoint y: 169, distance: 61.3
click at [276, 169] on div "EGP 0 Price *" at bounding box center [427, 167] width 333 height 31
type input "165"
click at [358, 206] on div at bounding box center [772, 209] width 1035 height 38
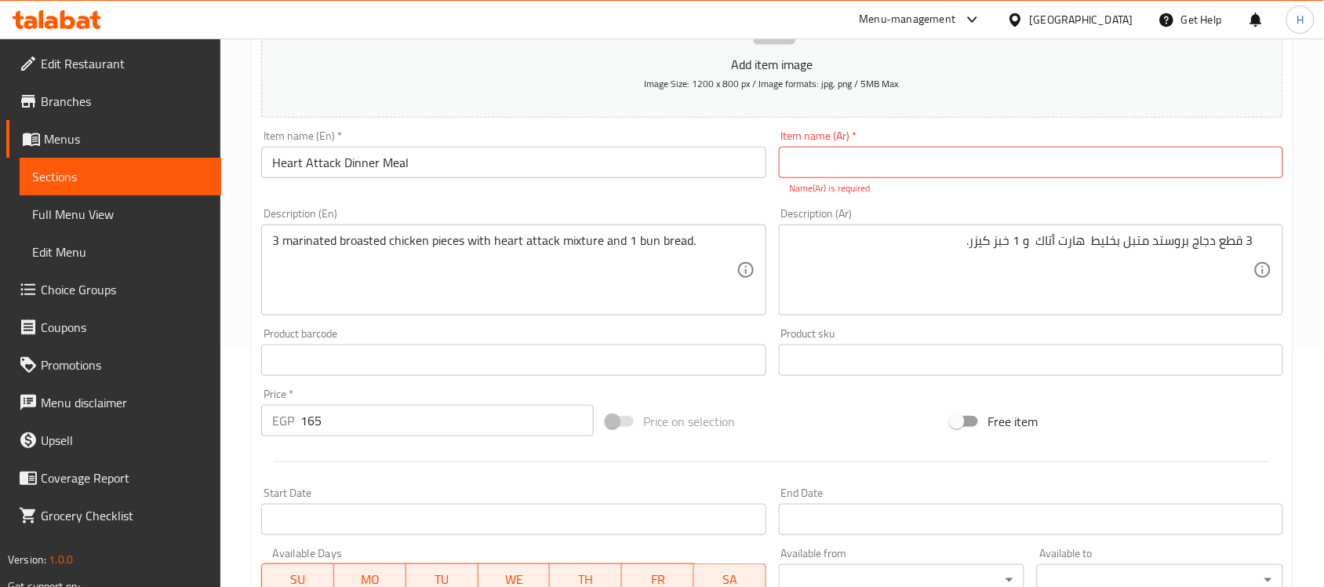
scroll to position [196, 0]
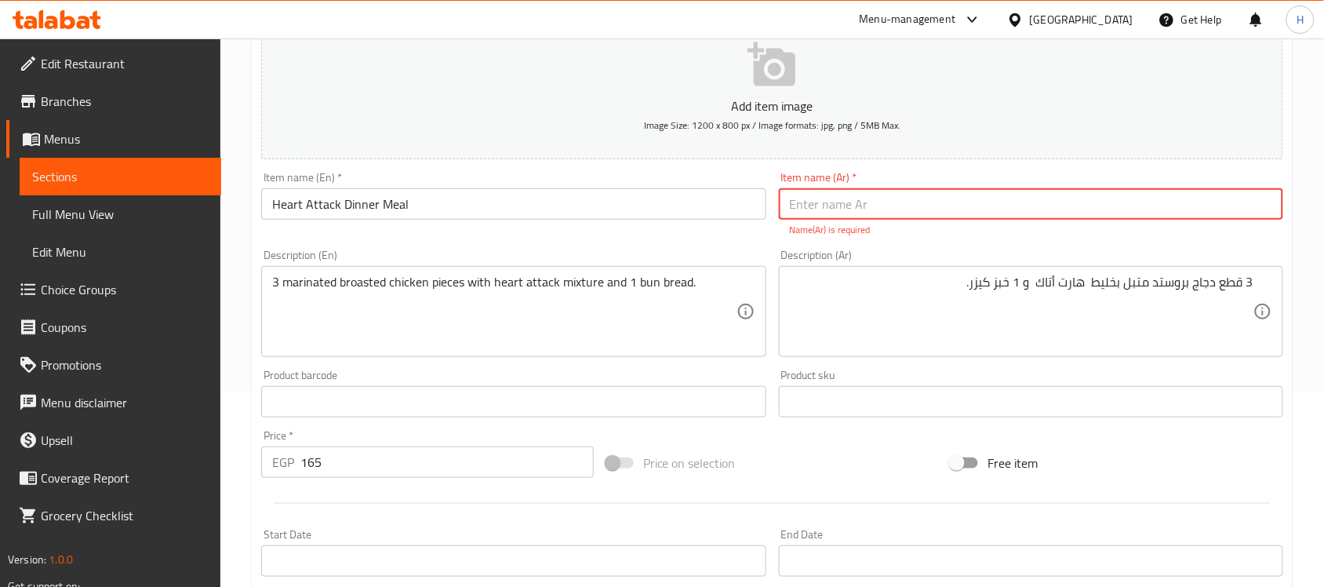
drag, startPoint x: 805, startPoint y: 213, endPoint x: 778, endPoint y: 227, distance: 30.6
click at [805, 213] on input "text" at bounding box center [1031, 203] width 504 height 31
paste input "وجبة دينر هارت أتاك"
type input "وجبة دينر هارت أتاك"
click at [644, 246] on div "Description (En) 3 marinated broasted chicken pieces with heart attack mixture …" at bounding box center [513, 303] width 517 height 120
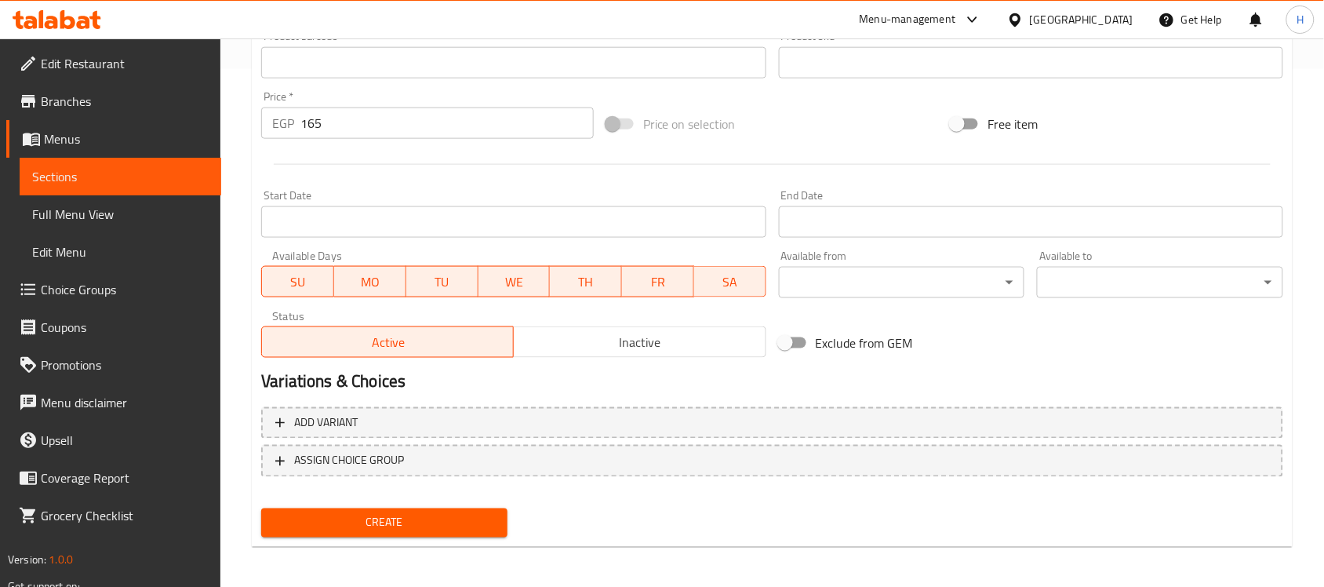
scroll to position [518, 0]
click at [455, 522] on span "Create" at bounding box center [384, 522] width 221 height 20
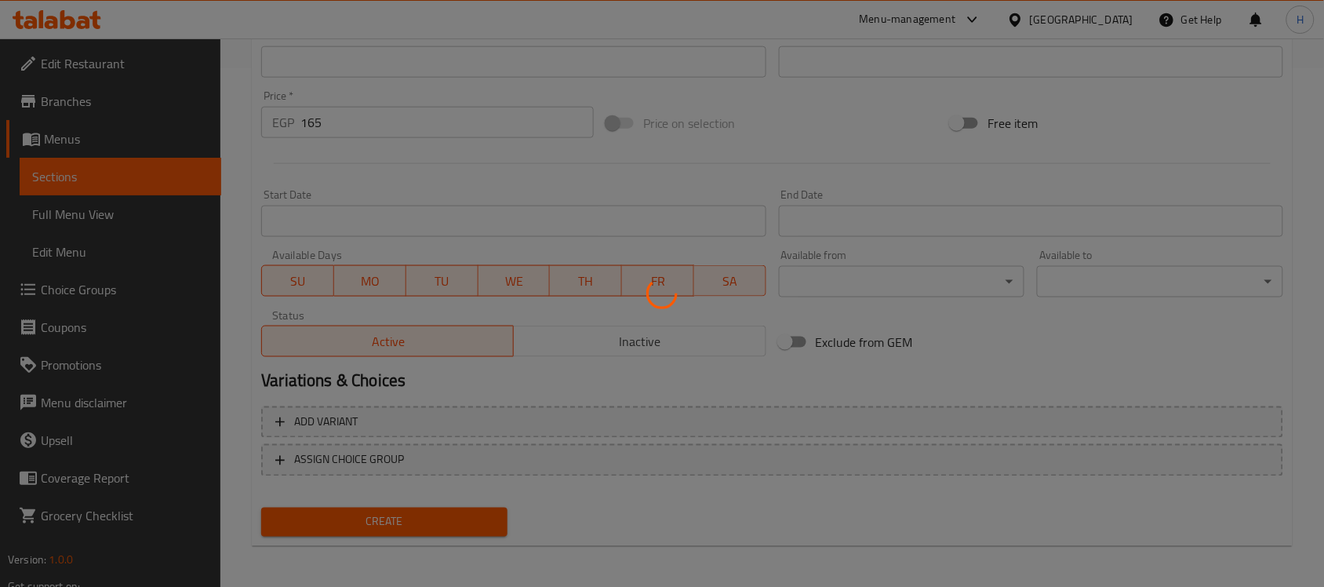
type input "0"
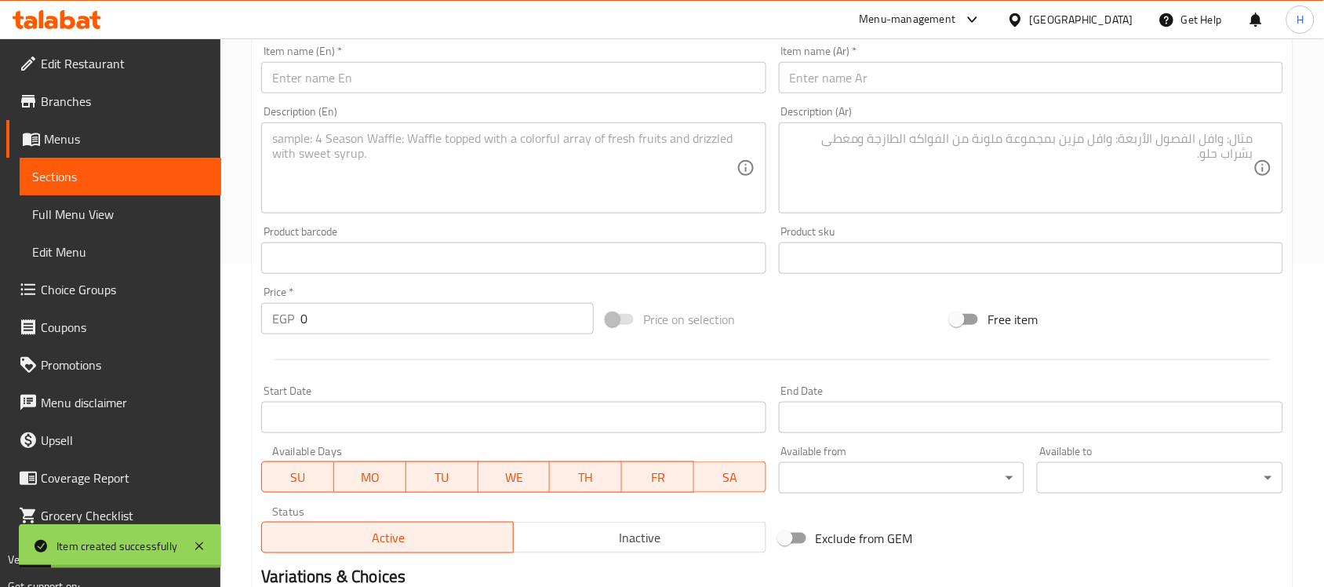
click at [147, 179] on span "Sections" at bounding box center [120, 176] width 176 height 19
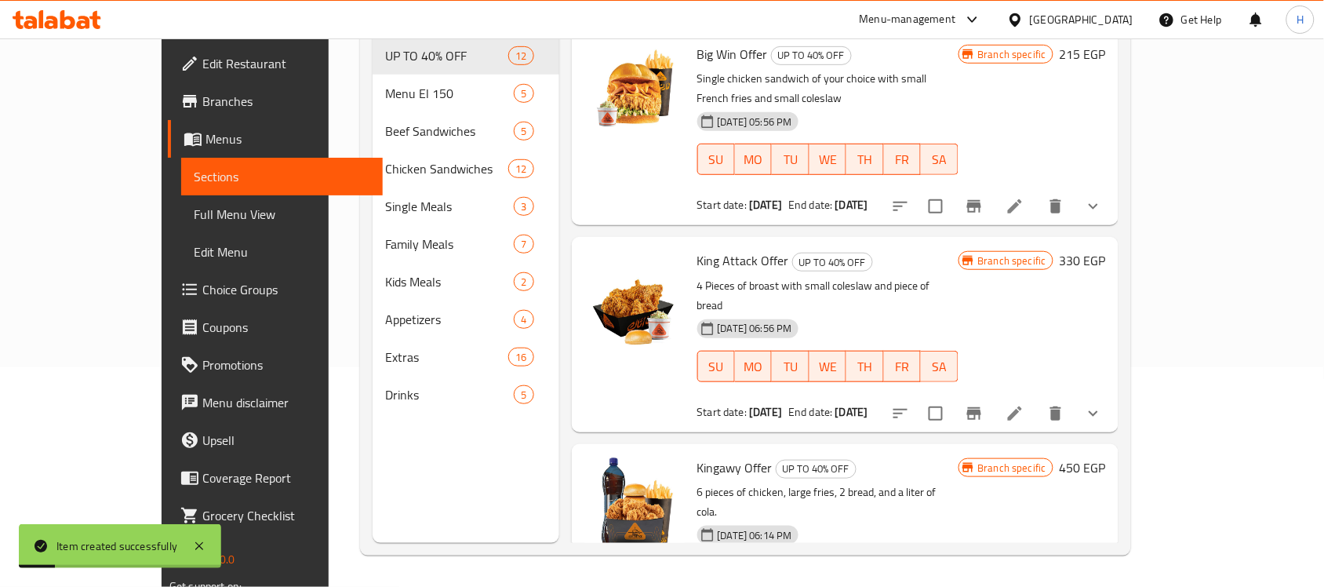
scroll to position [220, 0]
drag, startPoint x: 115, startPoint y: 212, endPoint x: 165, endPoint y: 232, distance: 53.5
click at [194, 212] on span "Full Menu View" at bounding box center [282, 214] width 176 height 19
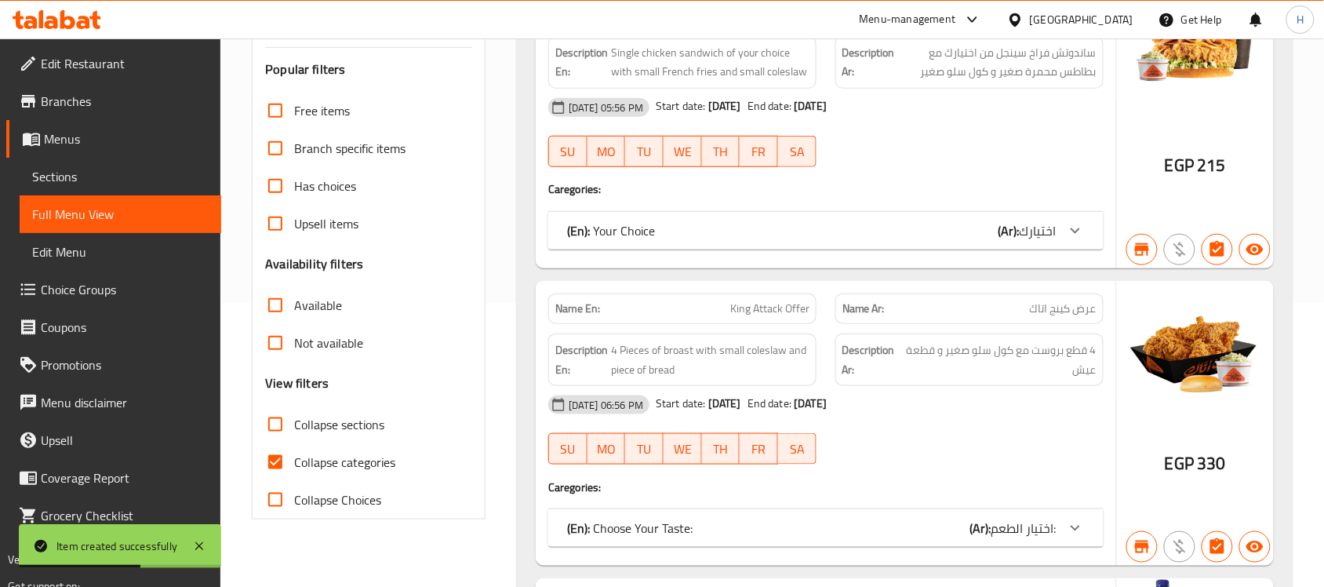
scroll to position [318, 0]
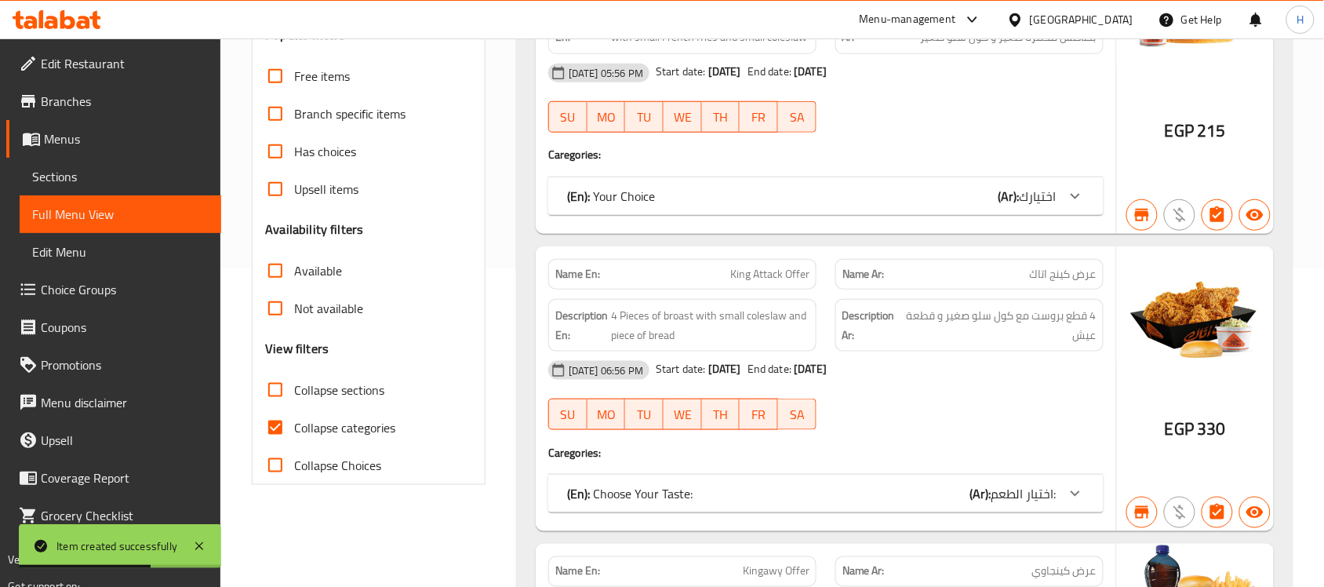
click at [346, 425] on span "Collapse categories" at bounding box center [344, 427] width 101 height 19
click at [294, 425] on input "Collapse categories" at bounding box center [275, 428] width 38 height 38
checkbox input "false"
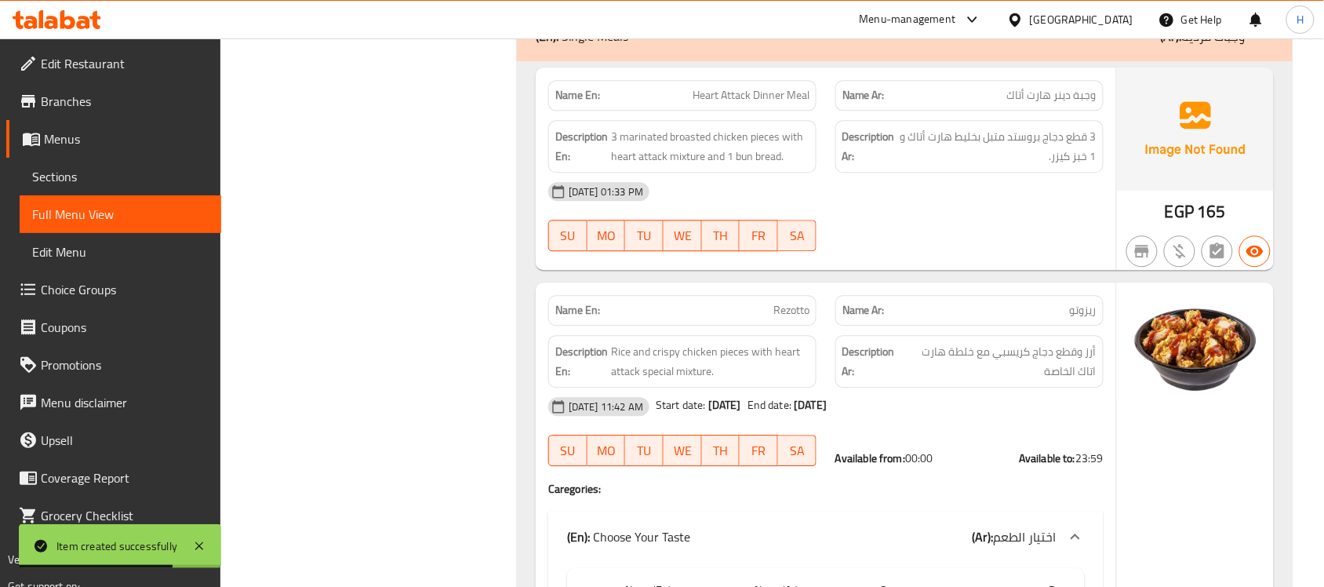
scroll to position [18850, 0]
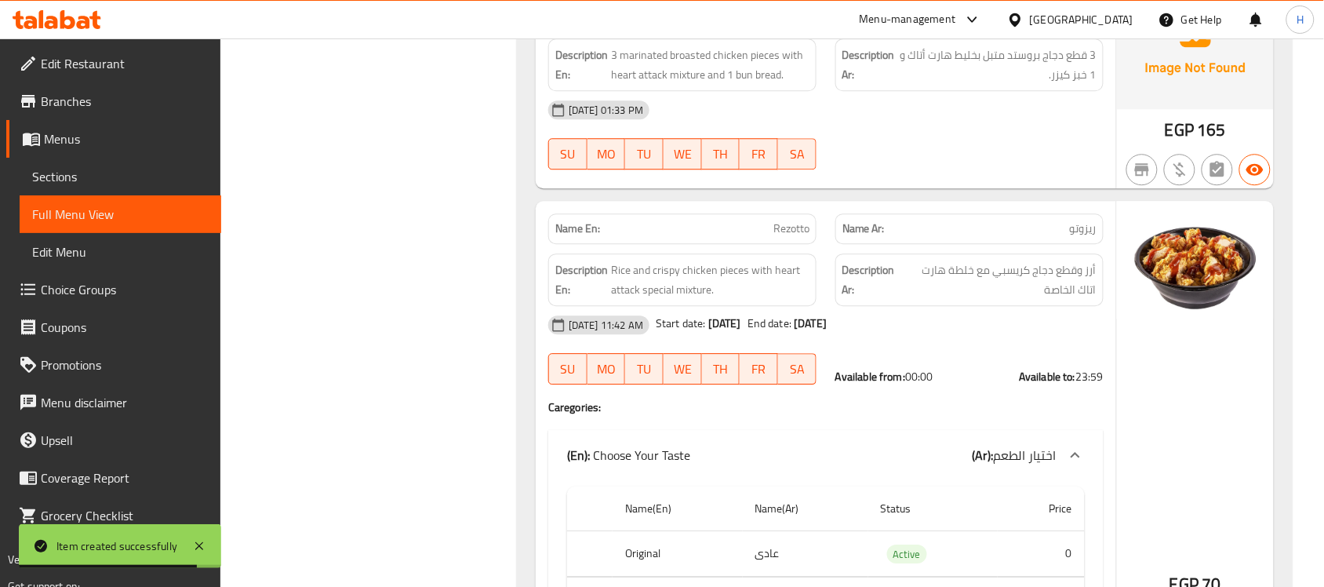
click at [122, 174] on span "Sections" at bounding box center [120, 176] width 176 height 19
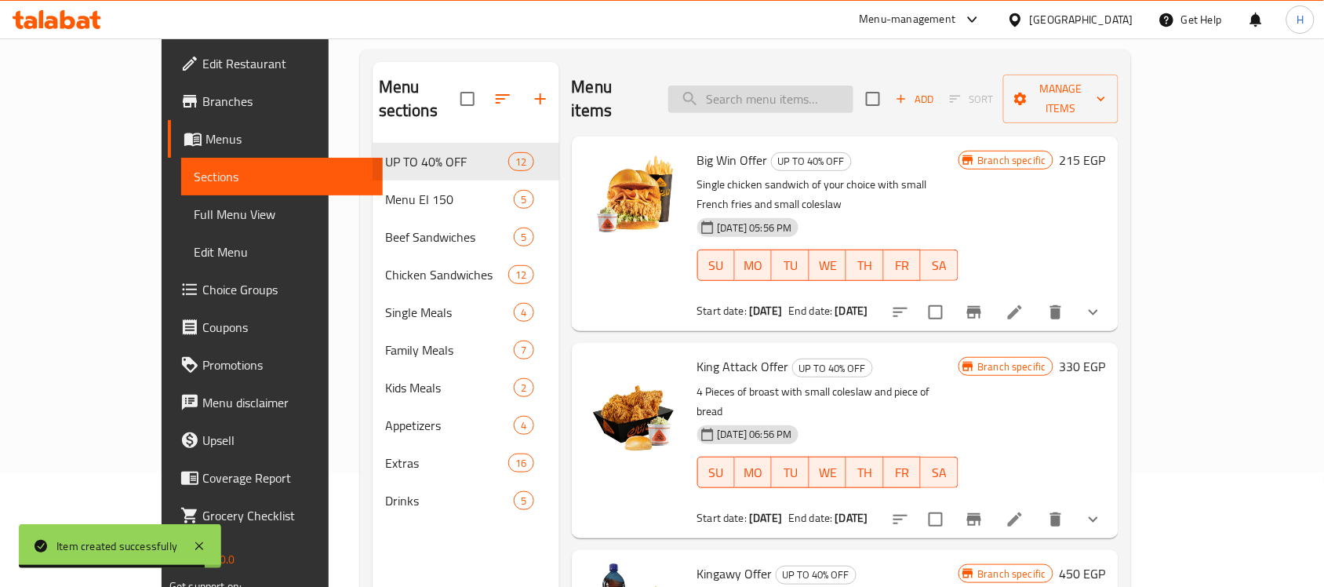
scroll to position [24, 0]
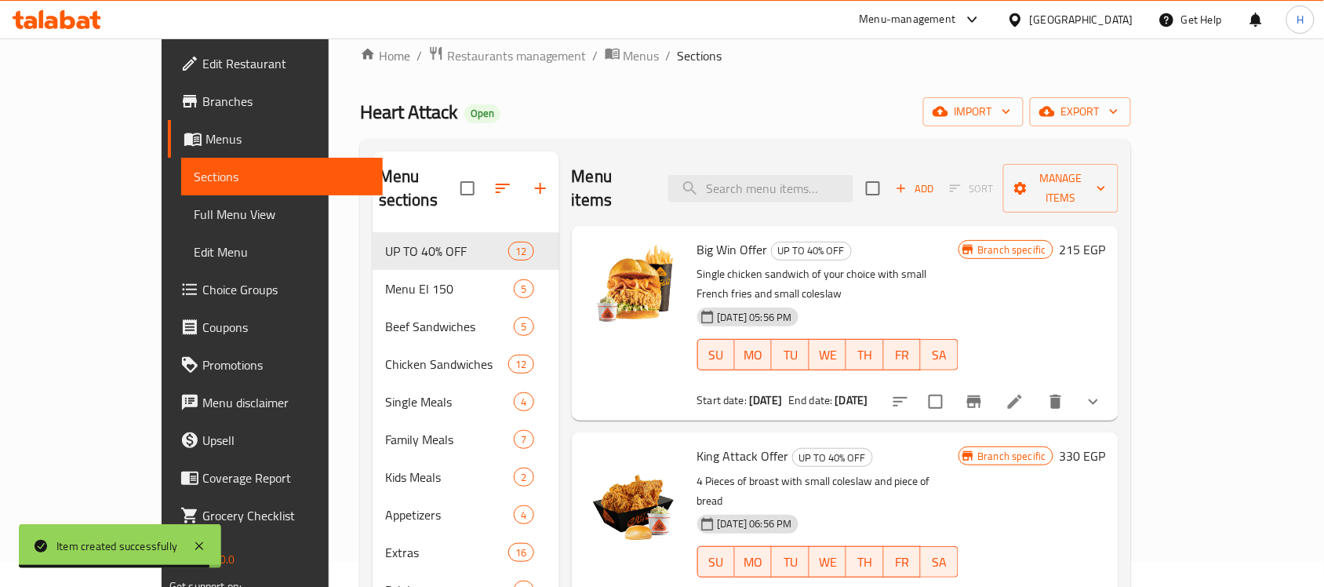
click at [828, 162] on div "Menu items Add Sort Manage items" at bounding box center [845, 188] width 547 height 75
click at [829, 175] on input "search" at bounding box center [760, 188] width 185 height 27
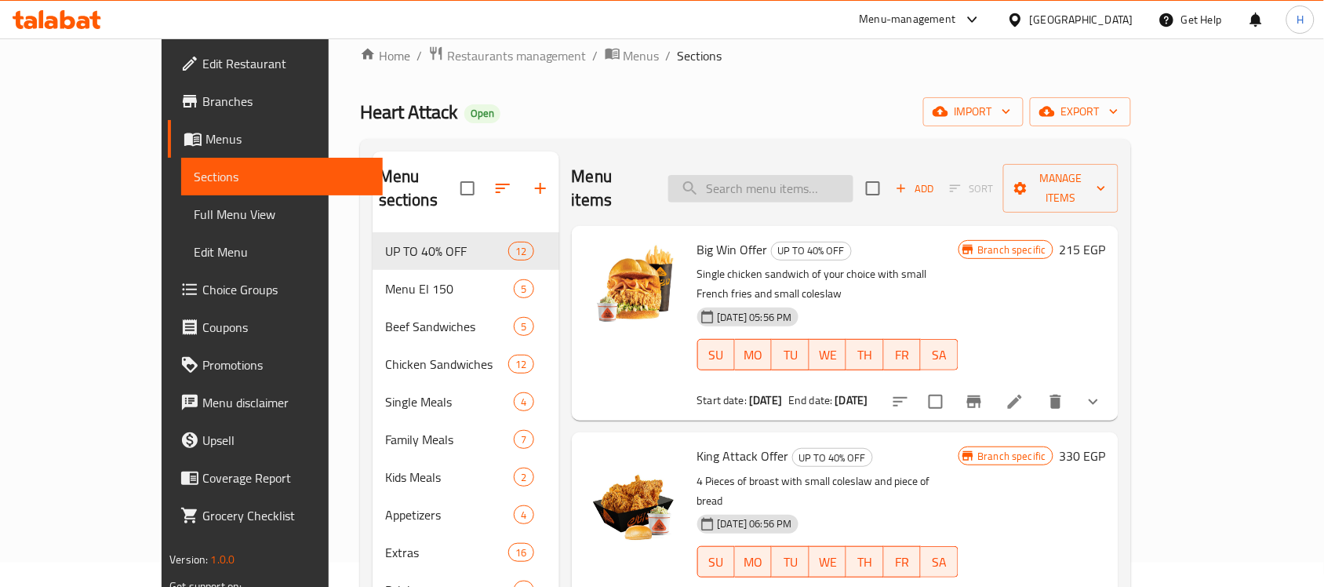
paste input "Heart Attack Dinner Meal"
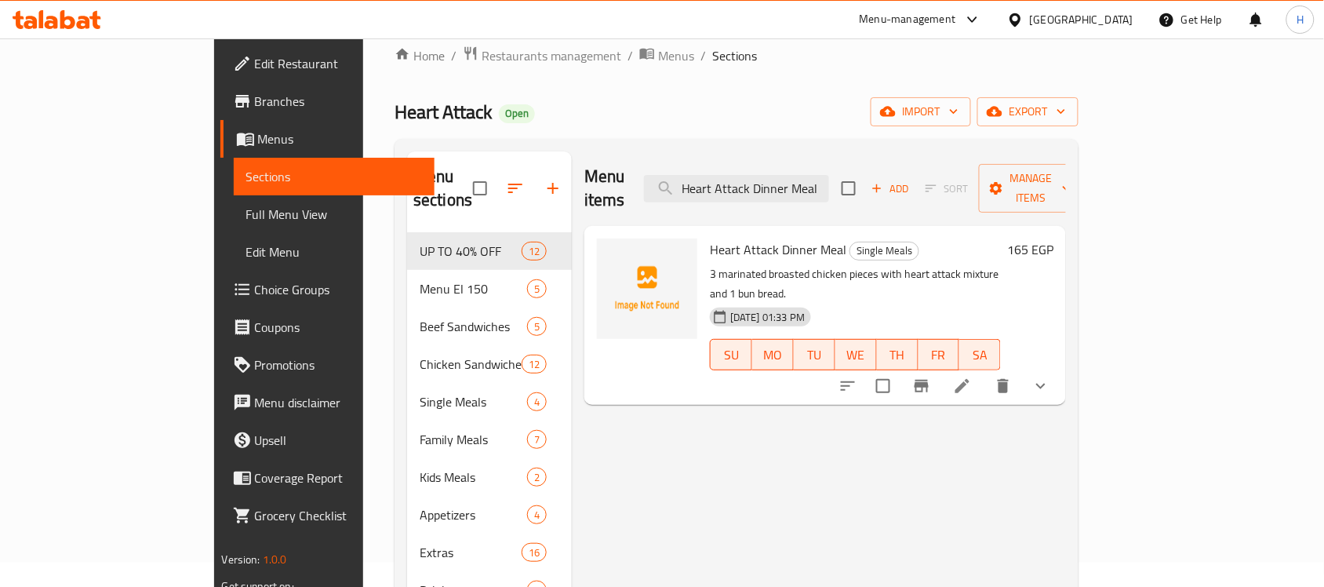
type input "Heart Attack Dinner Meal"
click at [246, 210] on span "Full Menu View" at bounding box center [334, 214] width 176 height 19
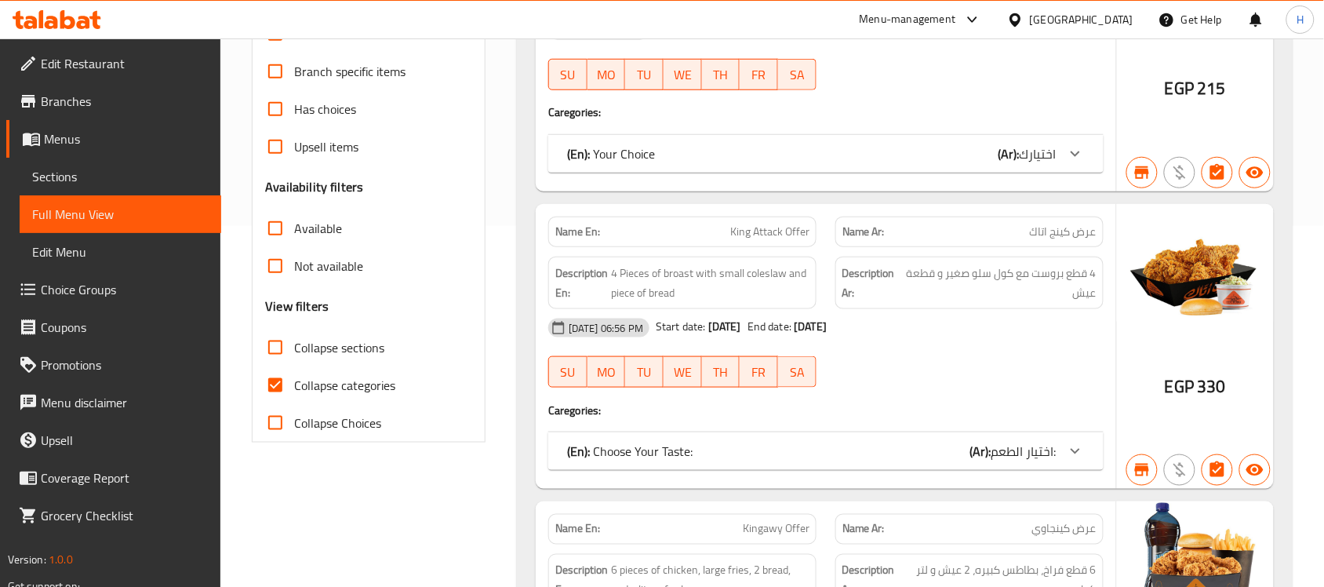
scroll to position [417, 0]
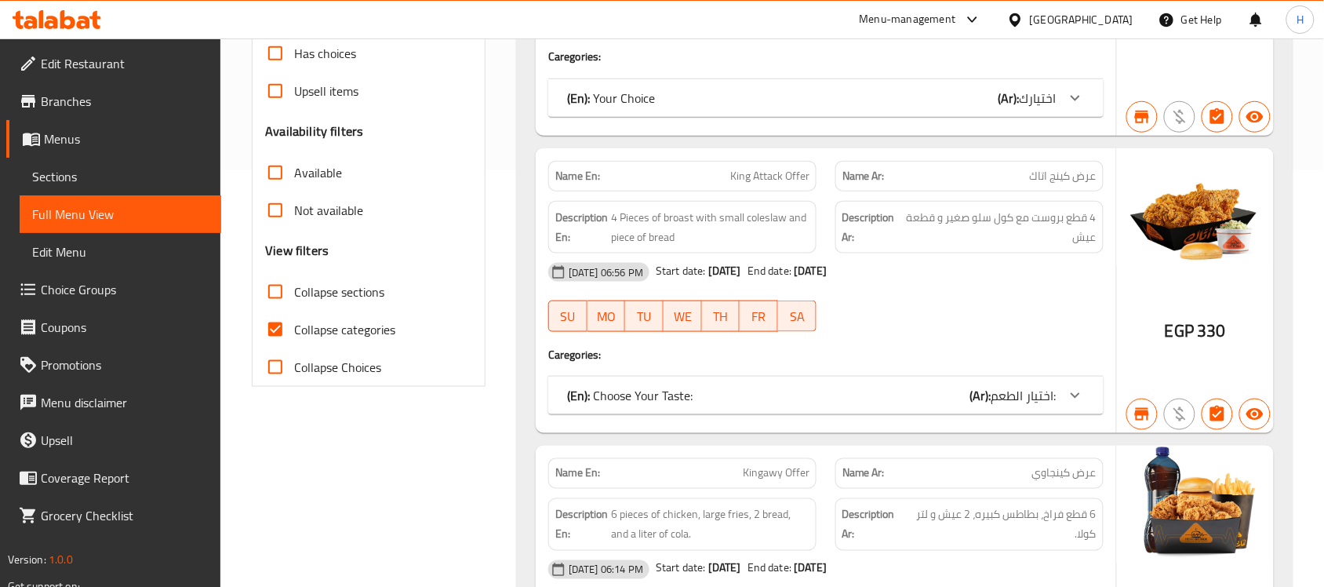
click at [358, 341] on label "Collapse categories" at bounding box center [325, 330] width 139 height 38
click at [294, 341] on input "Collapse categories" at bounding box center [275, 330] width 38 height 38
checkbox input "false"
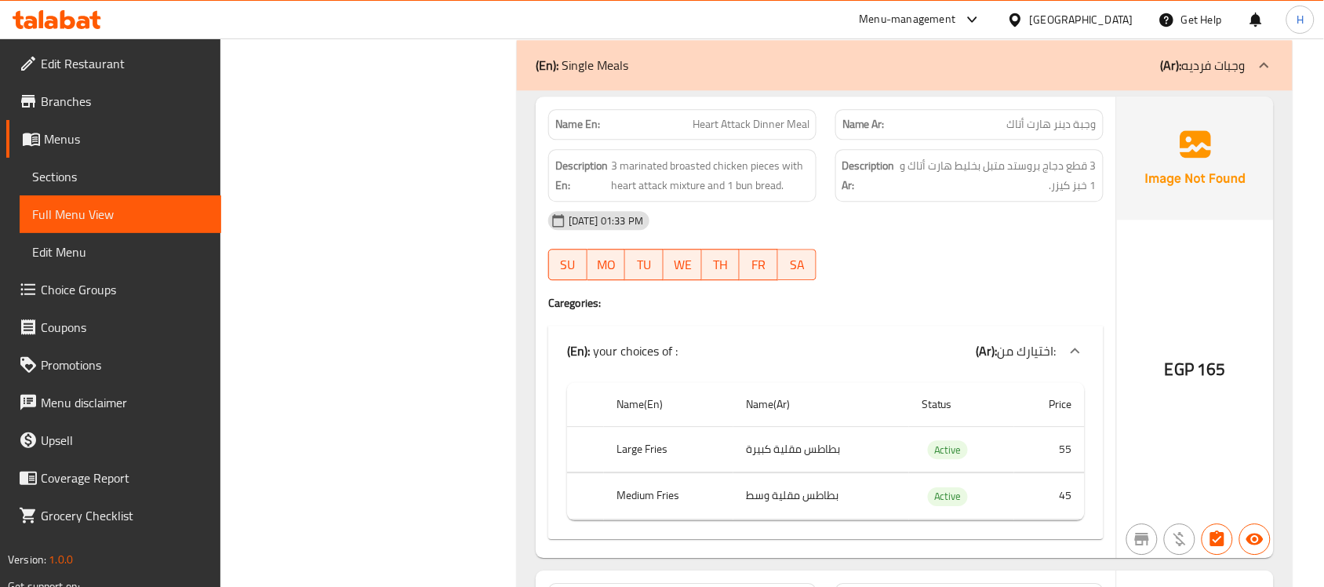
scroll to position [18850, 0]
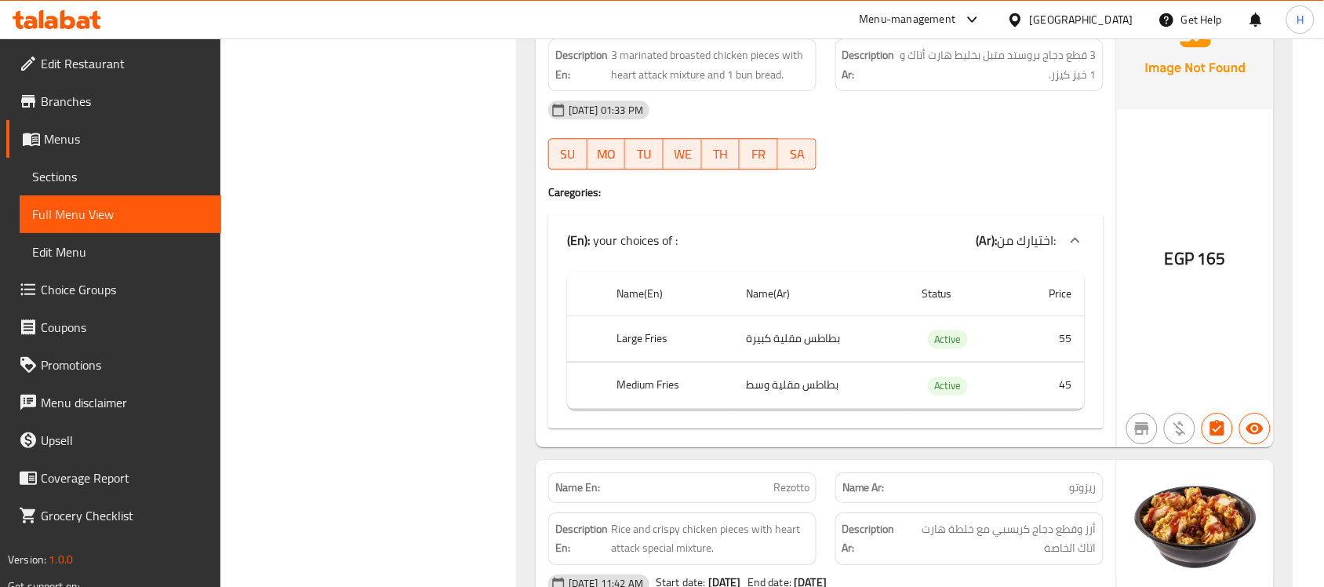
click at [122, 67] on span "Edit Restaurant" at bounding box center [125, 63] width 168 height 19
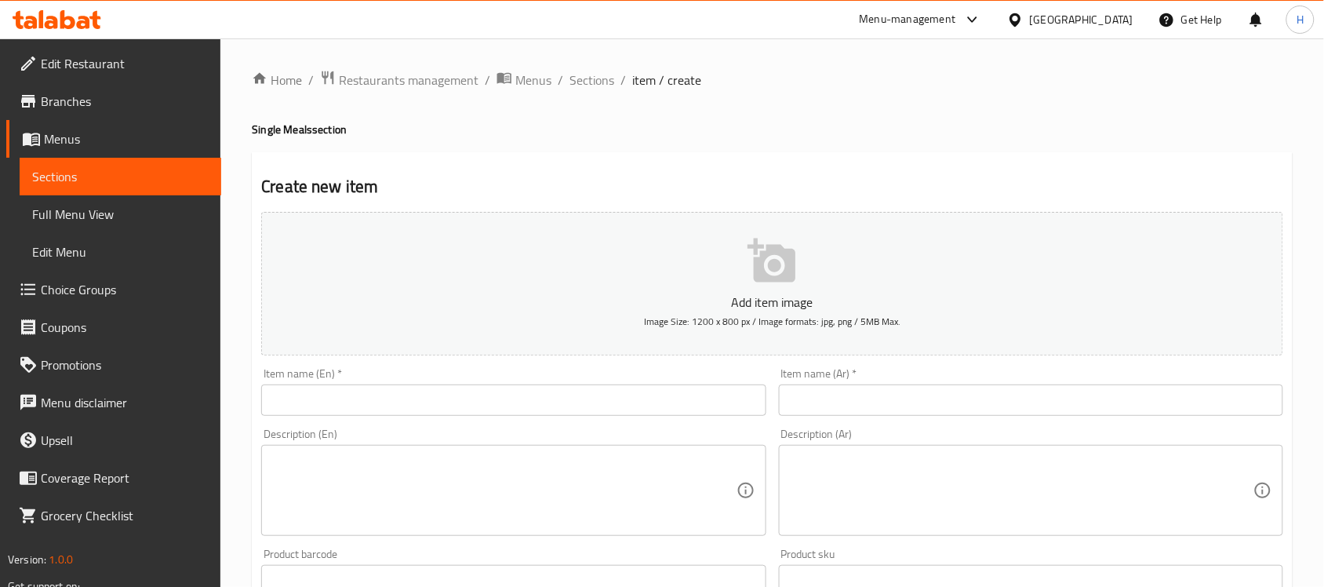
click at [107, 280] on span "Choice Groups" at bounding box center [125, 289] width 168 height 19
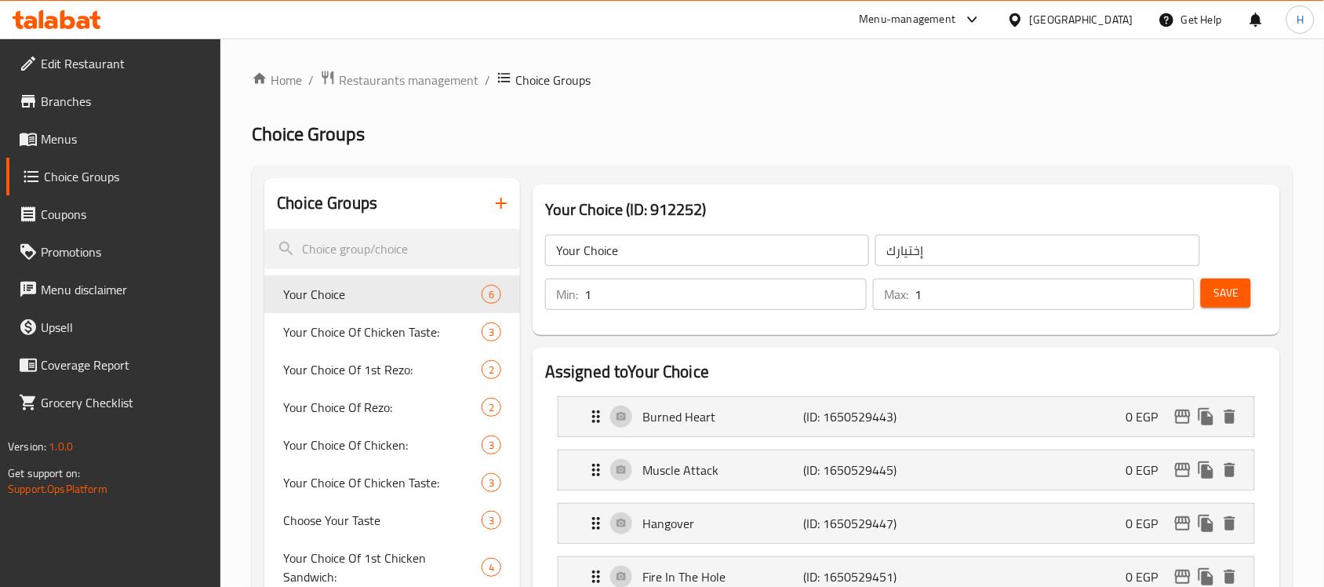
scroll to position [98, 0]
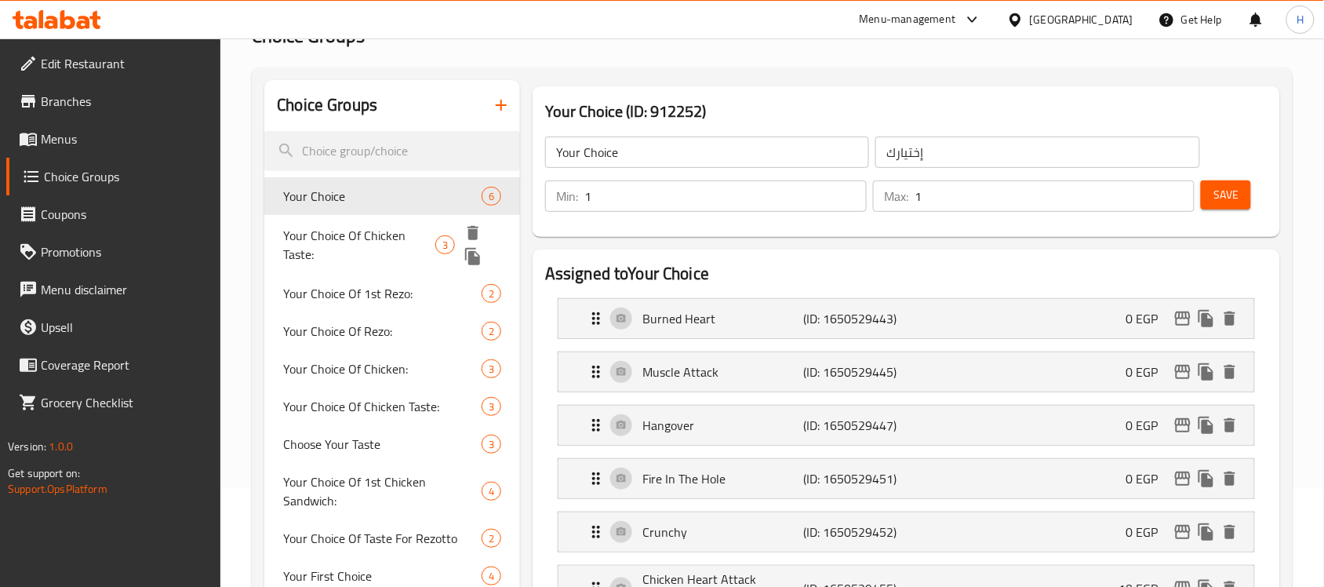
click at [347, 249] on span "Your Choice Of Chicken Taste:" at bounding box center [359, 245] width 152 height 38
type input "Your Choice Of Chicken Taste:"
type input "اختيارك من طعم الدجاج:"
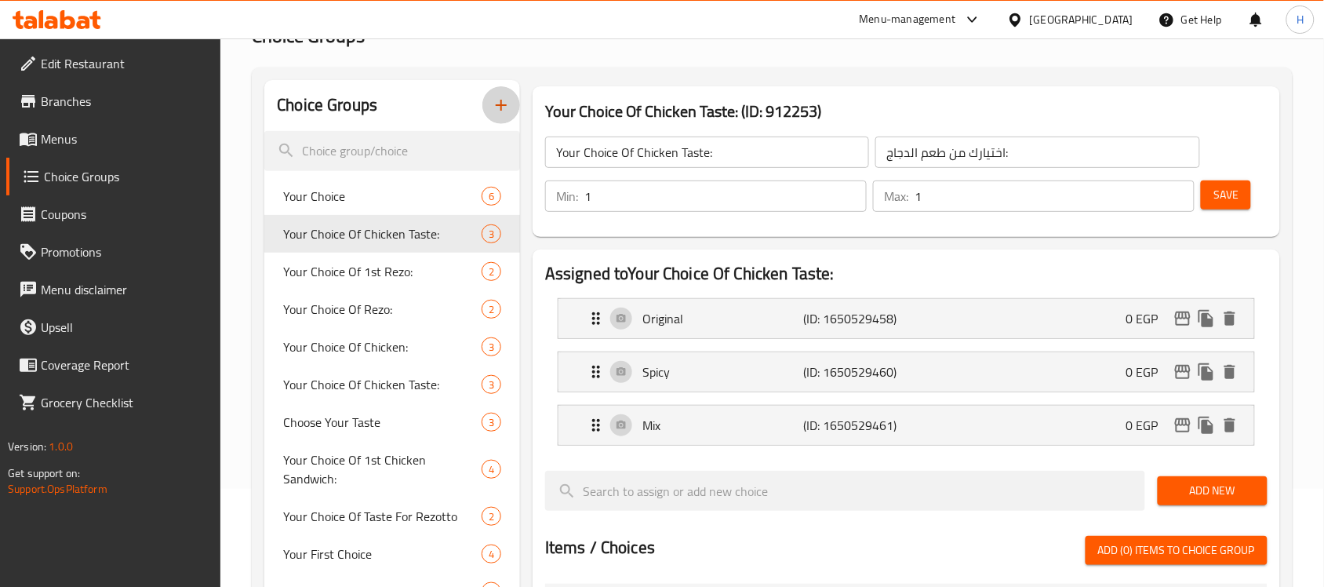
click at [498, 108] on icon "button" at bounding box center [501, 105] width 19 height 19
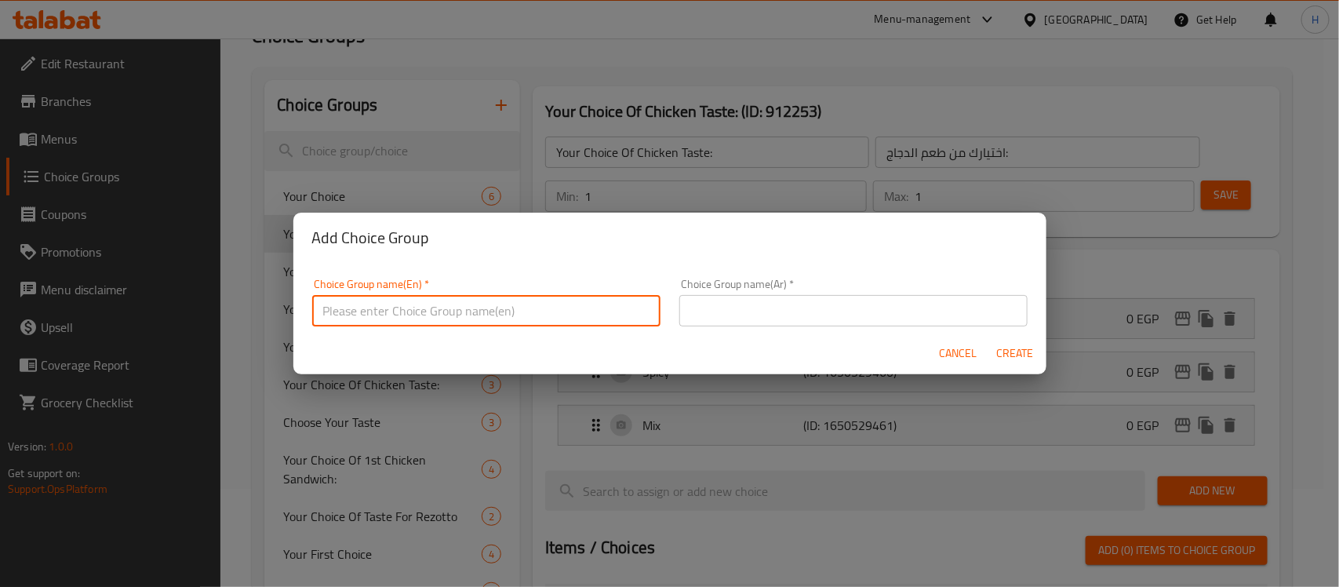
click at [420, 307] on input "text" at bounding box center [486, 310] width 348 height 31
type input "your choices of :"
click at [773, 296] on input "text" at bounding box center [853, 310] width 348 height 31
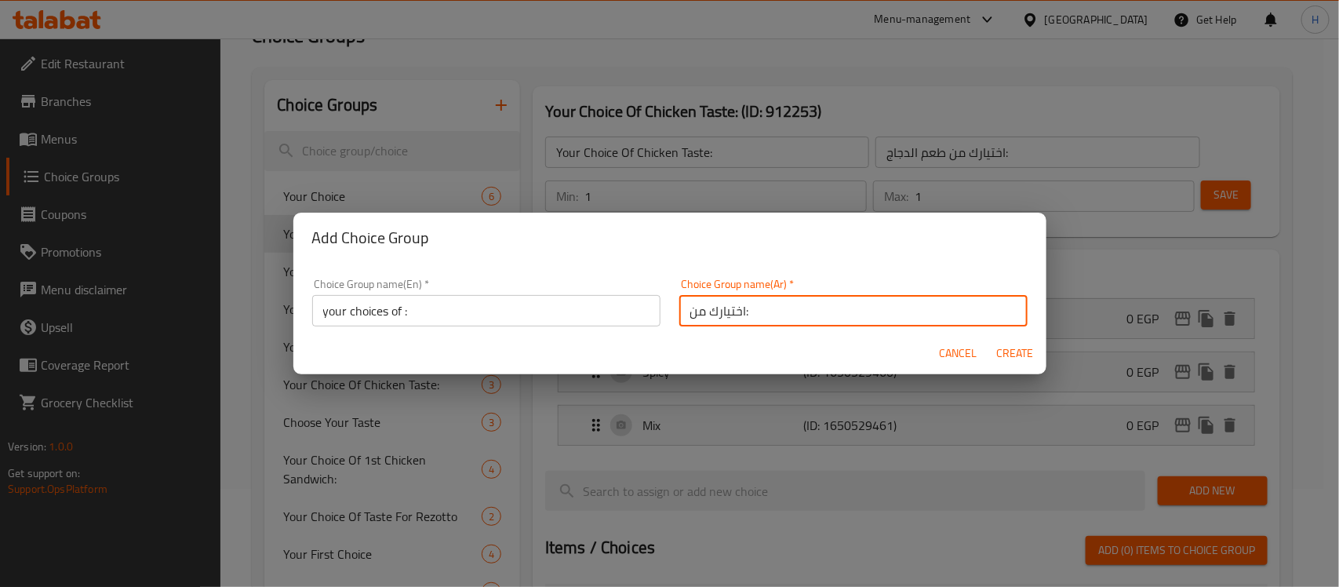
type input "اختيارك من:"
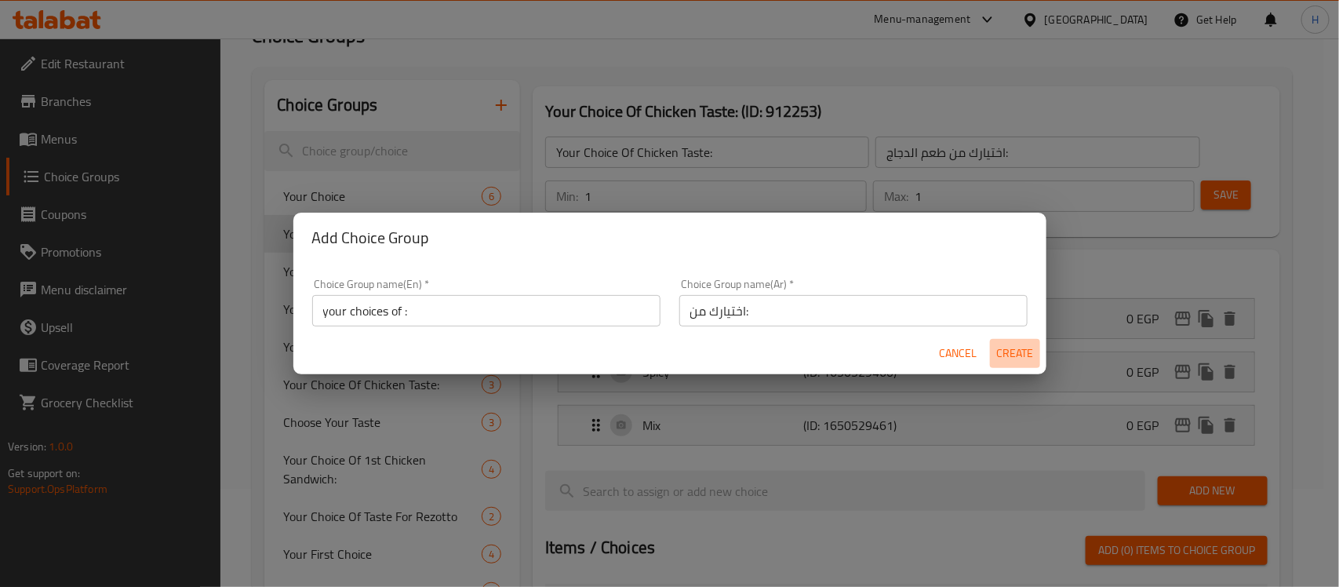
click at [1009, 347] on span "Create" at bounding box center [1015, 354] width 38 height 20
type input "your choices of :"
type input "اختيارك من:"
type input "0"
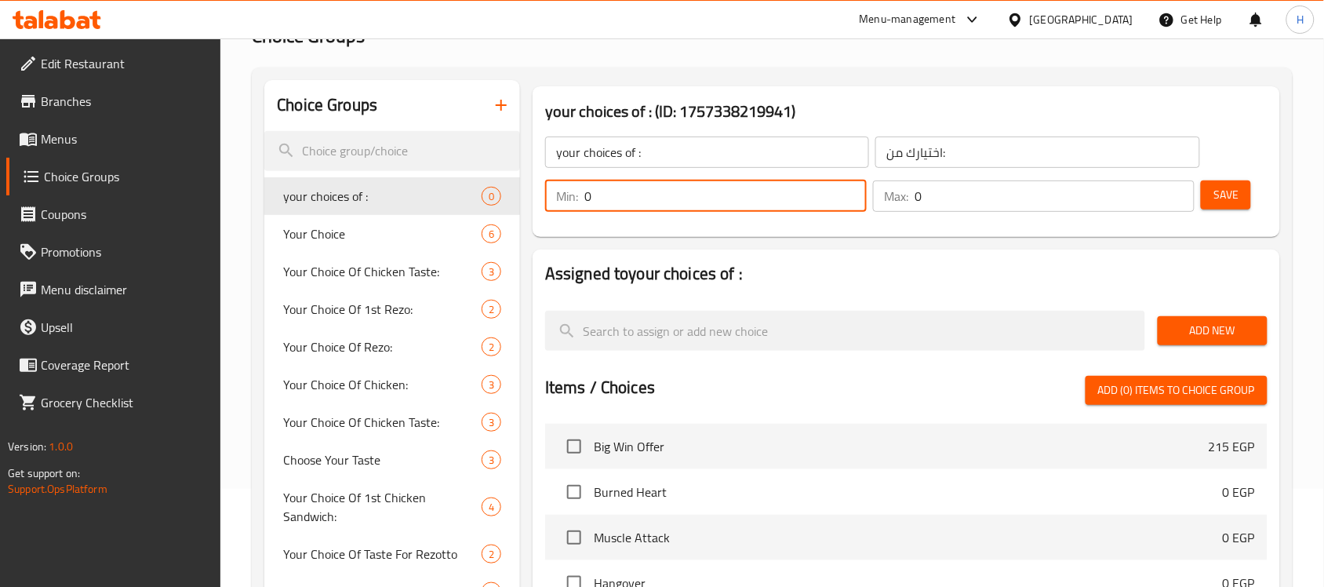
drag, startPoint x: 711, startPoint y: 191, endPoint x: 601, endPoint y: 187, distance: 109.9
click at [601, 187] on input "0" at bounding box center [725, 195] width 282 height 31
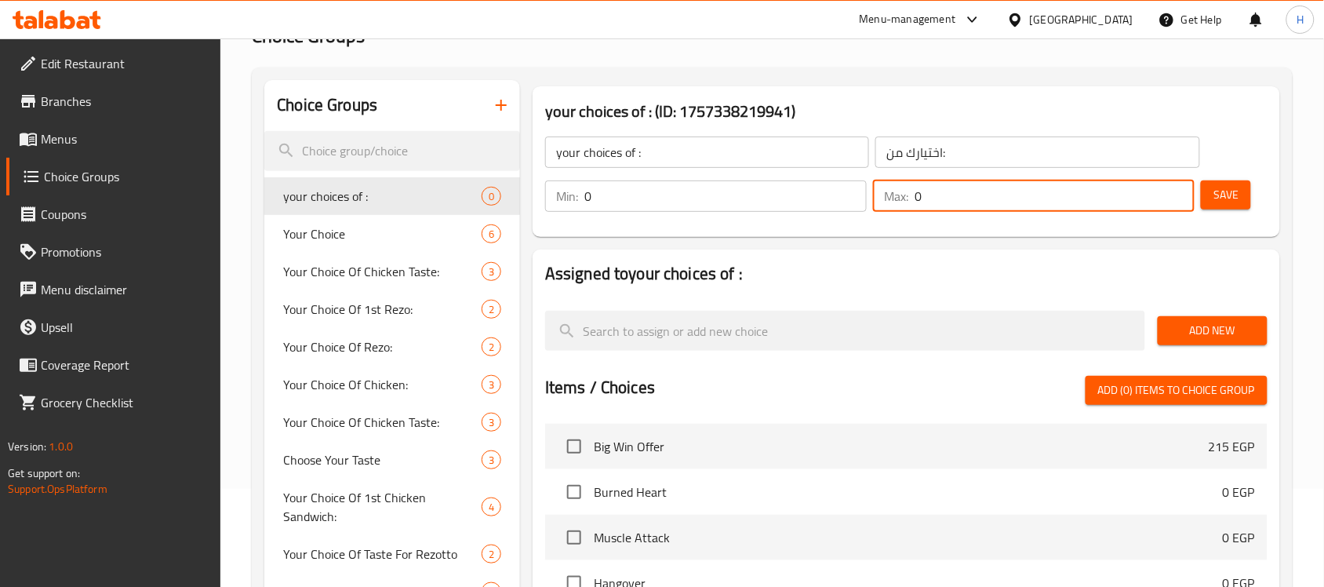
drag, startPoint x: 965, startPoint y: 202, endPoint x: 885, endPoint y: 214, distance: 80.9
click at [880, 214] on div "Max: 0 ​" at bounding box center [1034, 196] width 328 height 38
type input "1"
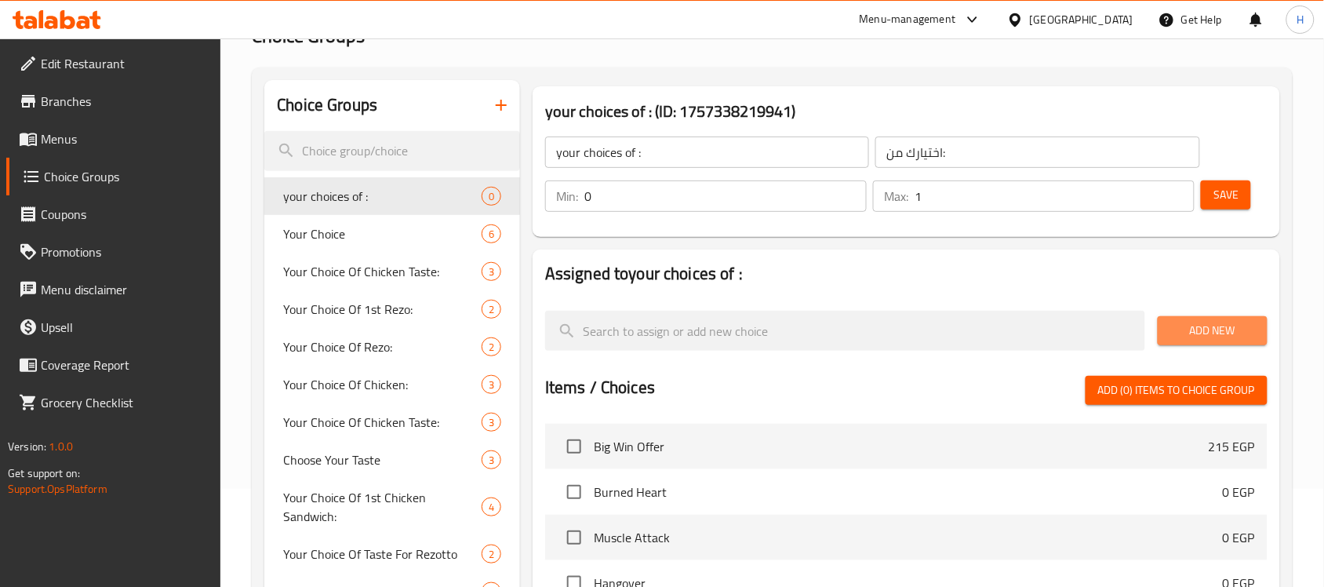
click at [1225, 321] on span "Add New" at bounding box center [1212, 331] width 85 height 20
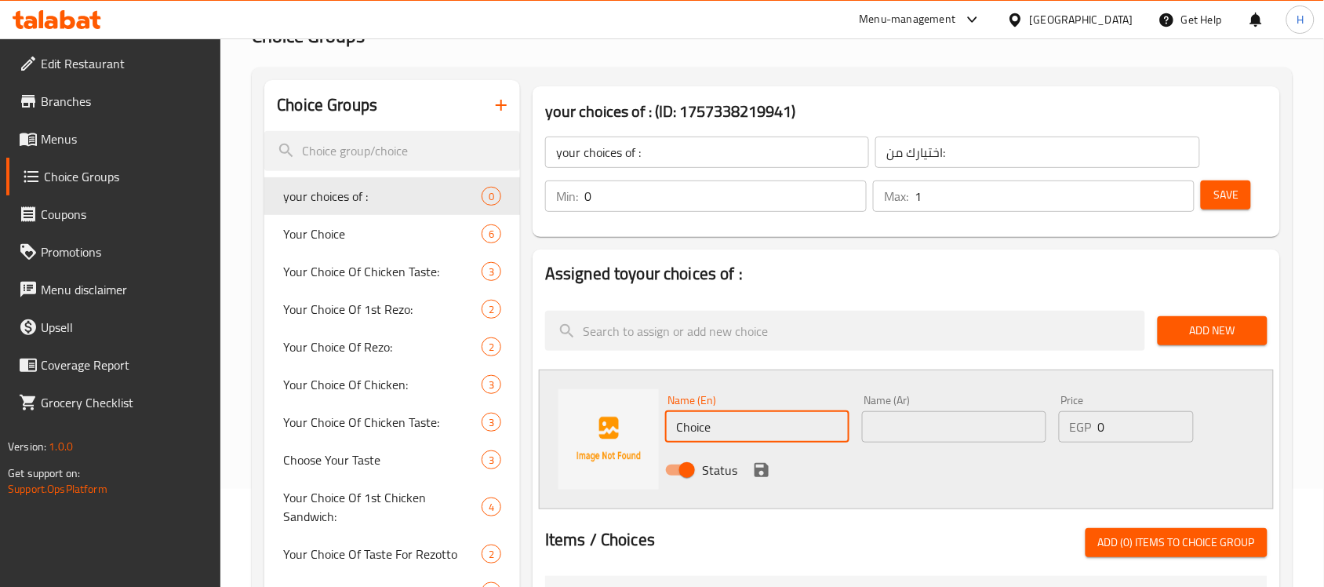
drag, startPoint x: 726, startPoint y: 413, endPoint x: 562, endPoint y: 413, distance: 163.9
click at [562, 413] on div "Name (En) Choice Name (En) Name (Ar) Name (Ar) Price EGP 0 Price Status" at bounding box center [906, 439] width 735 height 140
paste input "Large Fries"
type input "Large Fries"
click at [941, 427] on input "text" at bounding box center [954, 426] width 184 height 31
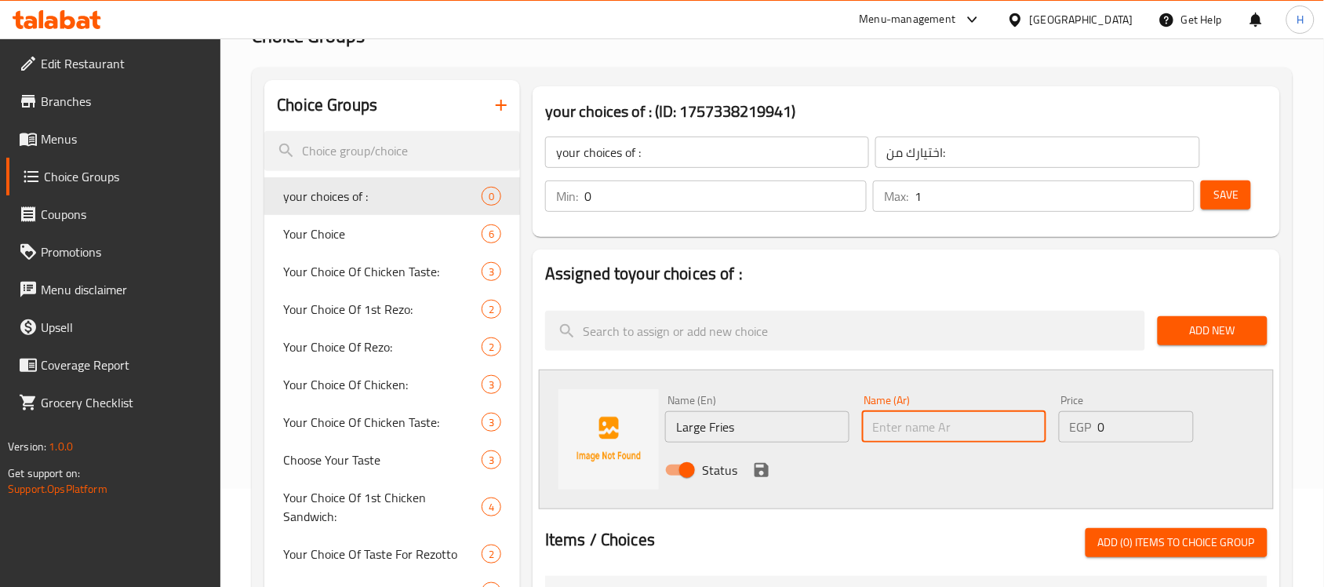
paste input "بطاطس مقلية كبيرة"
type input "بطاطس مقلية كبيرة"
drag, startPoint x: 1107, startPoint y: 417, endPoint x: 1009, endPoint y: 434, distance: 99.6
click at [1038, 425] on div "Name (En) Large Fries Name (En) Name (Ar) بطاطس مقلية كبيرة Name (Ar) Price EGP…" at bounding box center [954, 439] width 590 height 103
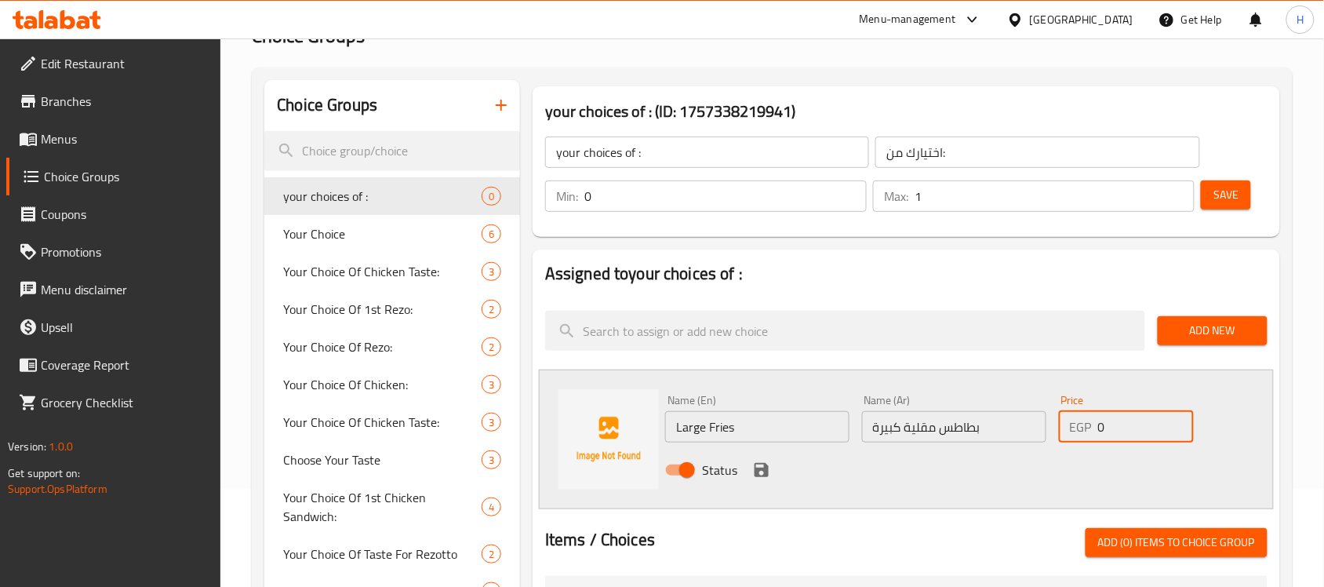
paste input "55"
type input "55"
click at [749, 475] on div "Status" at bounding box center [954, 470] width 590 height 42
click at [754, 471] on icon "save" at bounding box center [761, 469] width 19 height 19
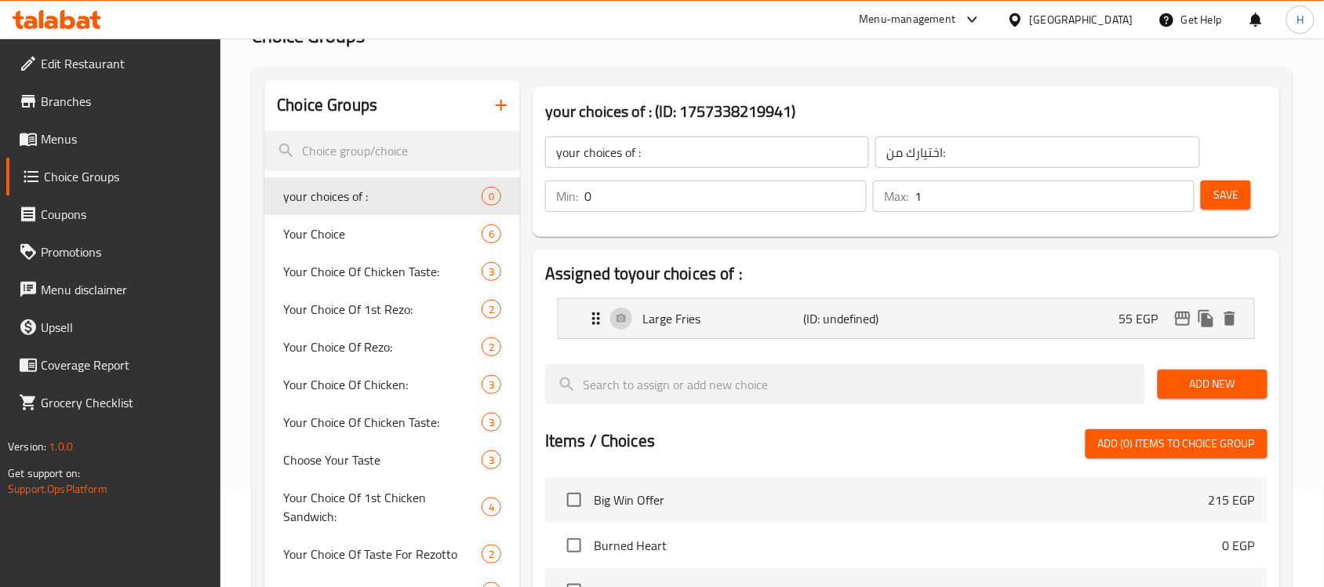
click at [1179, 383] on span "Add New" at bounding box center [1212, 384] width 85 height 20
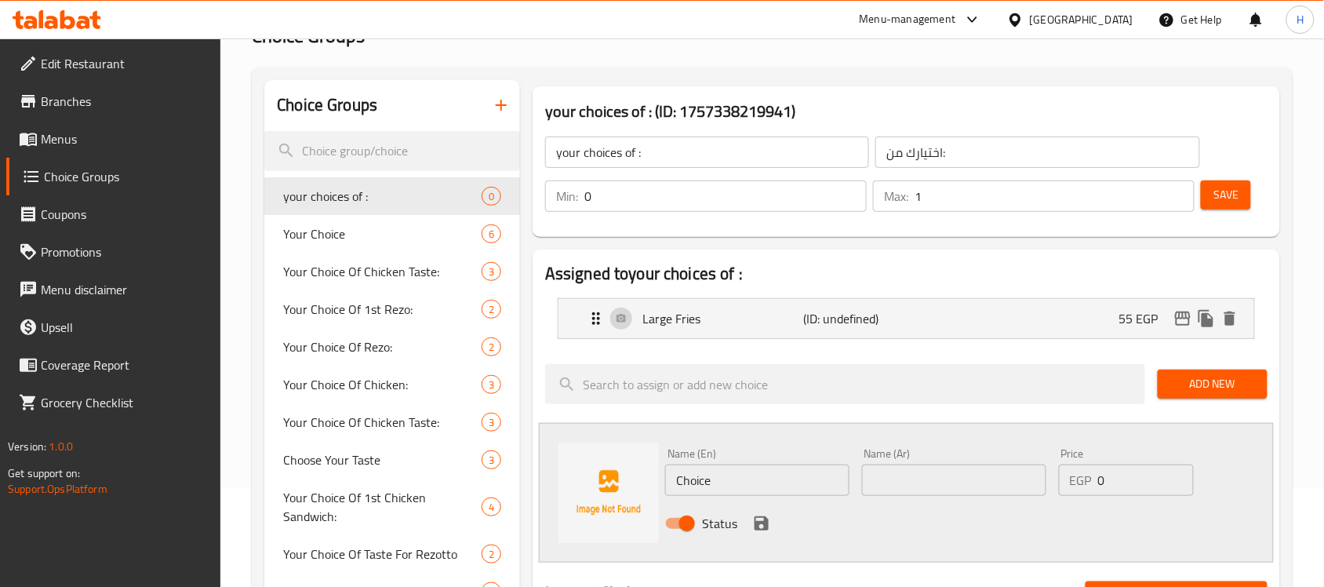
drag, startPoint x: 727, startPoint y: 488, endPoint x: 687, endPoint y: 478, distance: 41.1
click at [634, 487] on div "Name (En) Choice Name (En) Name (Ar) Name (Ar) Price EGP 0 Price Status" at bounding box center [906, 493] width 735 height 140
paste input "Medium Fries"
type input "Medium Fries"
click at [950, 471] on input "text" at bounding box center [954, 479] width 184 height 31
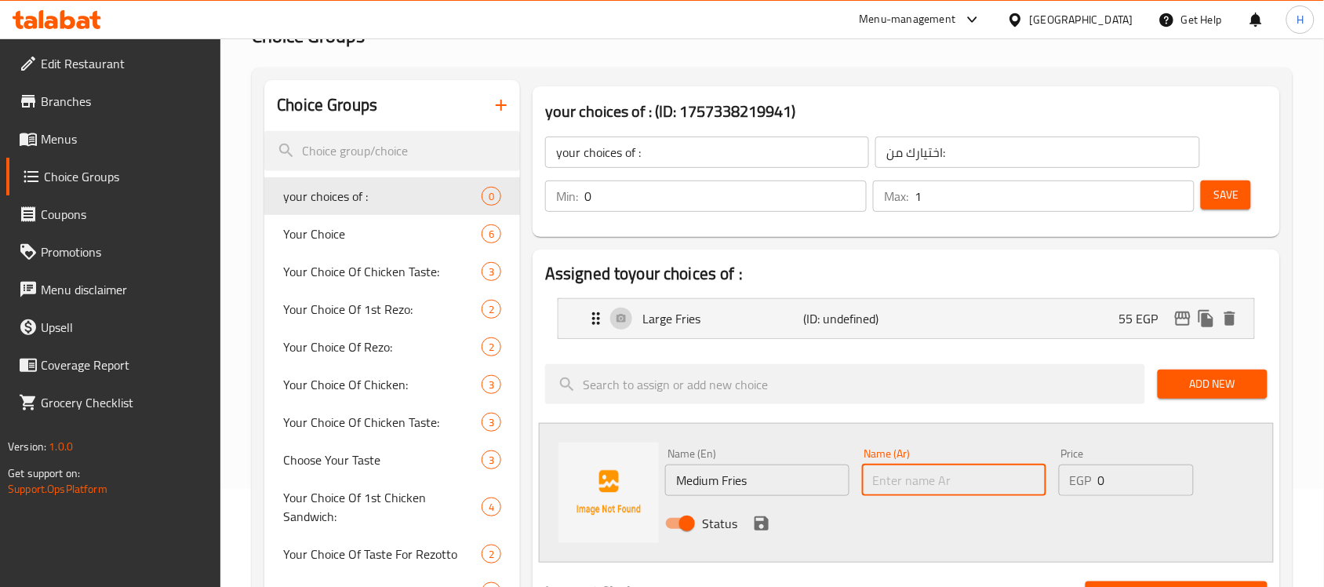
paste input "بطاطس مقلية متوسطة الحجم"
drag, startPoint x: 900, startPoint y: 481, endPoint x: 809, endPoint y: 489, distance: 90.5
click at [809, 489] on div "Name (En) Medium Fries Name (En) Name (Ar) بطاطس مقلية متوسطة الحجم Name (Ar) P…" at bounding box center [954, 493] width 590 height 103
drag, startPoint x: 916, startPoint y: 479, endPoint x: 924, endPoint y: 477, distance: 8.2
click at [924, 477] on input "بطاطس مقلية متوسطة ا" at bounding box center [954, 479] width 184 height 31
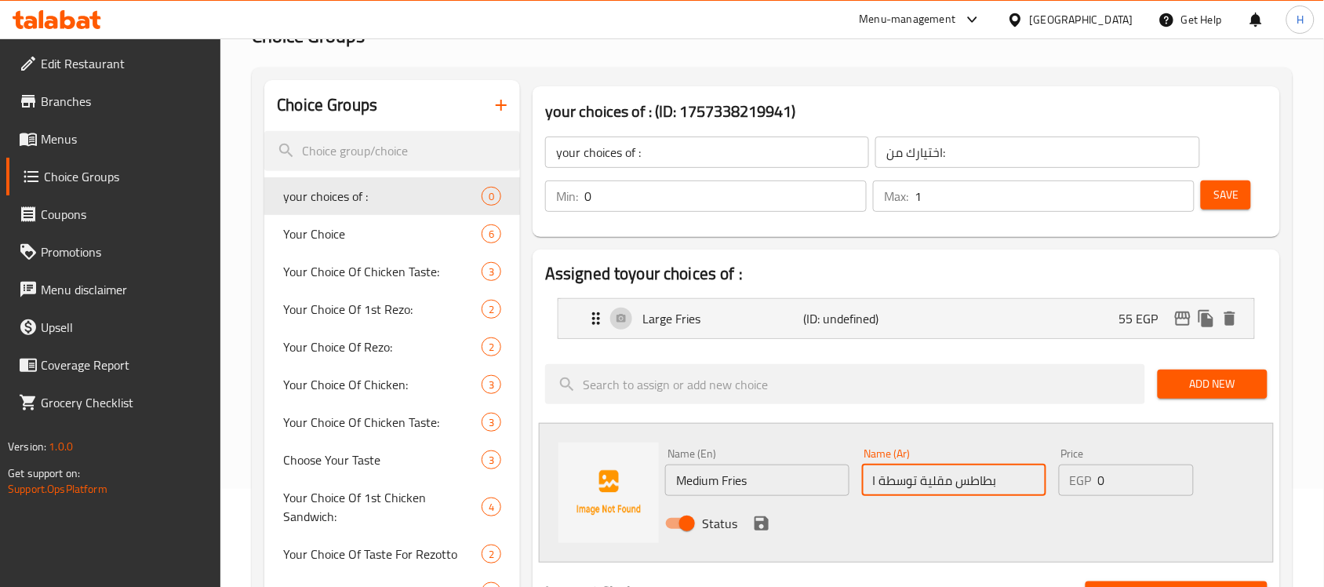
click at [919, 475] on input "بطاطس مقلية توسطة ا" at bounding box center [954, 479] width 184 height 31
drag, startPoint x: 889, startPoint y: 479, endPoint x: 867, endPoint y: 484, distance: 22.5
click at [867, 484] on input "بطاطس مقلية وسطة ا" at bounding box center [954, 479] width 184 height 31
type input "بطاطس مقلية وسط"
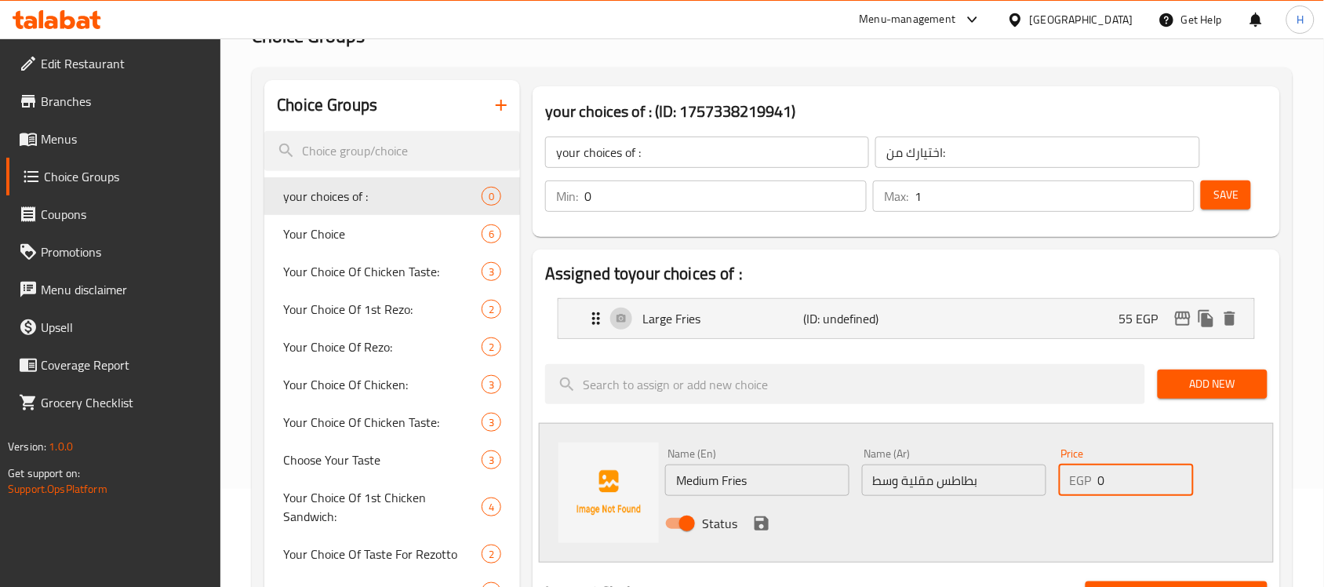
drag, startPoint x: 1102, startPoint y: 480, endPoint x: 1069, endPoint y: 486, distance: 33.5
click at [1069, 486] on div "EGP 0 Price" at bounding box center [1126, 479] width 135 height 31
paste input "45"
type input "45"
click at [758, 523] on icon "save" at bounding box center [762, 523] width 14 height 14
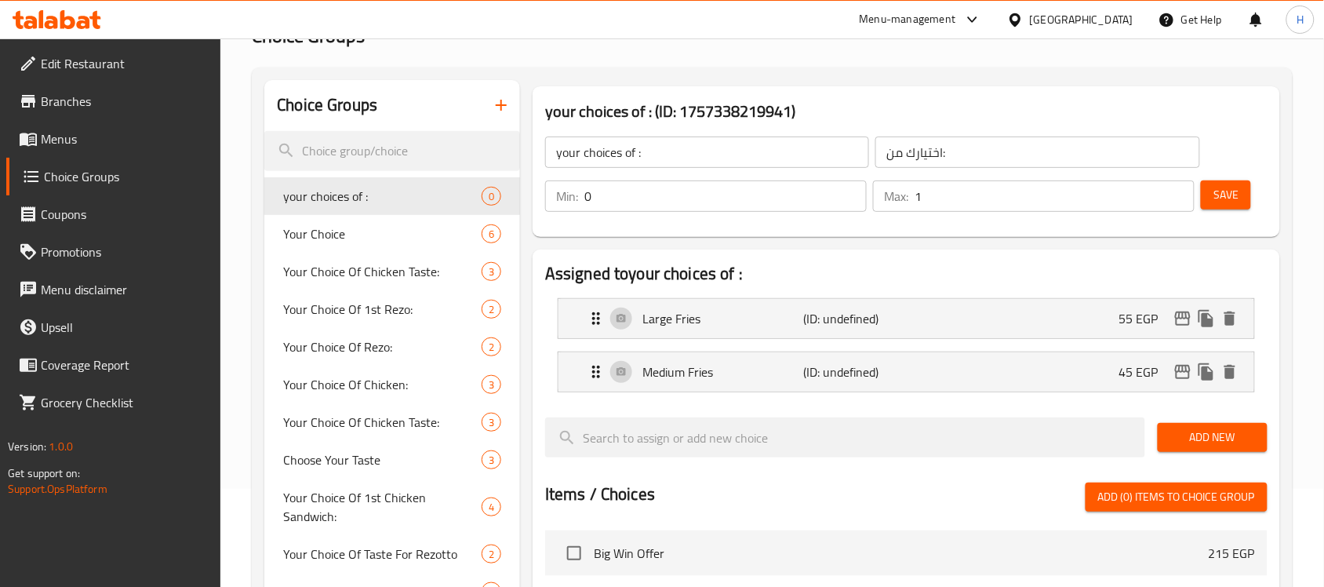
click at [1209, 202] on button "Save" at bounding box center [1226, 194] width 50 height 29
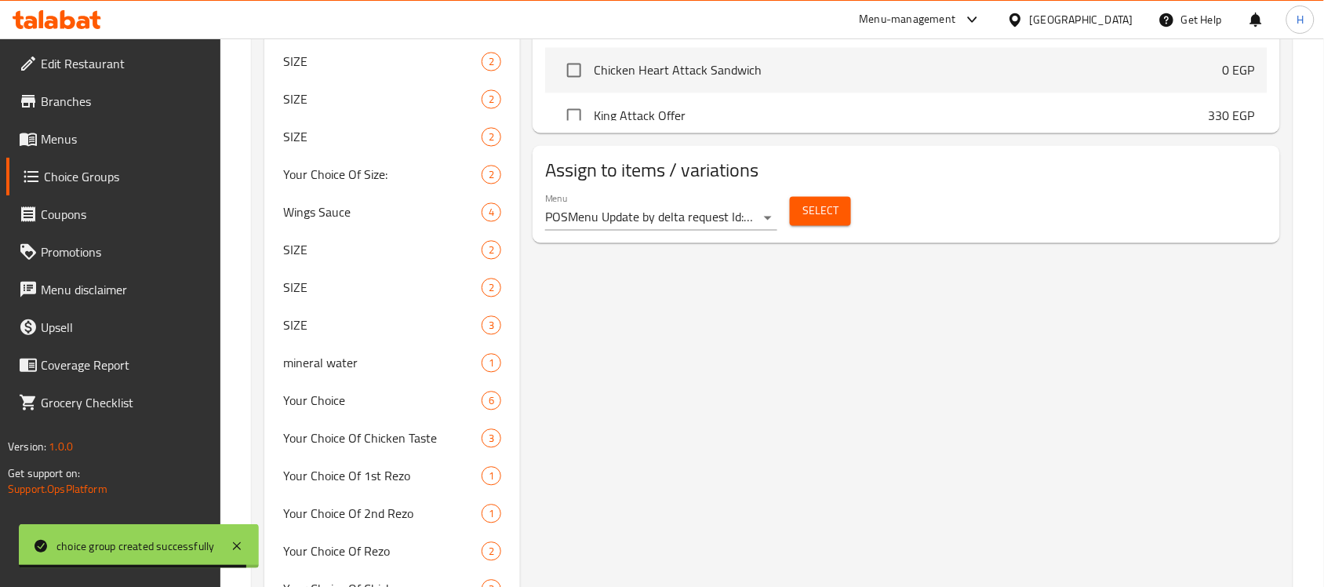
scroll to position [882, 0]
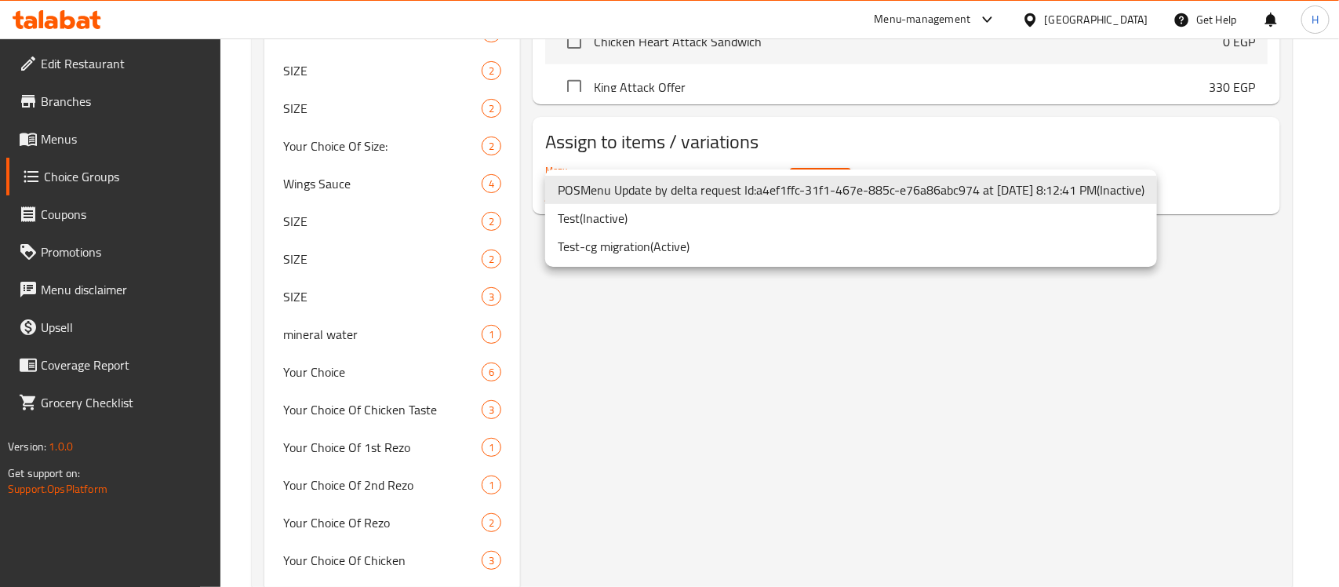
click at [711, 253] on li "Test-cg migration ( Active )" at bounding box center [851, 246] width 612 height 28
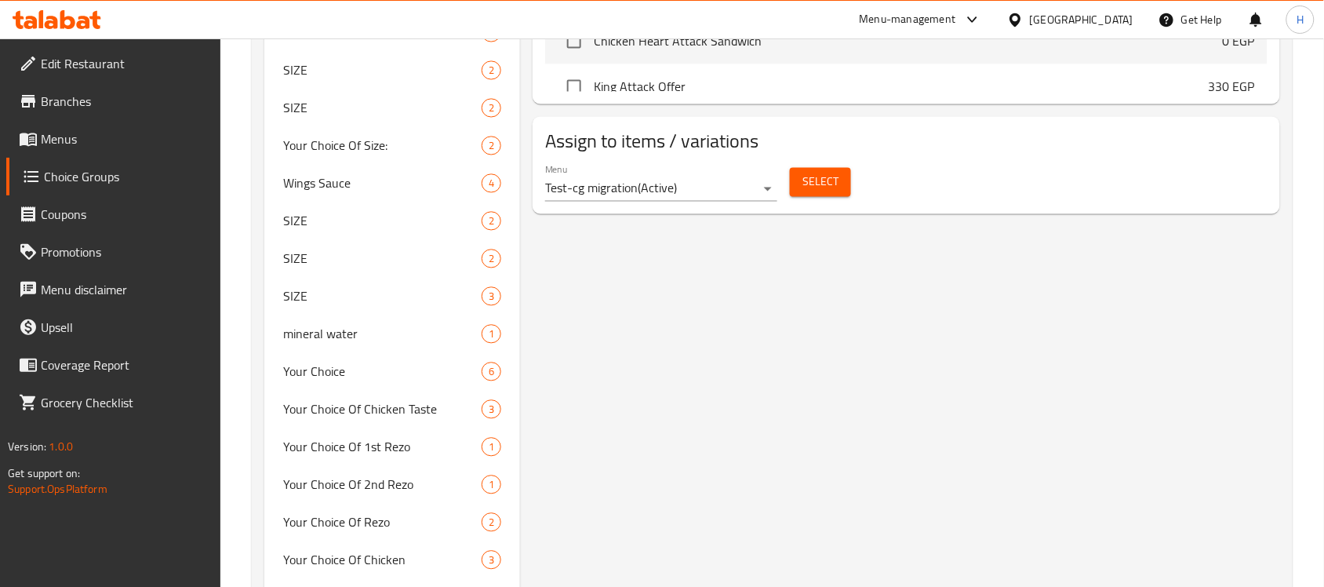
click at [835, 161] on div "Menu Test-cg migration ( Active ) Select" at bounding box center [906, 183] width 735 height 50
click at [824, 181] on span "Select" at bounding box center [820, 183] width 36 height 20
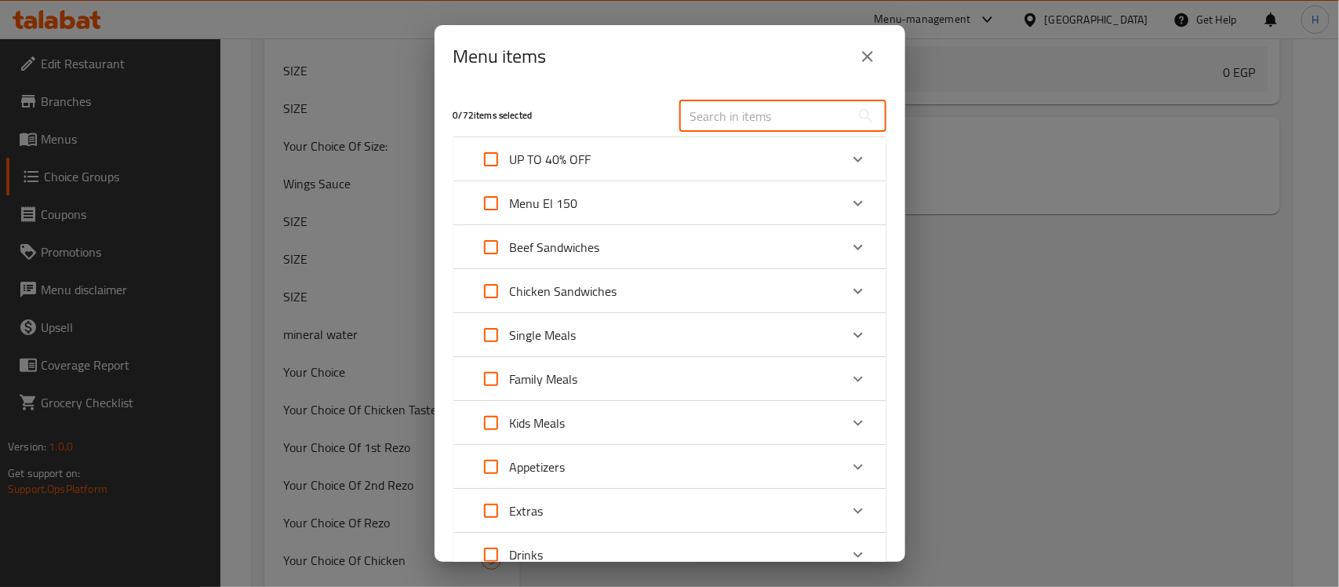
click at [740, 110] on input "text" at bounding box center [764, 115] width 171 height 31
paste input "Heart Attack Dinner Meal"
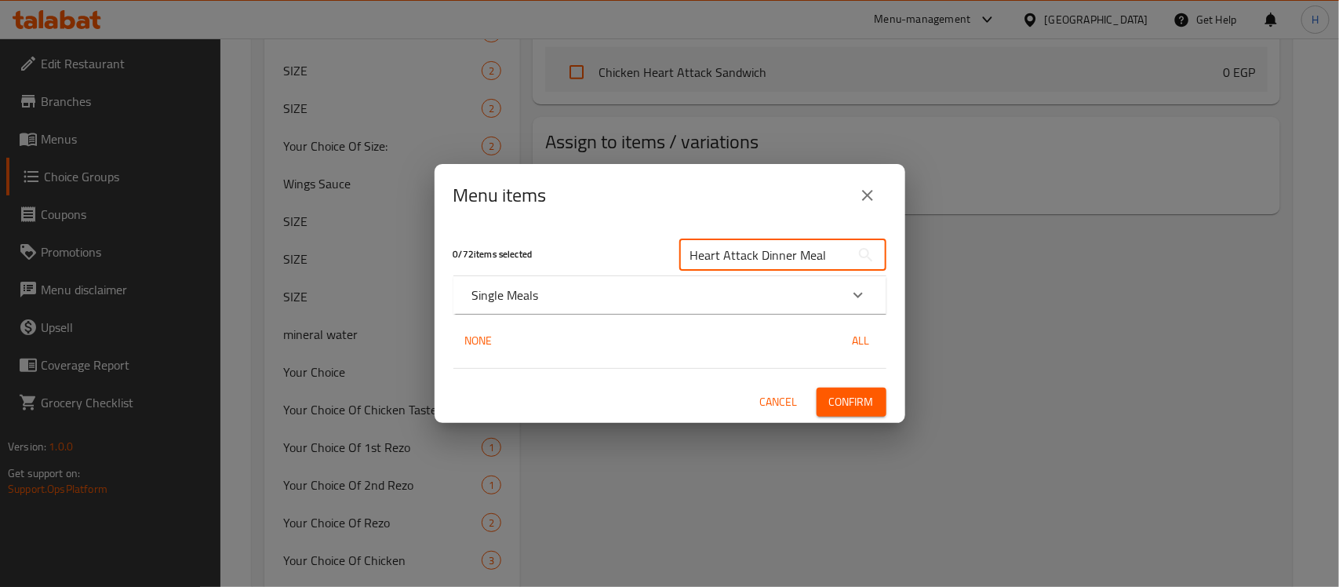
type input "Heart Attack Dinner Meal"
click at [596, 287] on div "Single Meals" at bounding box center [655, 295] width 367 height 19
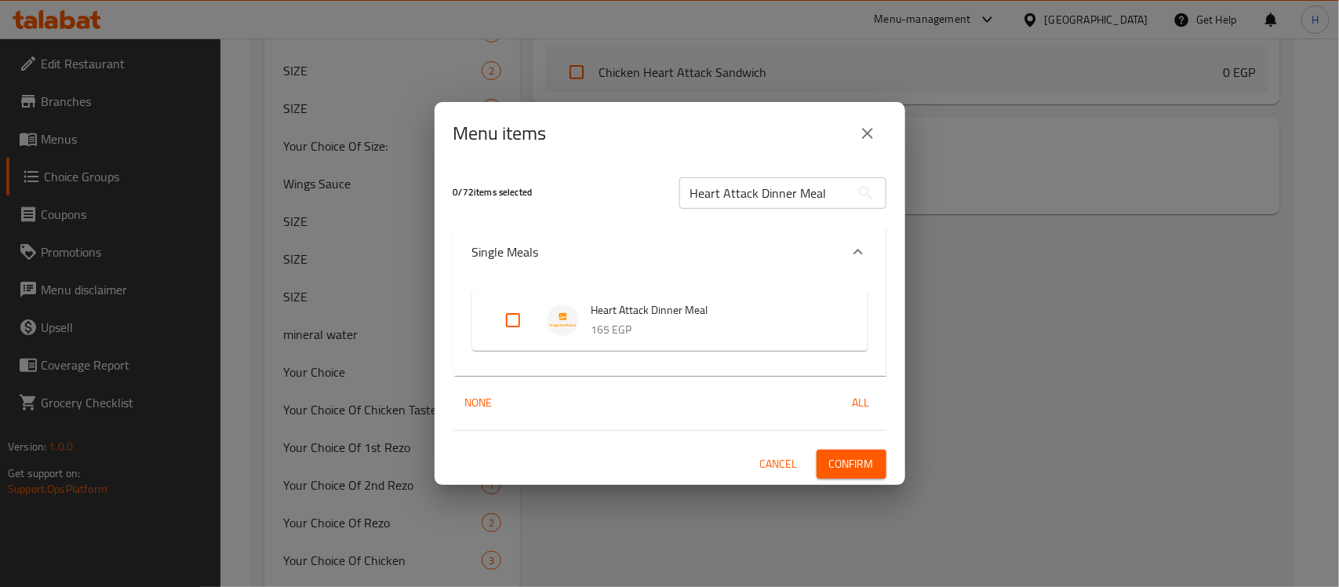
click at [508, 319] on input "Expand" at bounding box center [513, 320] width 38 height 38
checkbox input "true"
click at [871, 464] on span "Confirm" at bounding box center [851, 464] width 45 height 20
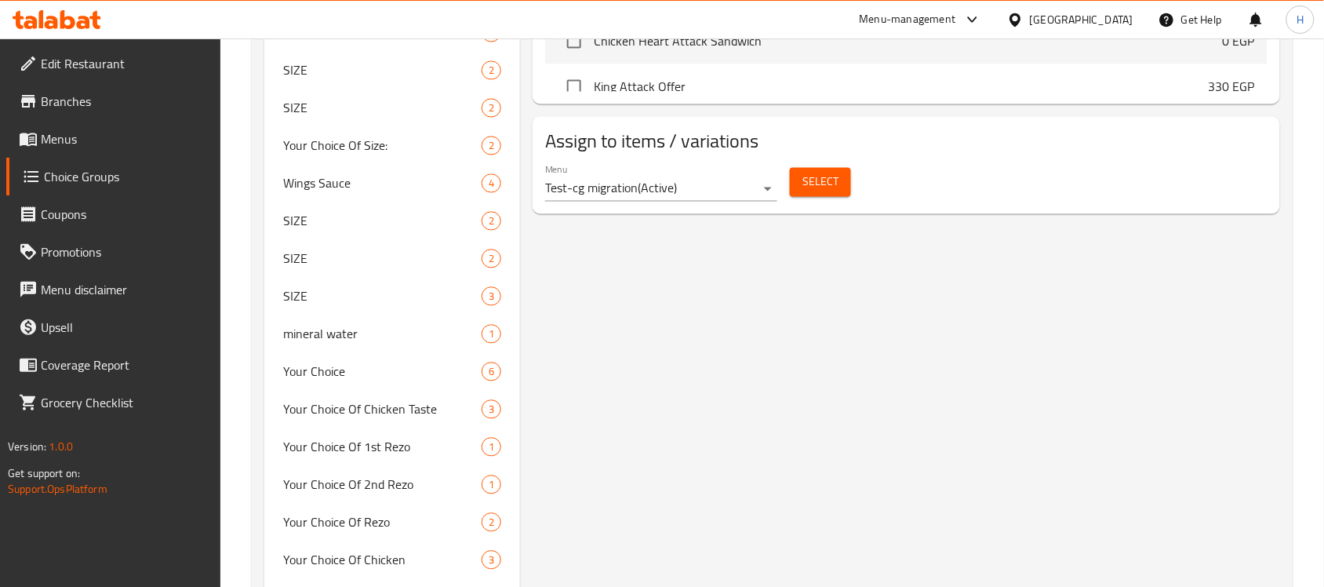
click at [805, 178] on span "Select" at bounding box center [820, 183] width 36 height 20
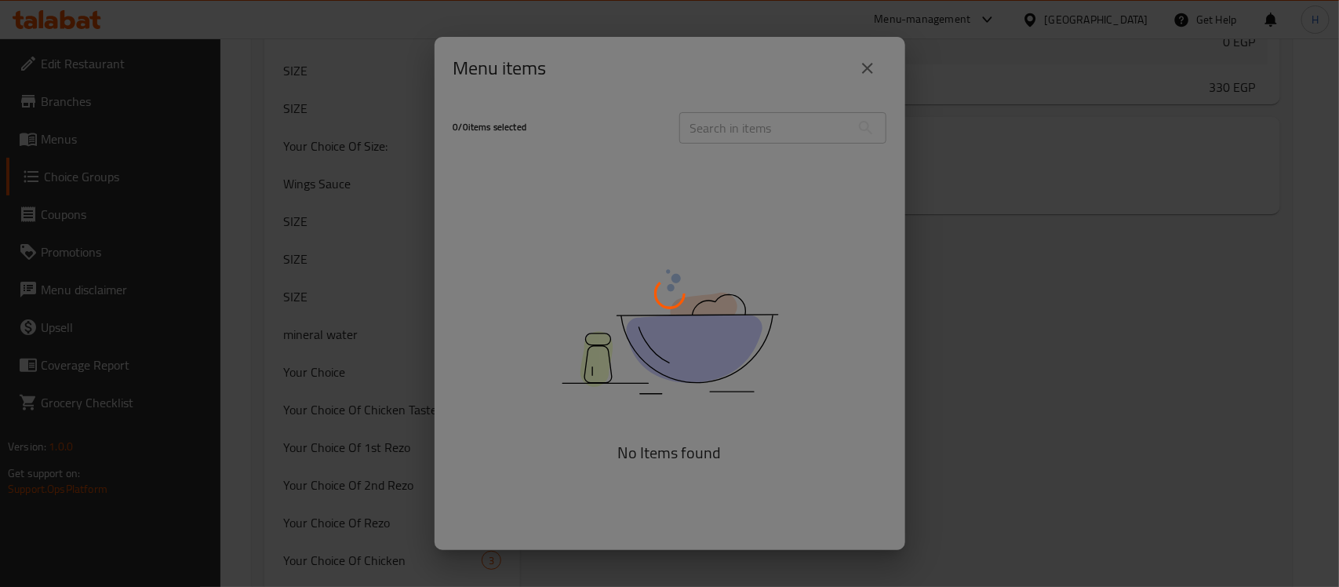
click at [762, 123] on div at bounding box center [669, 293] width 1339 height 587
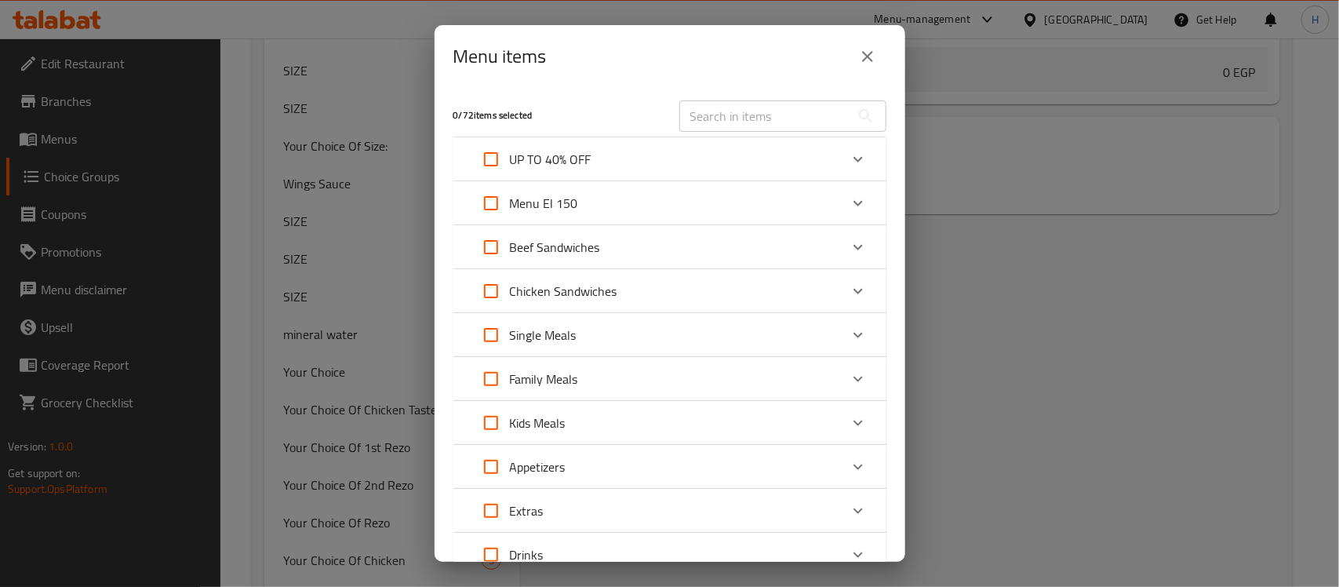
click at [743, 116] on input "text" at bounding box center [764, 115] width 171 height 31
paste input "Heart Attack Dinner Meal"
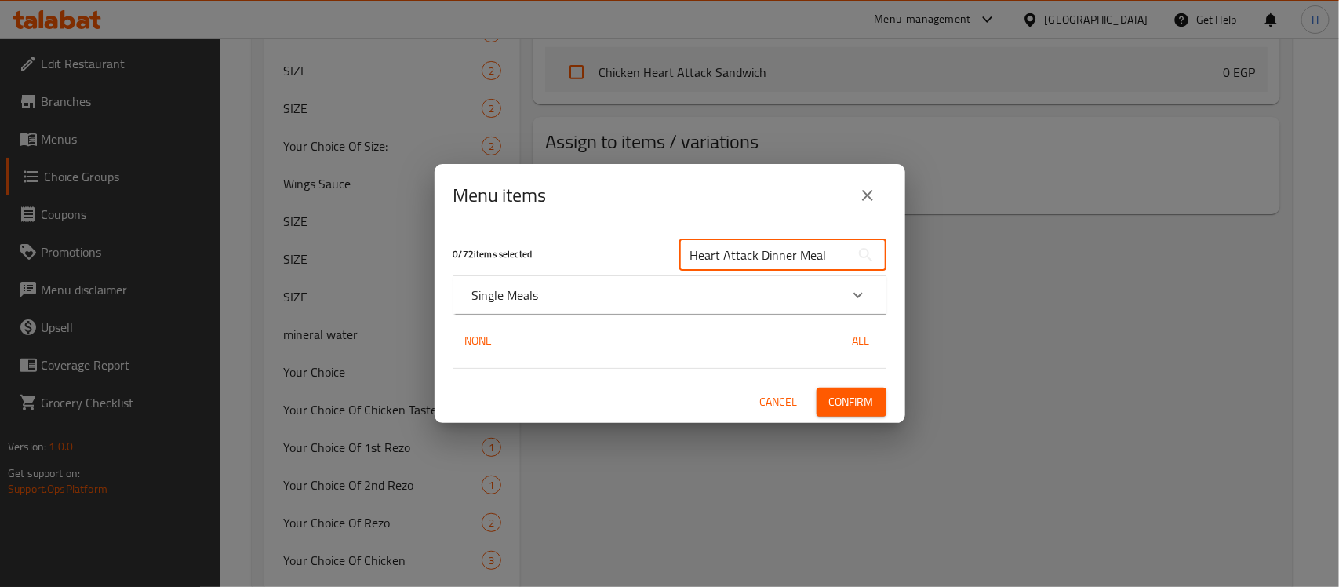
type input "Heart Attack Dinner Meal"
click at [577, 307] on div "Single Meals" at bounding box center [669, 295] width 433 height 38
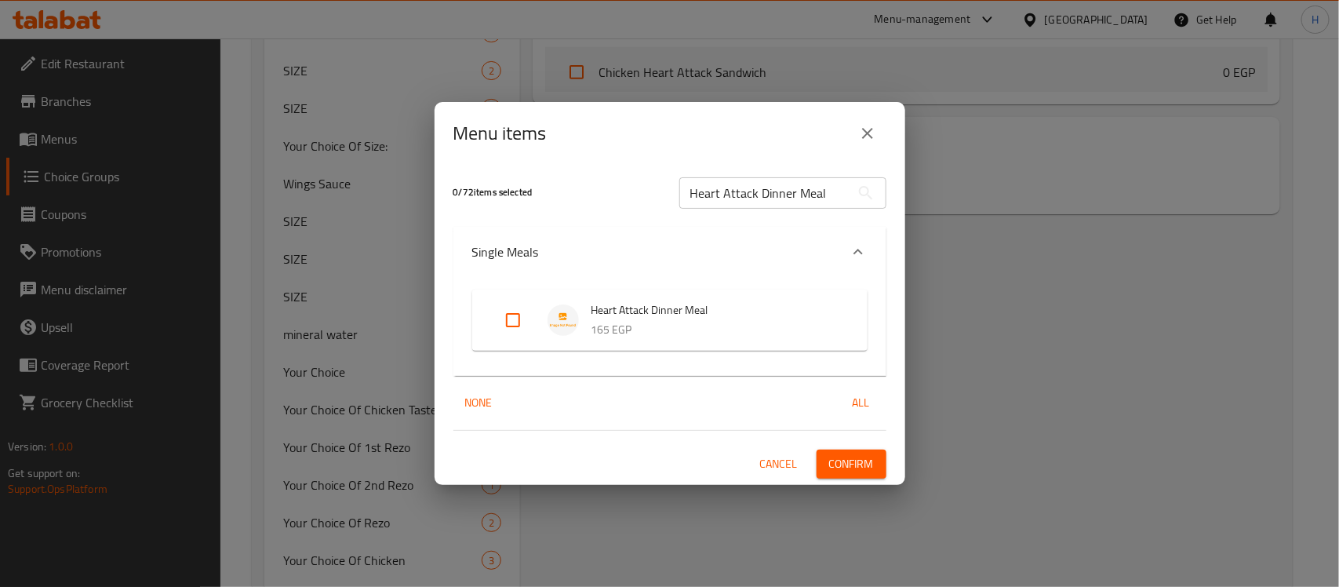
click at [500, 308] on input "Expand" at bounding box center [513, 320] width 38 height 38
checkbox input "true"
click at [853, 464] on span "Confirm" at bounding box center [851, 464] width 45 height 20
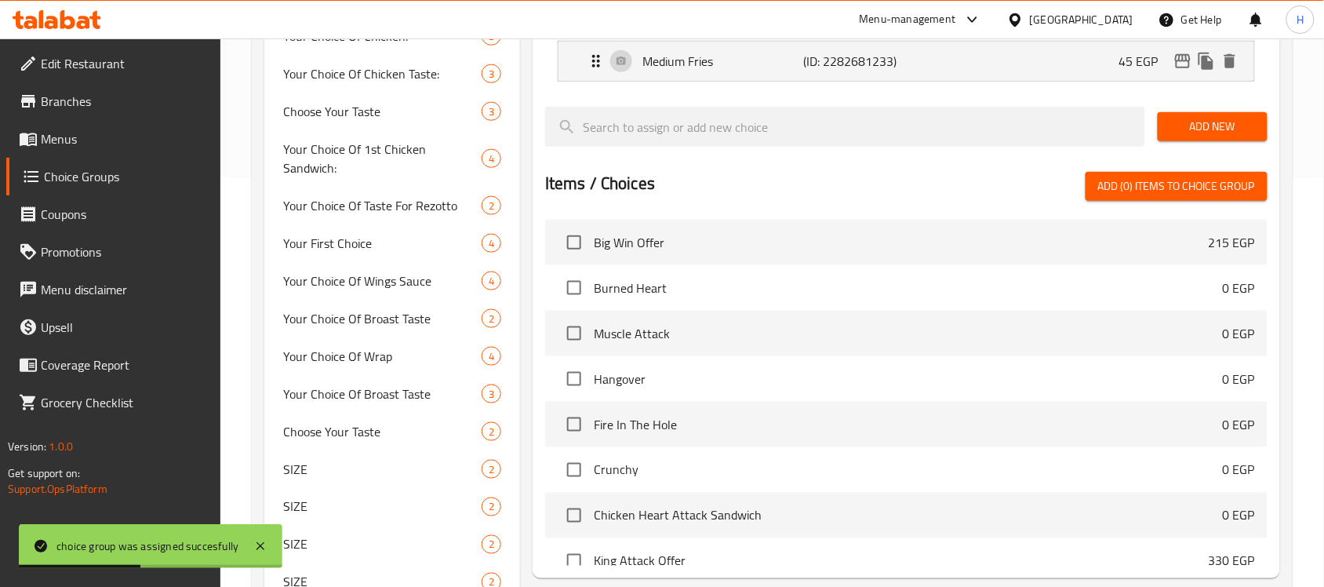
scroll to position [0, 0]
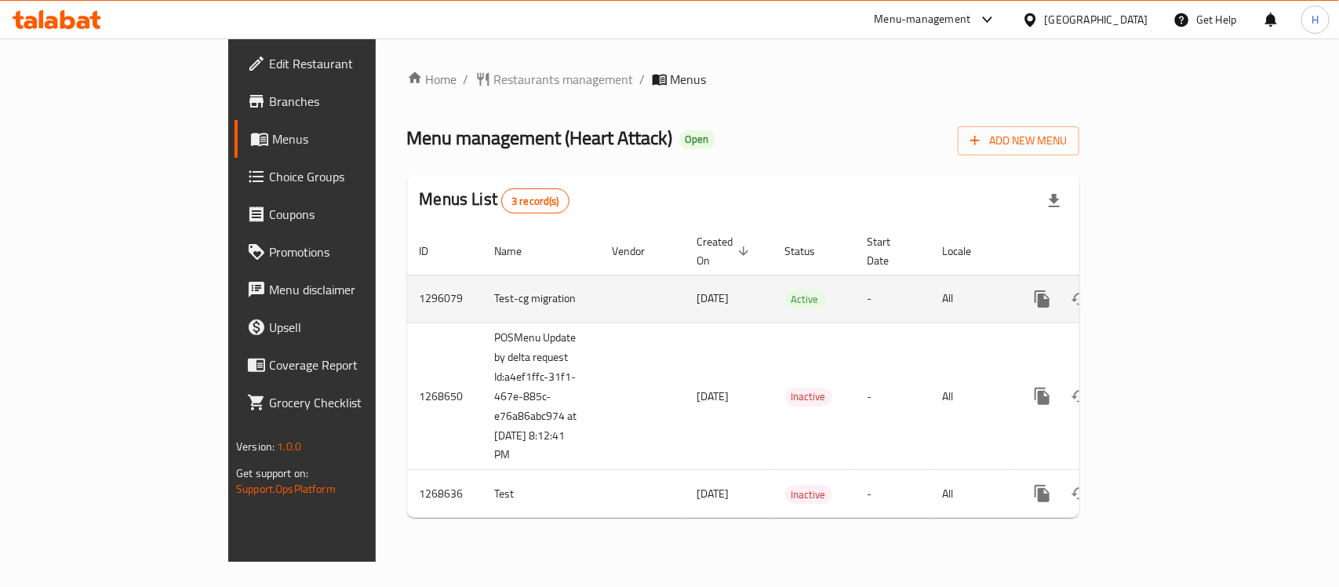
click at [1187, 277] on td "enhanced table" at bounding box center [1099, 299] width 176 height 48
click at [1165, 289] on icon "enhanced table" at bounding box center [1155, 298] width 19 height 19
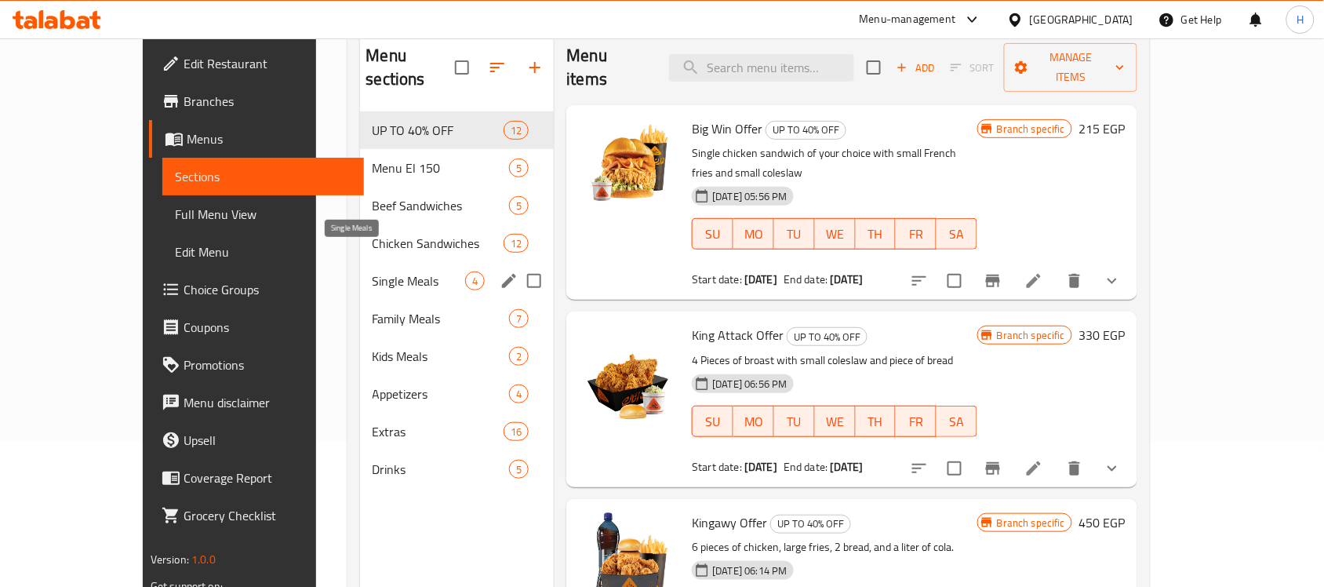
scroll to position [122, 0]
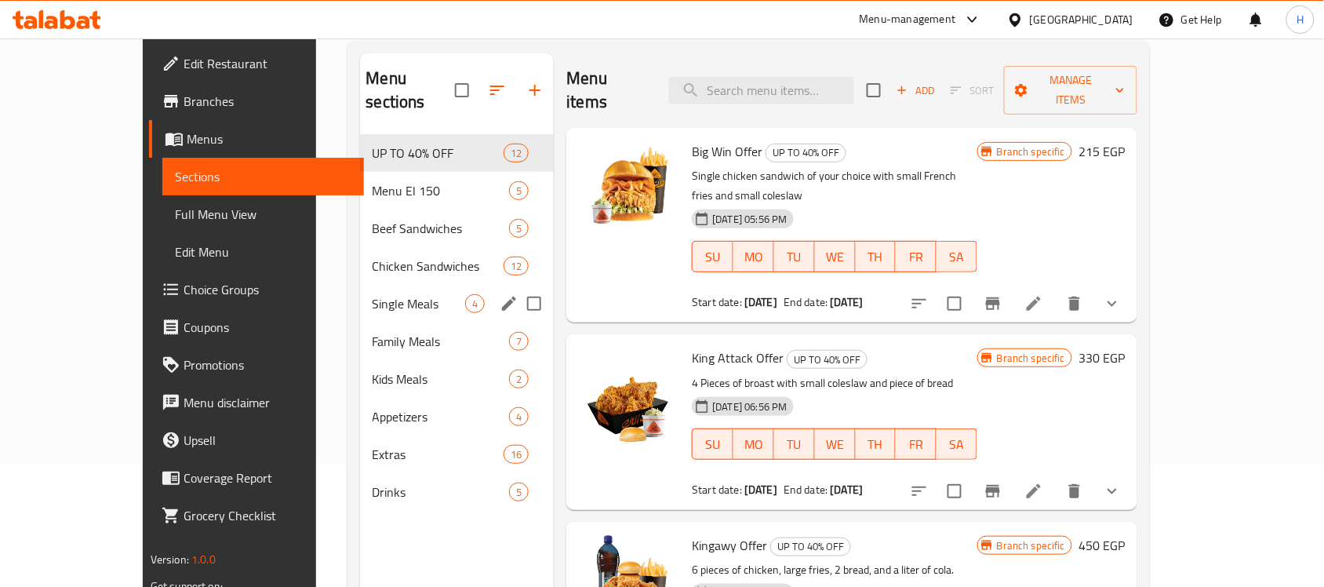
click at [373, 294] on span "Single Meals" at bounding box center [419, 303] width 93 height 19
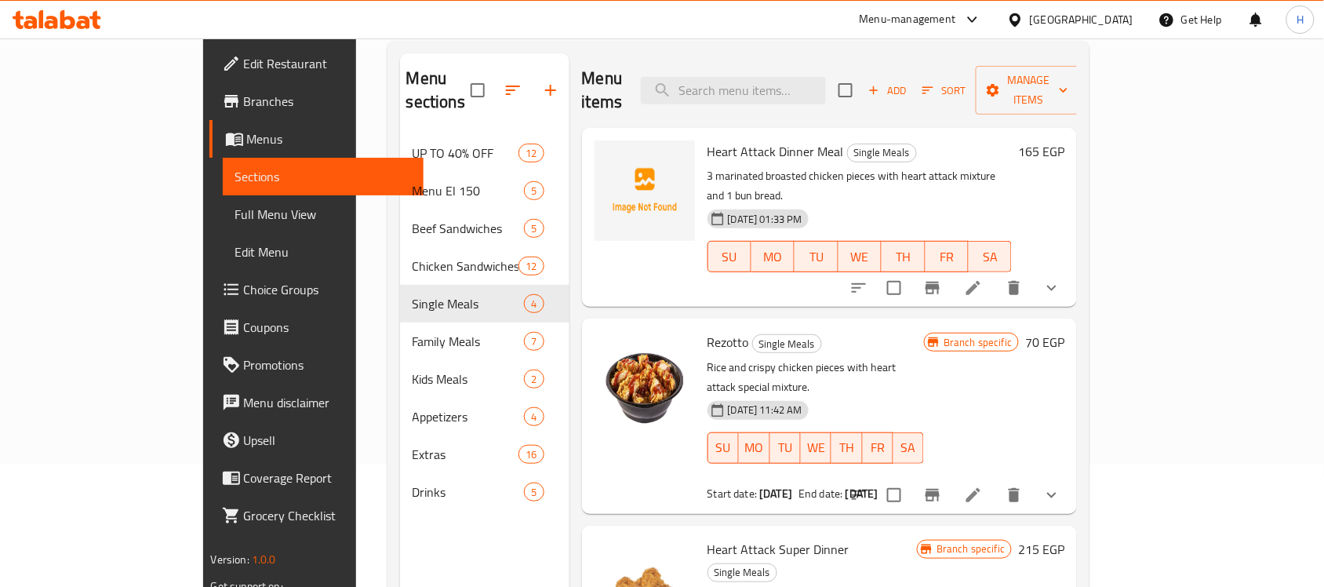
click at [1061, 278] on icon "show more" at bounding box center [1051, 287] width 19 height 19
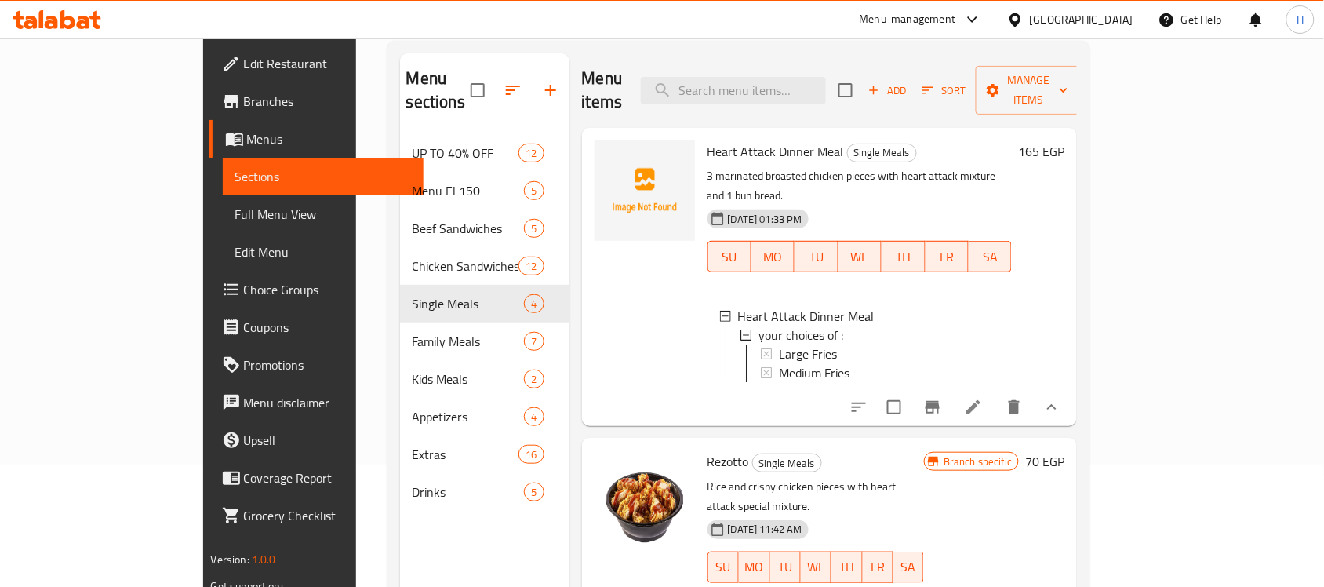
click at [1071, 388] on div at bounding box center [955, 407] width 231 height 38
click at [995, 393] on li at bounding box center [973, 407] width 44 height 28
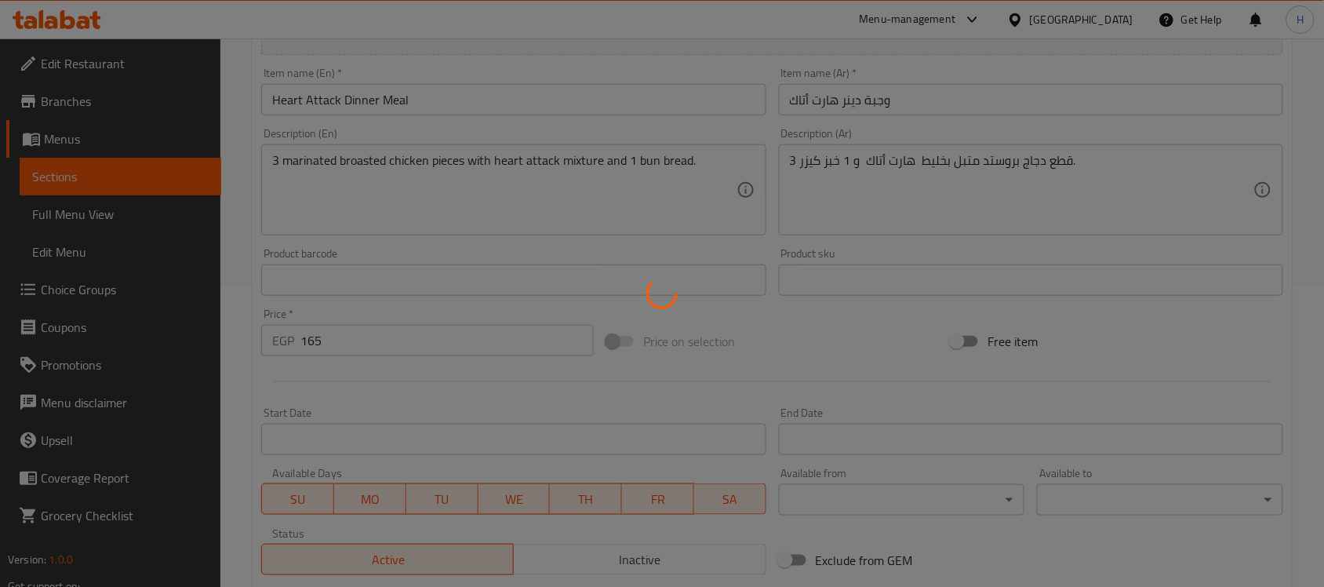
type input "اختيارك من:"
type input "0"
type input "1"
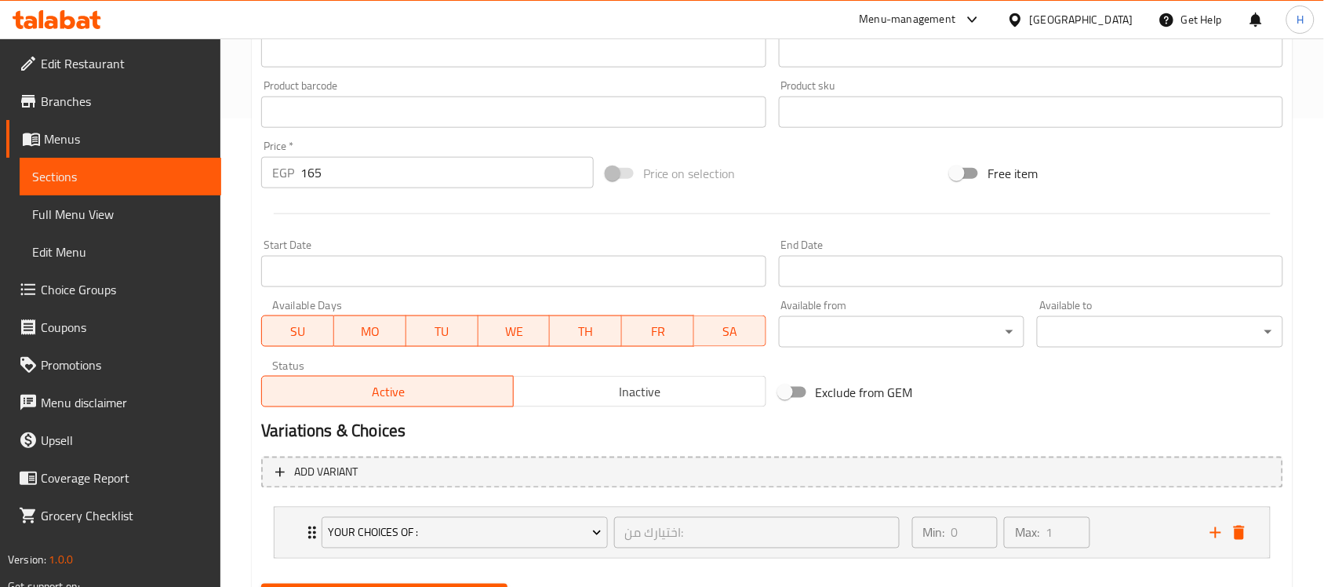
scroll to position [546, 0]
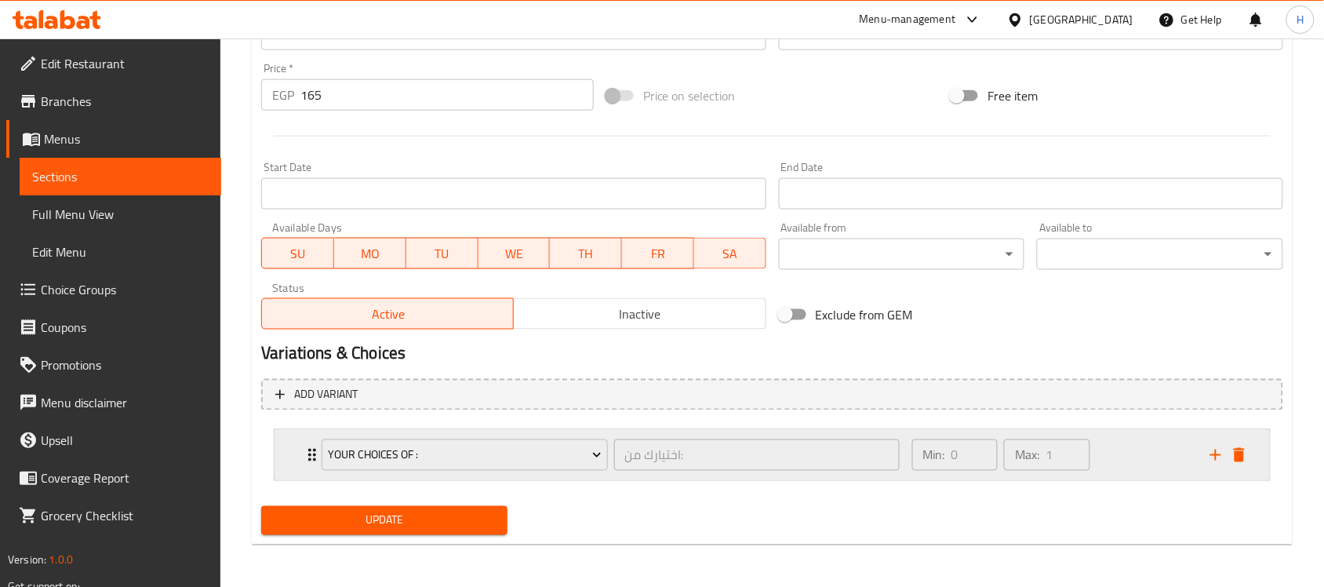
click at [1154, 453] on div "Min: 0 ​ Max: 1 ​" at bounding box center [1052, 455] width 298 height 50
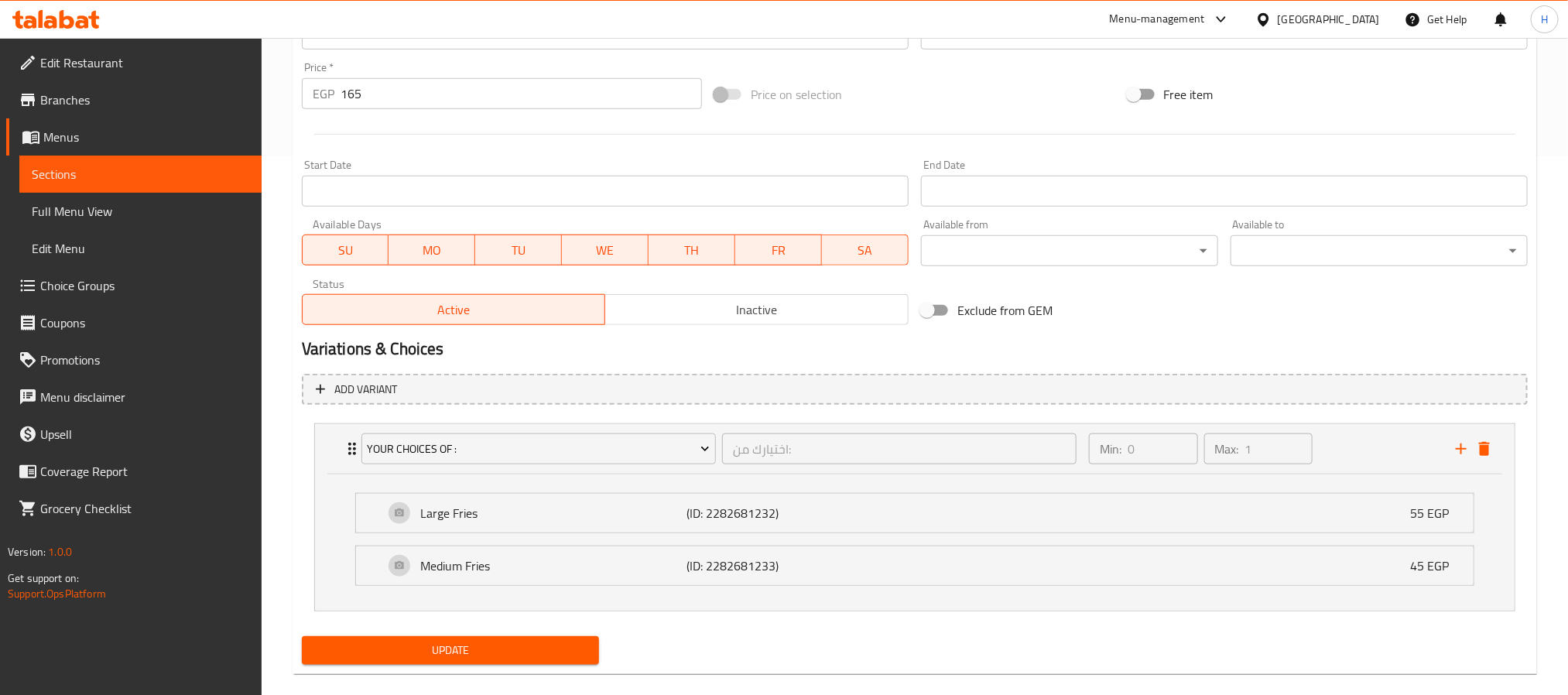
click at [170, 161] on link "Sections" at bounding box center [141, 175] width 243 height 38
